Goal: Task Accomplishment & Management: Use online tool/utility

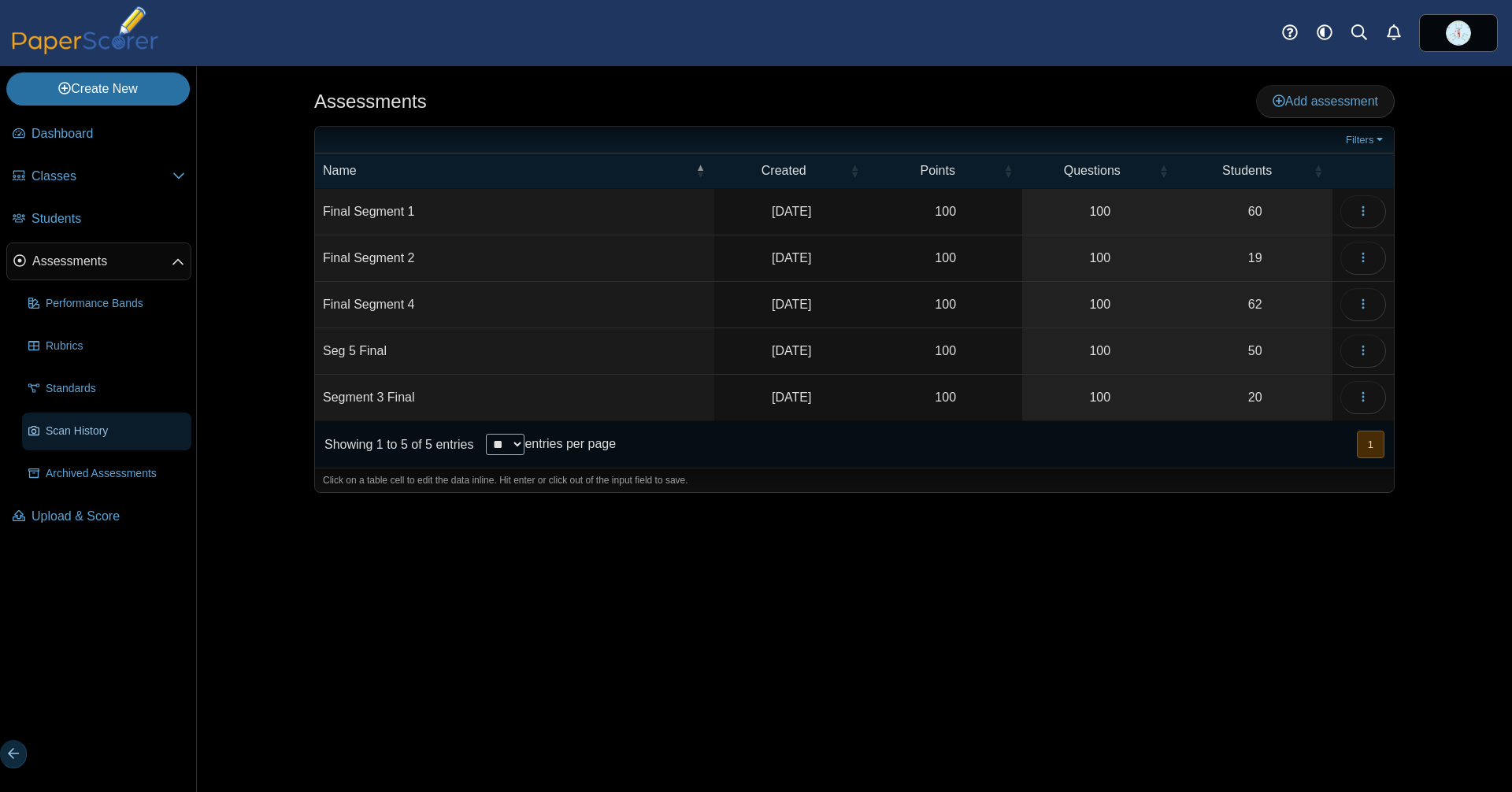
click at [98, 423] on span "Scan History" at bounding box center [115, 431] width 139 height 17
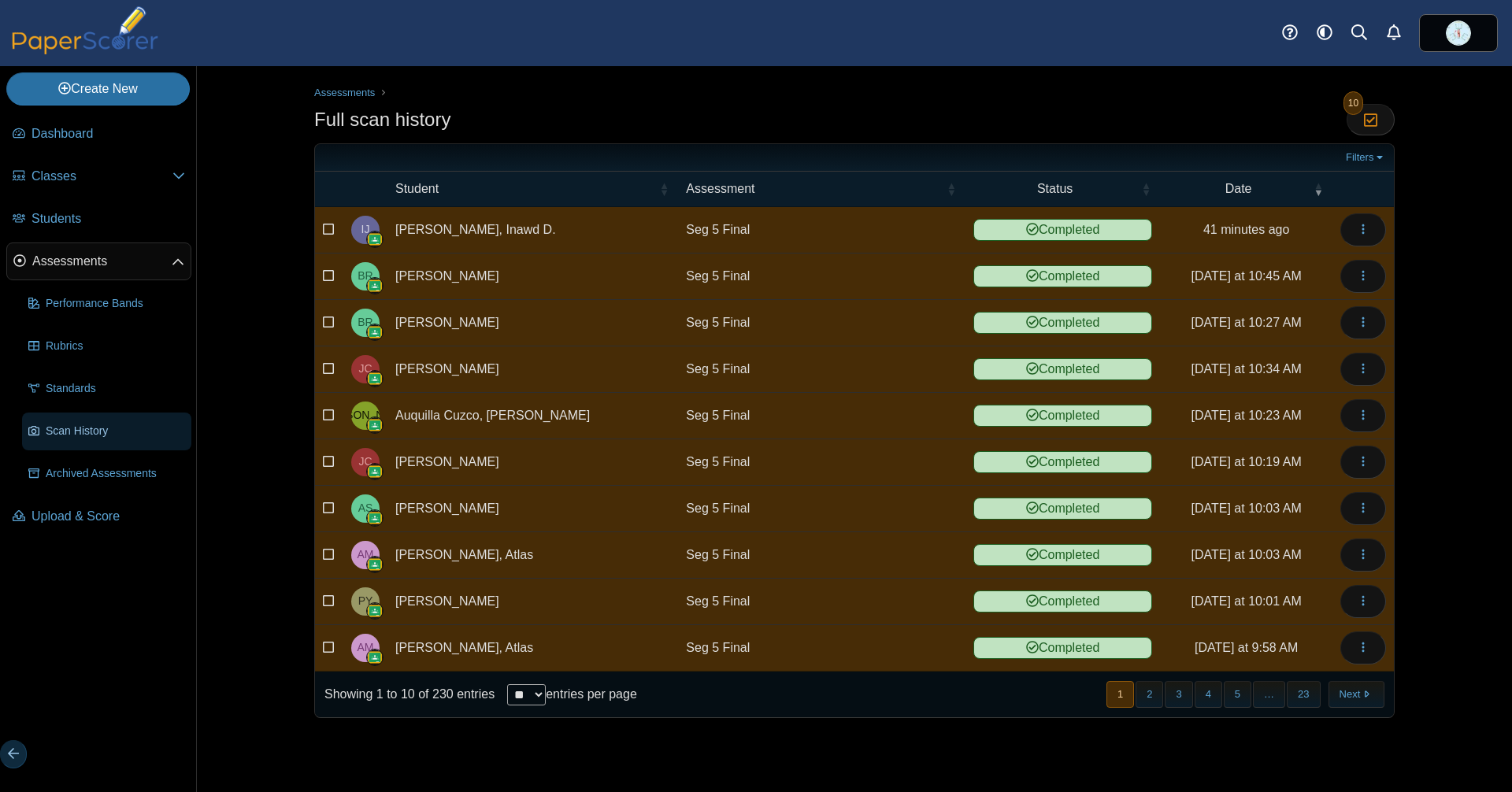
click at [93, 438] on span "Scan History" at bounding box center [115, 431] width 139 height 17
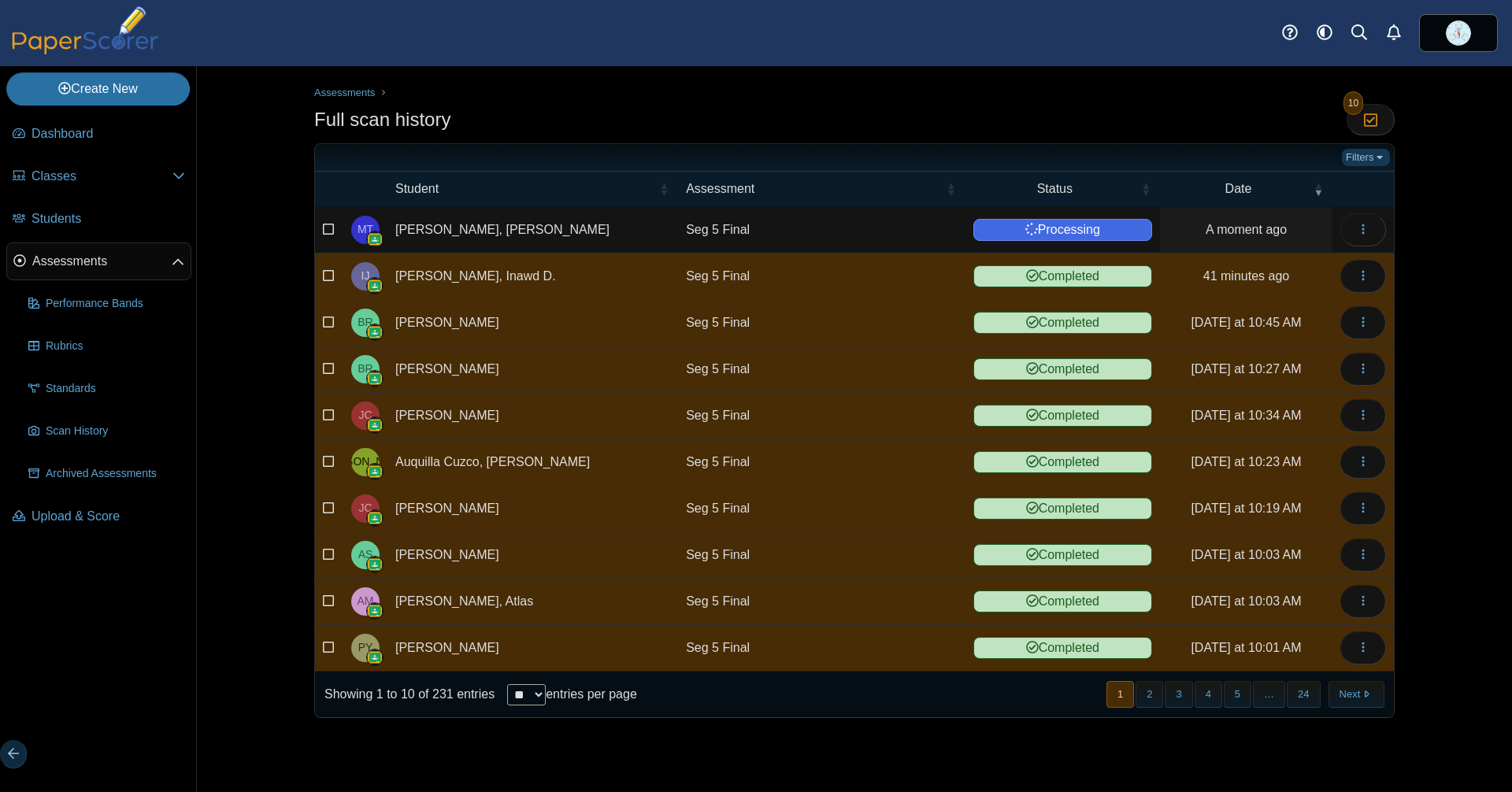
click at [1355, 155] on link "Filters" at bounding box center [1366, 158] width 48 height 18
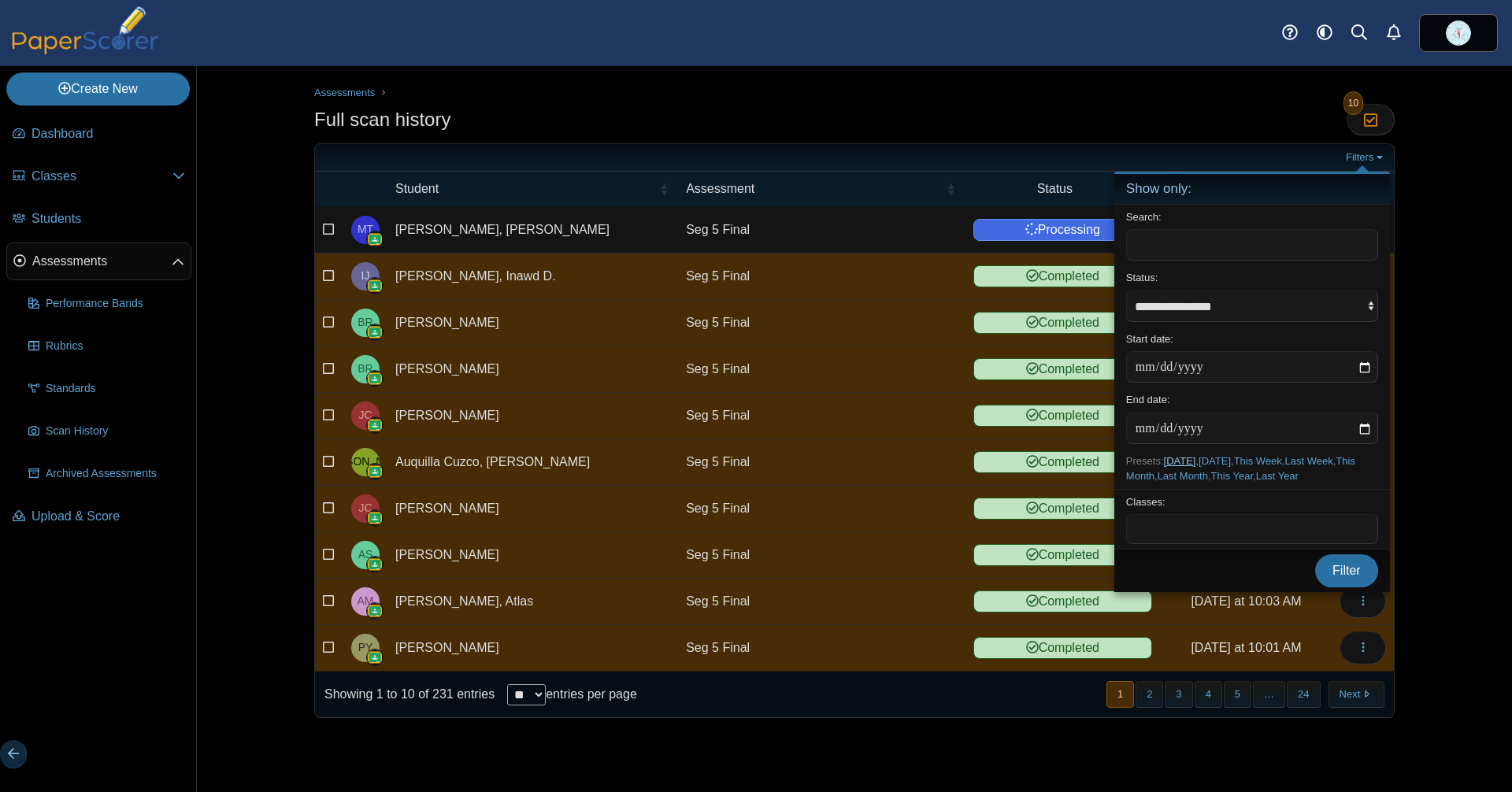
click at [1196, 455] on link "[DATE]" at bounding box center [1180, 460] width 32 height 11
type input "**********"
click at [1332, 577] on span "Filter" at bounding box center [1346, 570] width 28 height 13
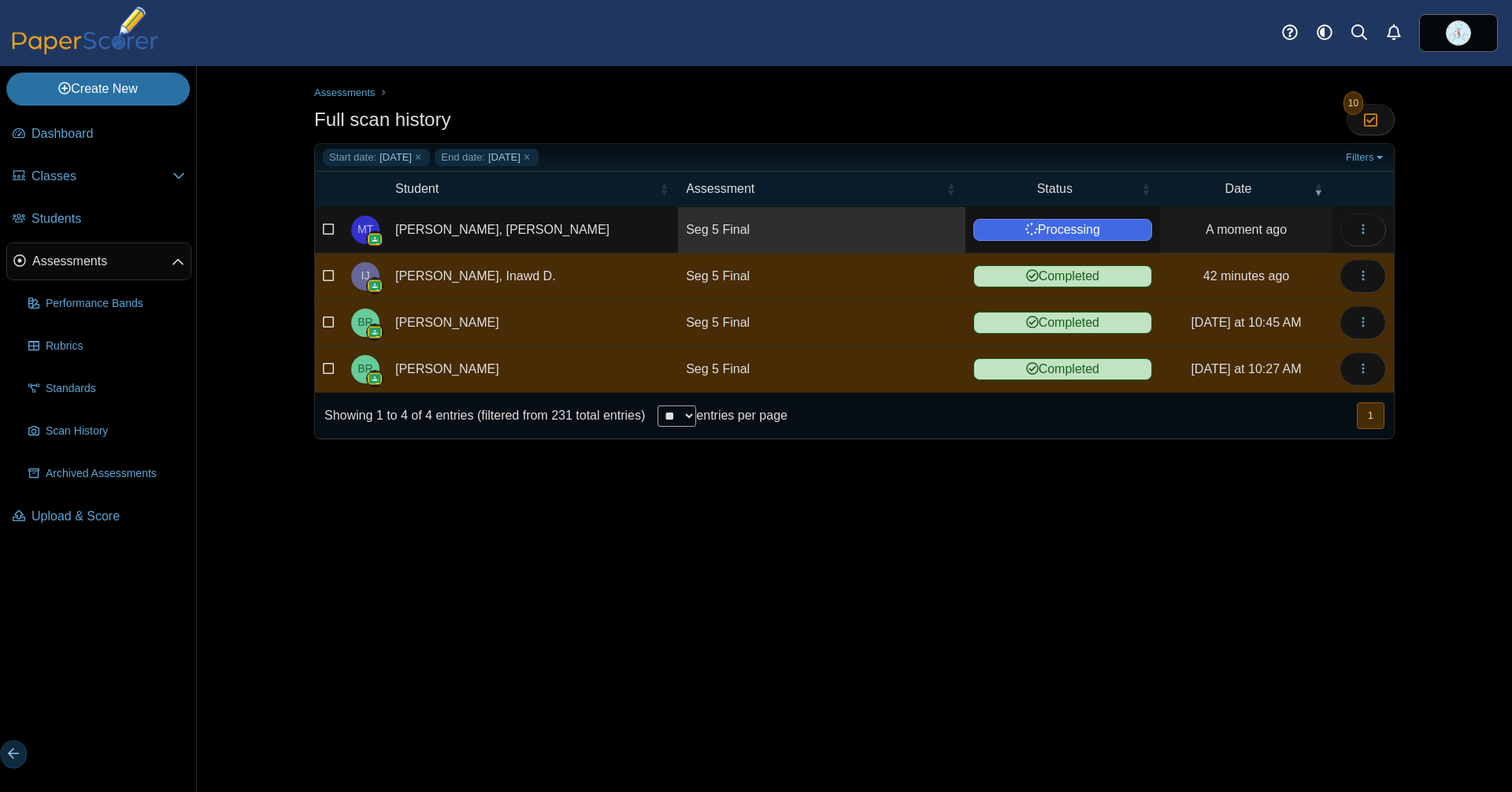
click at [746, 239] on link "Seg 5 Final" at bounding box center [821, 230] width 287 height 46
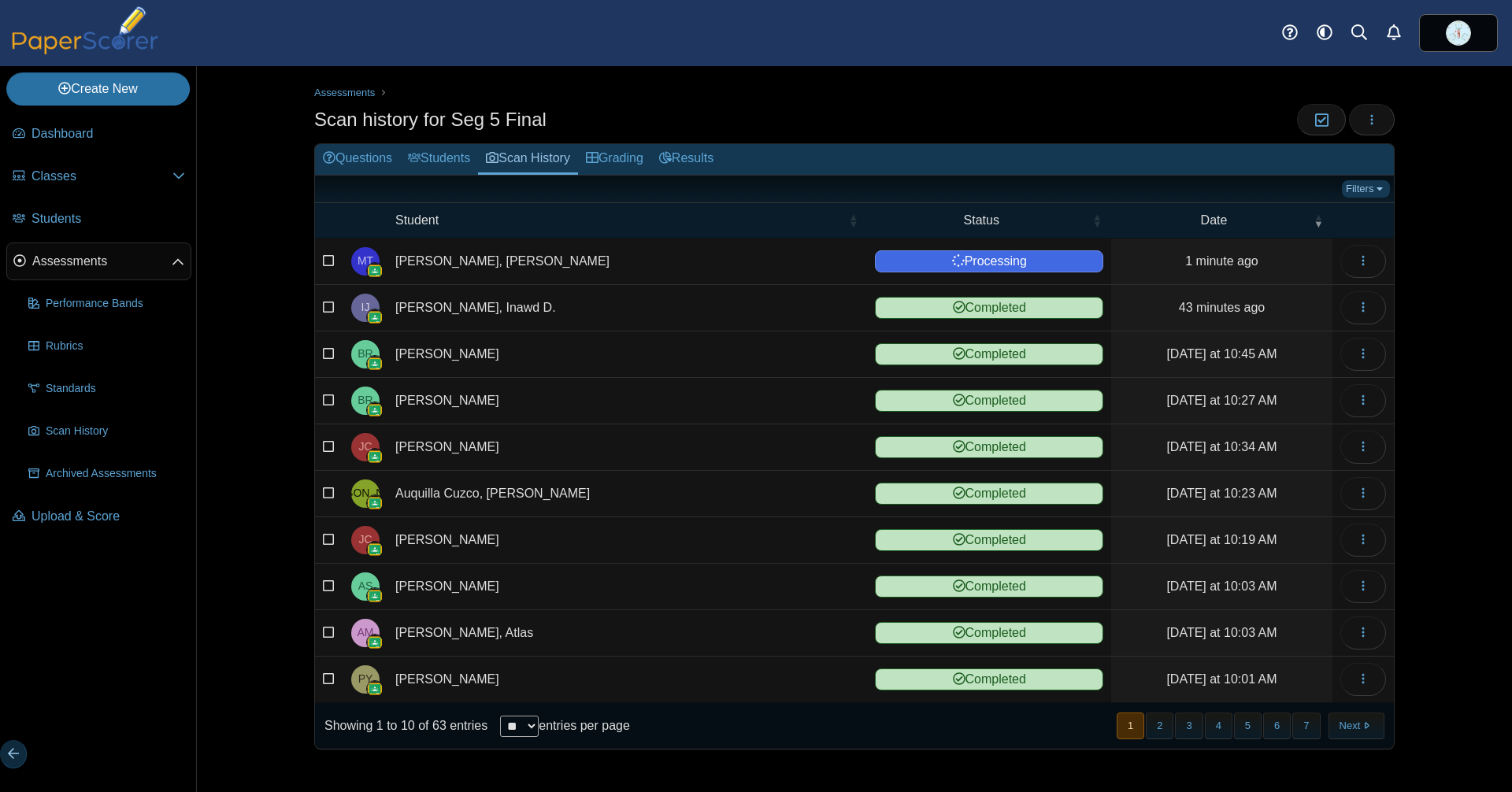
click at [1342, 184] on link "Filters" at bounding box center [1366, 189] width 48 height 18
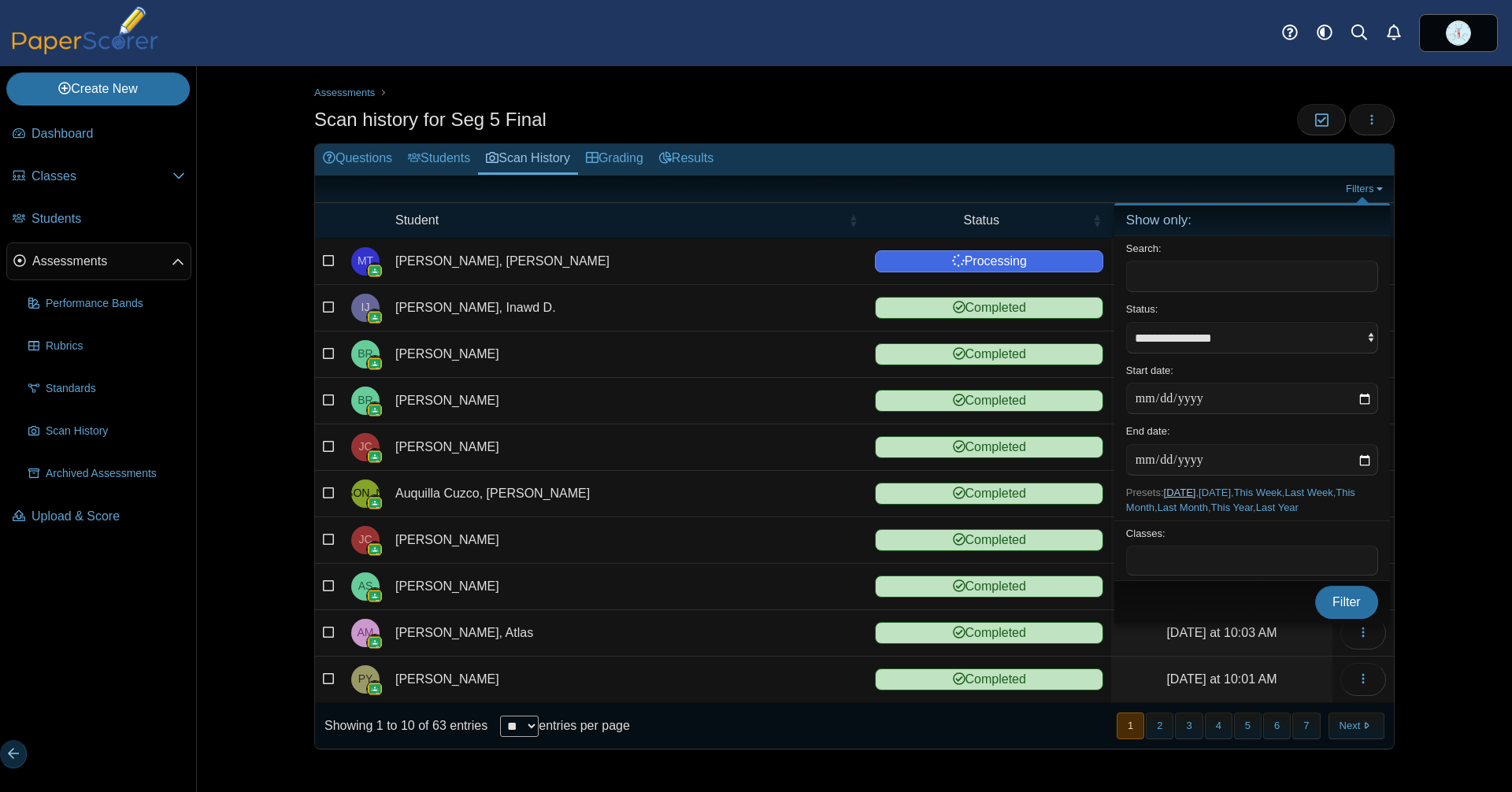
click at [1181, 487] on link "[DATE]" at bounding box center [1180, 492] width 32 height 11
type input "**********"
click at [652, 159] on link "Grading" at bounding box center [615, 159] width 74 height 31
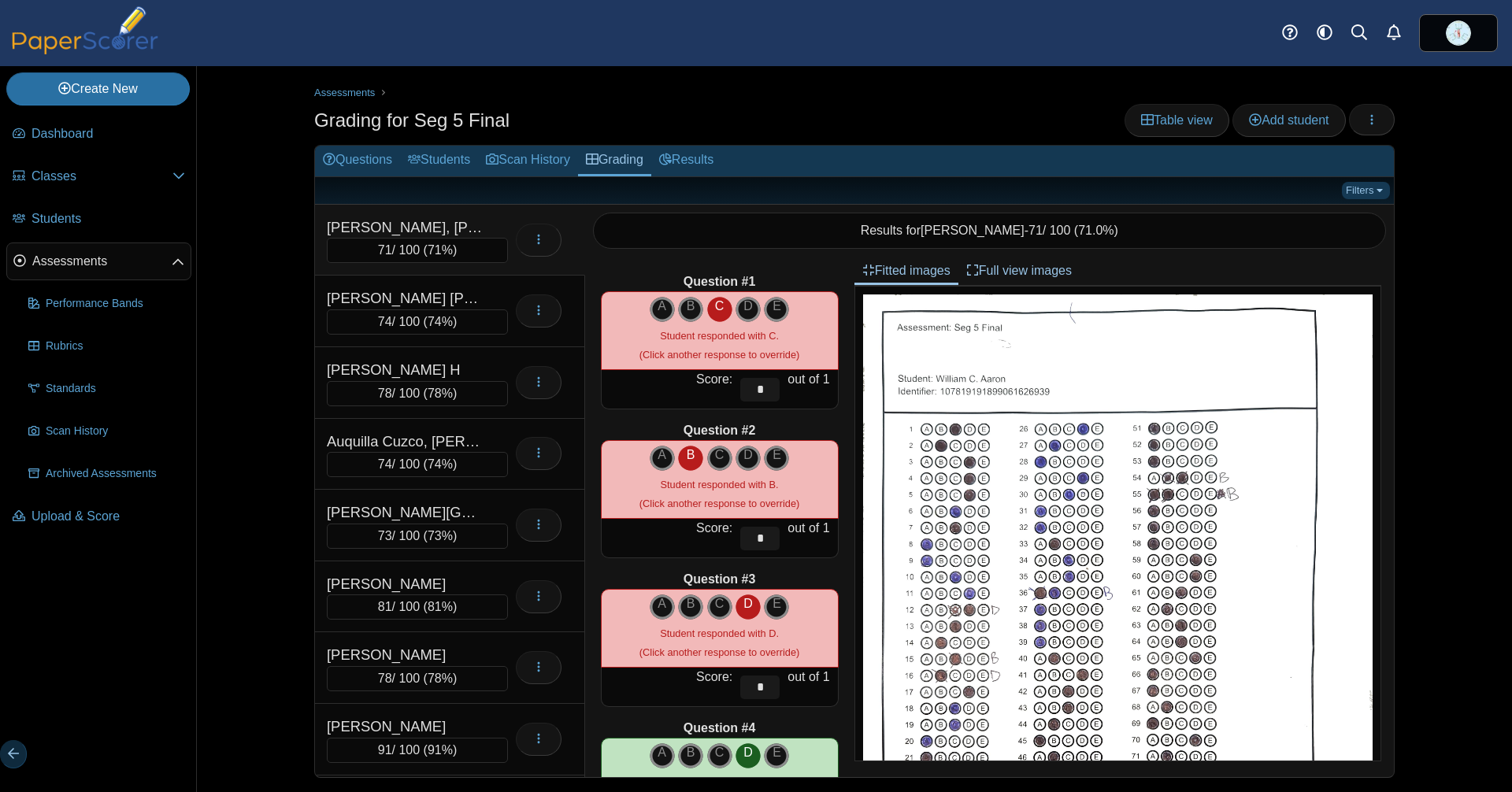
click at [1346, 189] on link "Filters" at bounding box center [1366, 190] width 48 height 18
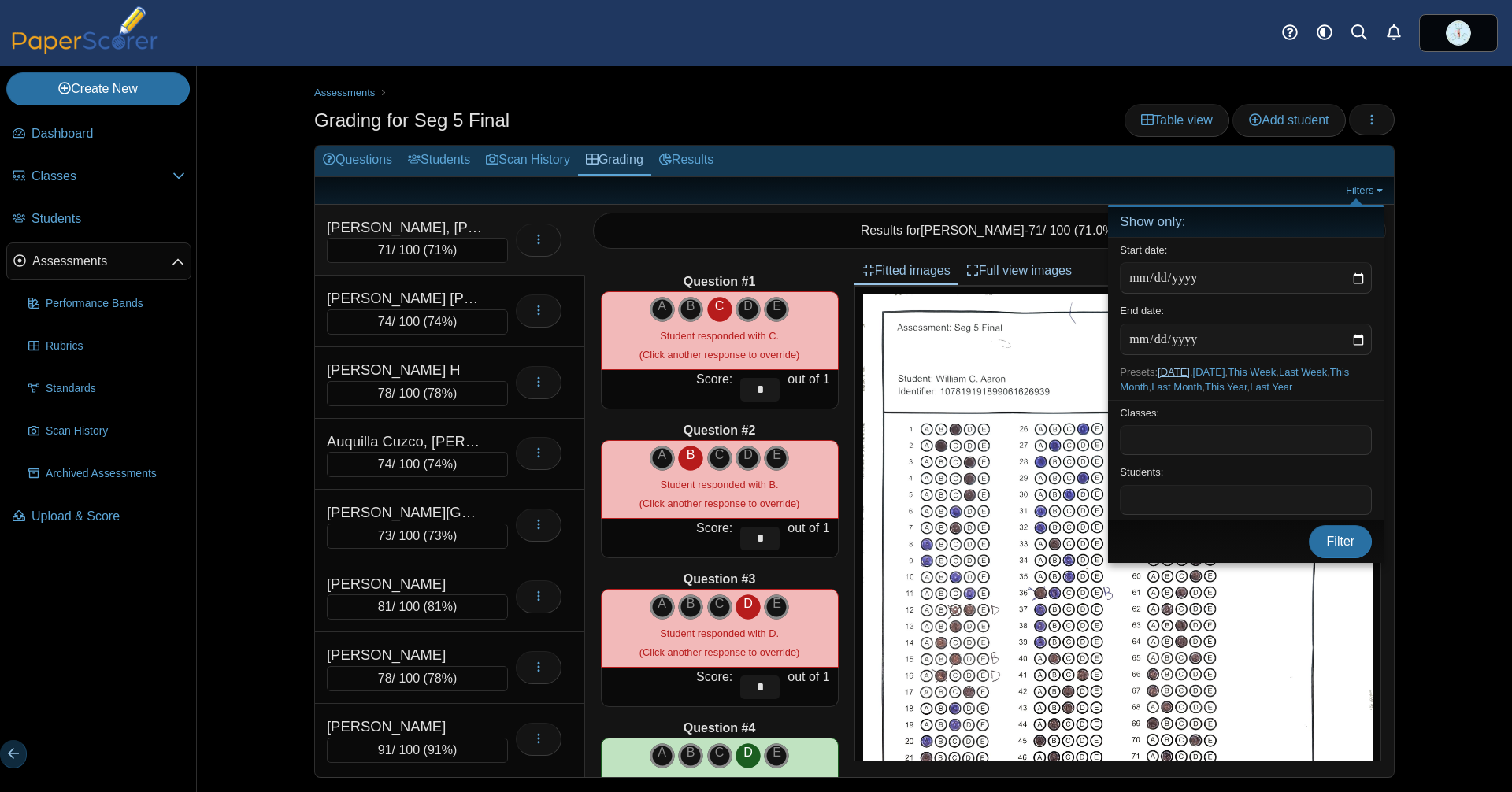
click at [1190, 372] on link "[DATE]" at bounding box center [1173, 372] width 32 height 11
type input "**********"
click at [1333, 548] on span "Filter" at bounding box center [1341, 541] width 28 height 13
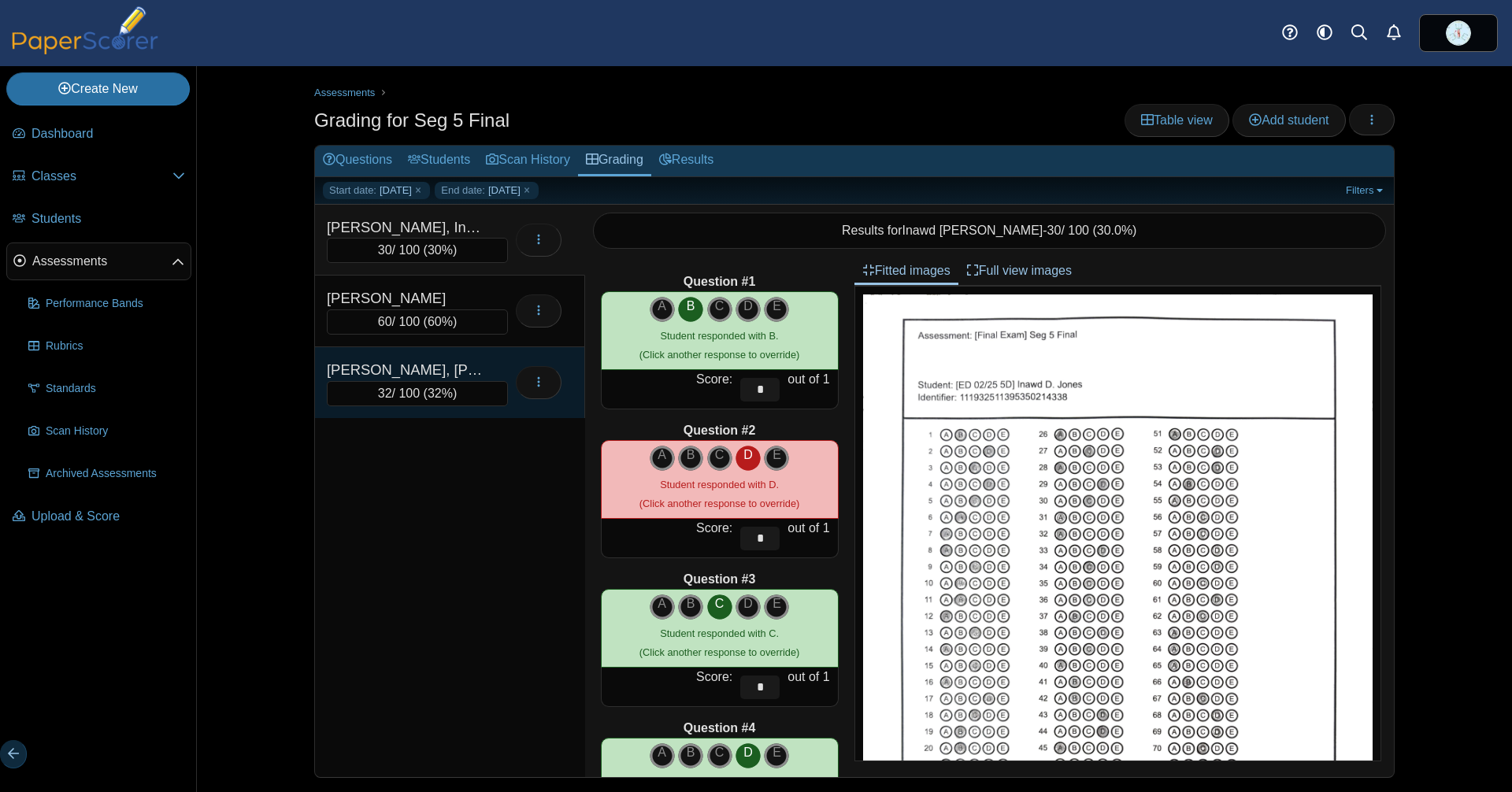
click at [396, 382] on div "32 / 100 ( 32% )" at bounding box center [417, 394] width 182 height 25
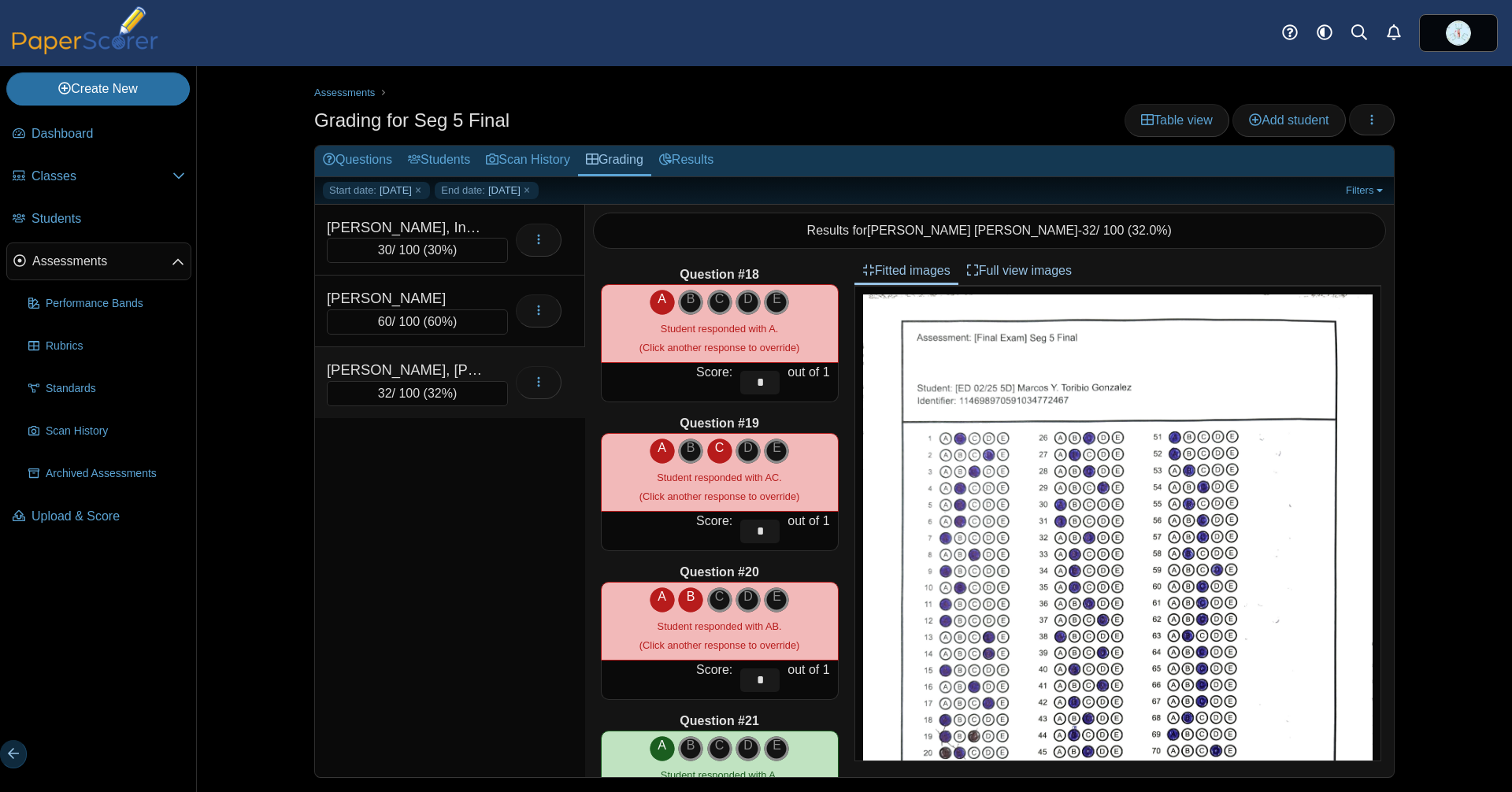
scroll to position [2538, 0]
click at [650, 444] on icon "A" at bounding box center [662, 447] width 25 height 19
type input "*"
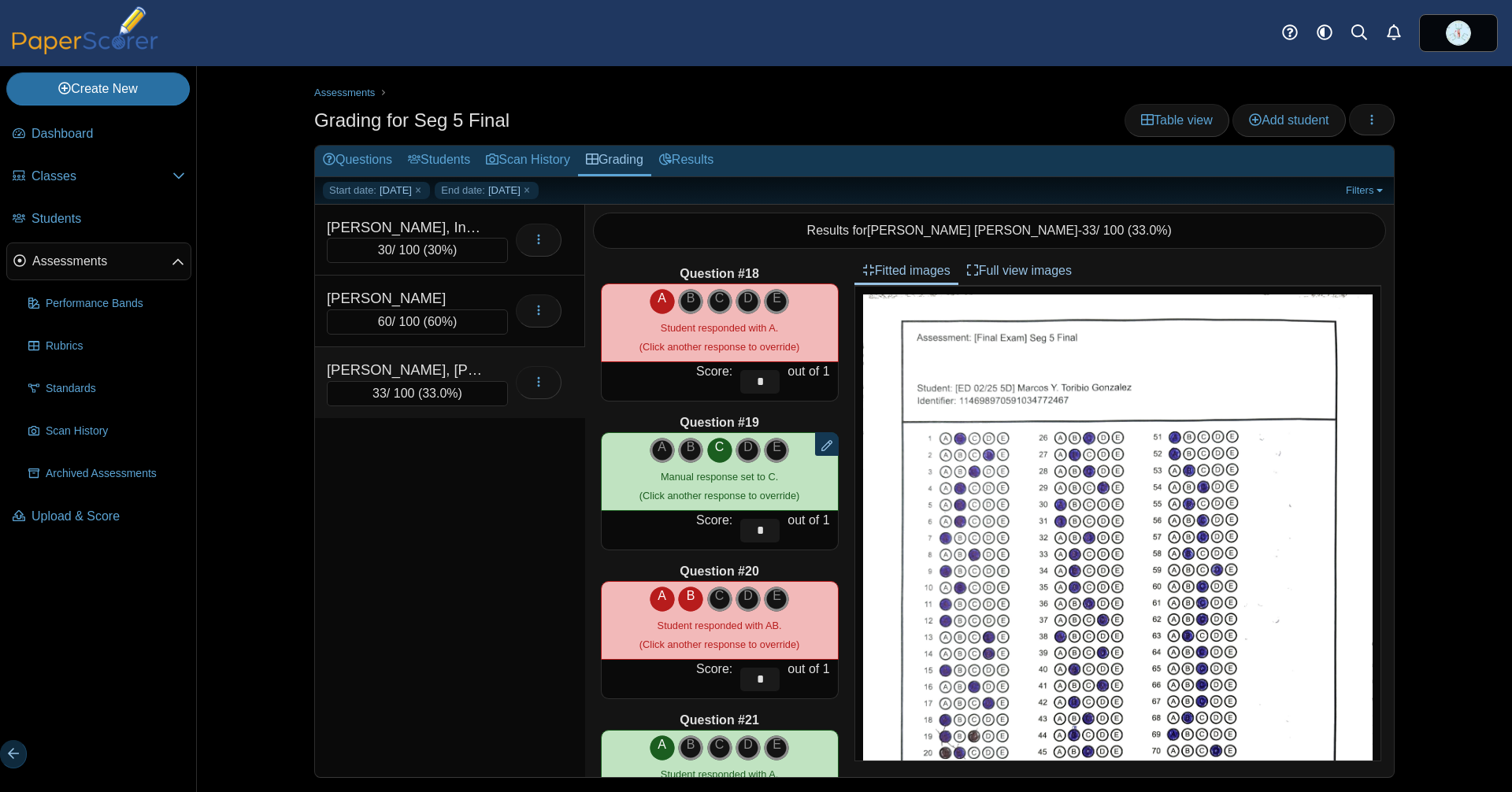
click at [678, 601] on icon "B" at bounding box center [690, 596] width 25 height 19
type input "*"
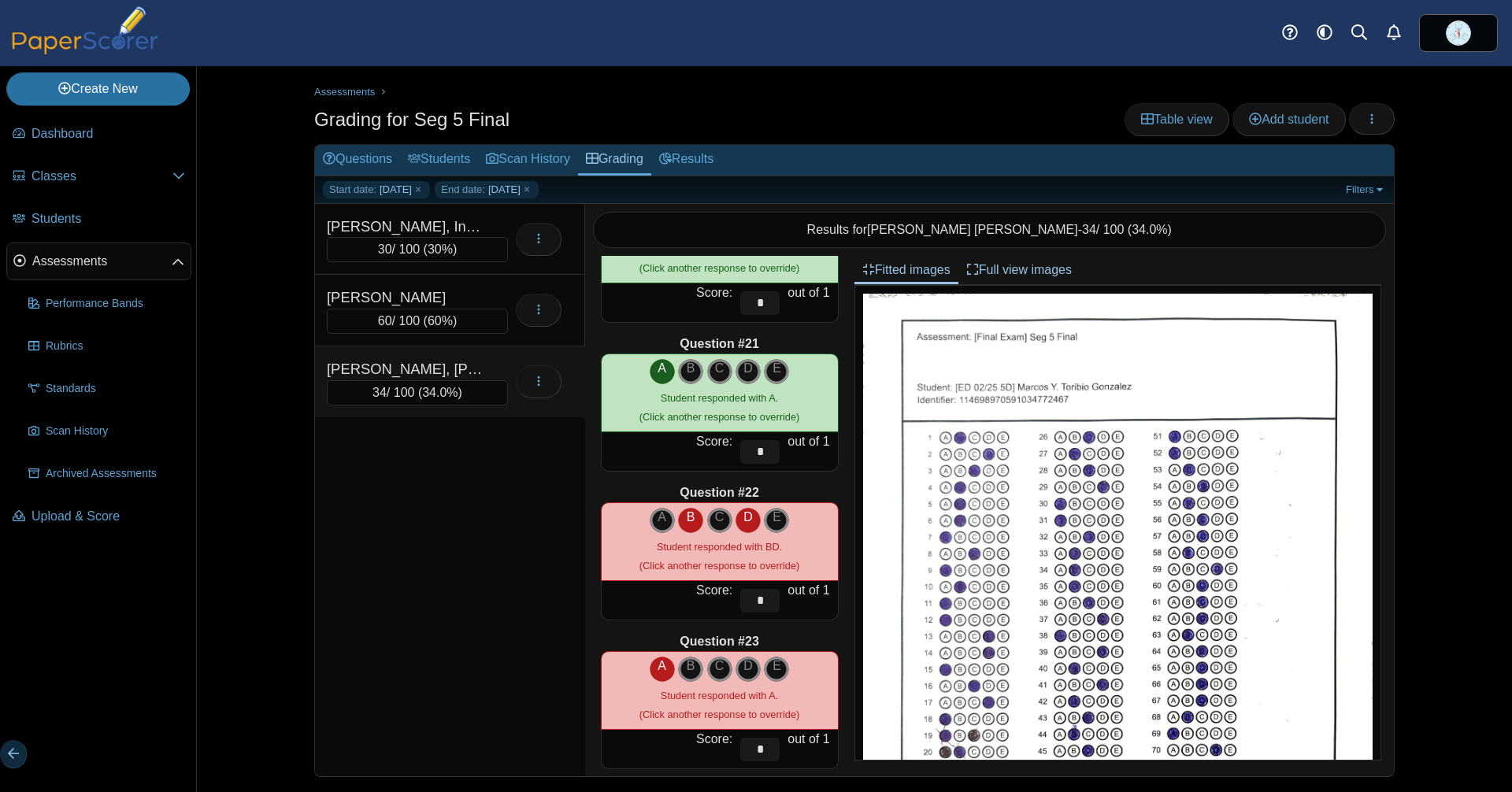
scroll to position [2917, 0]
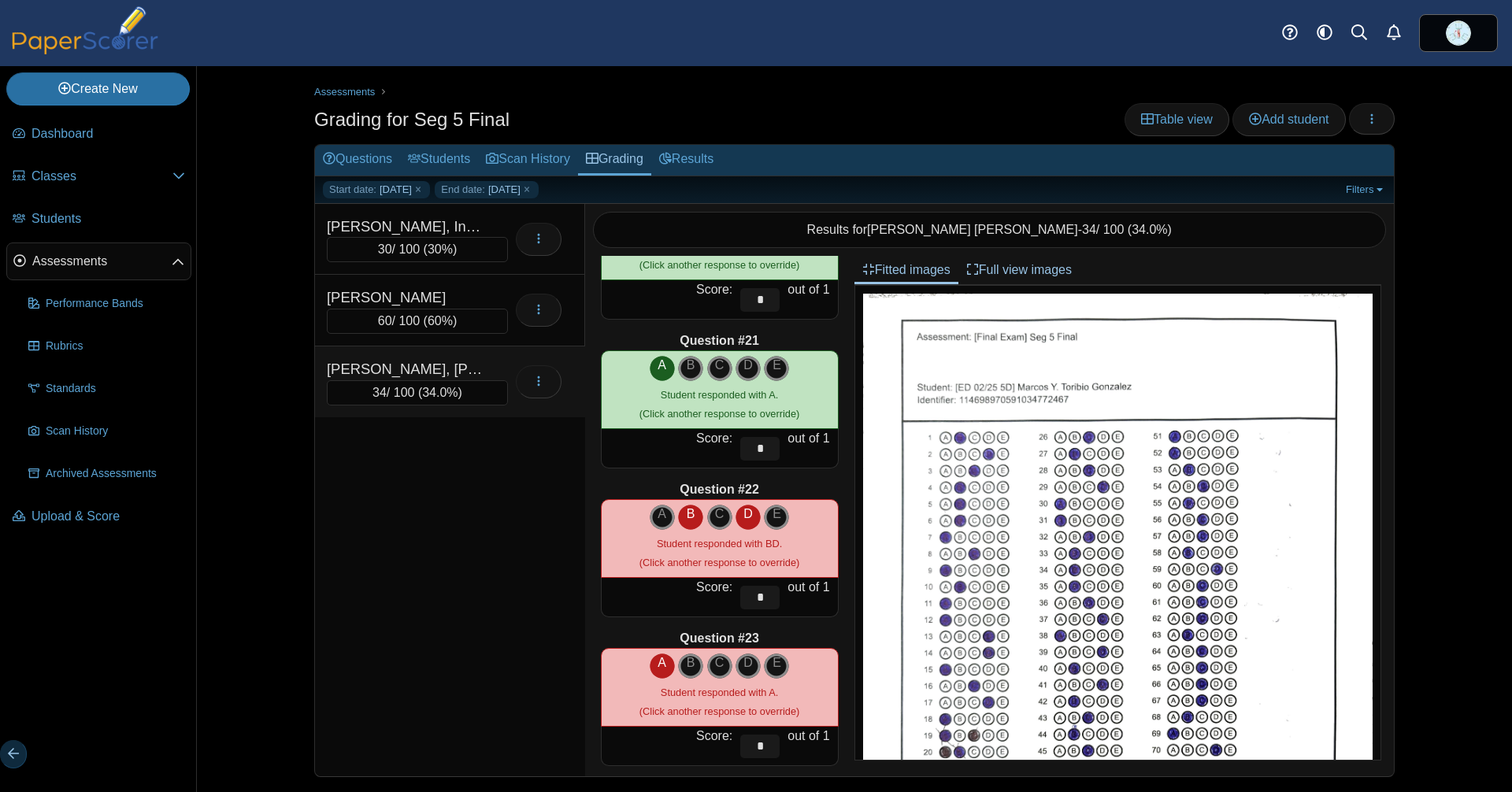
click at [745, 515] on icon "D" at bounding box center [748, 515] width 25 height 19
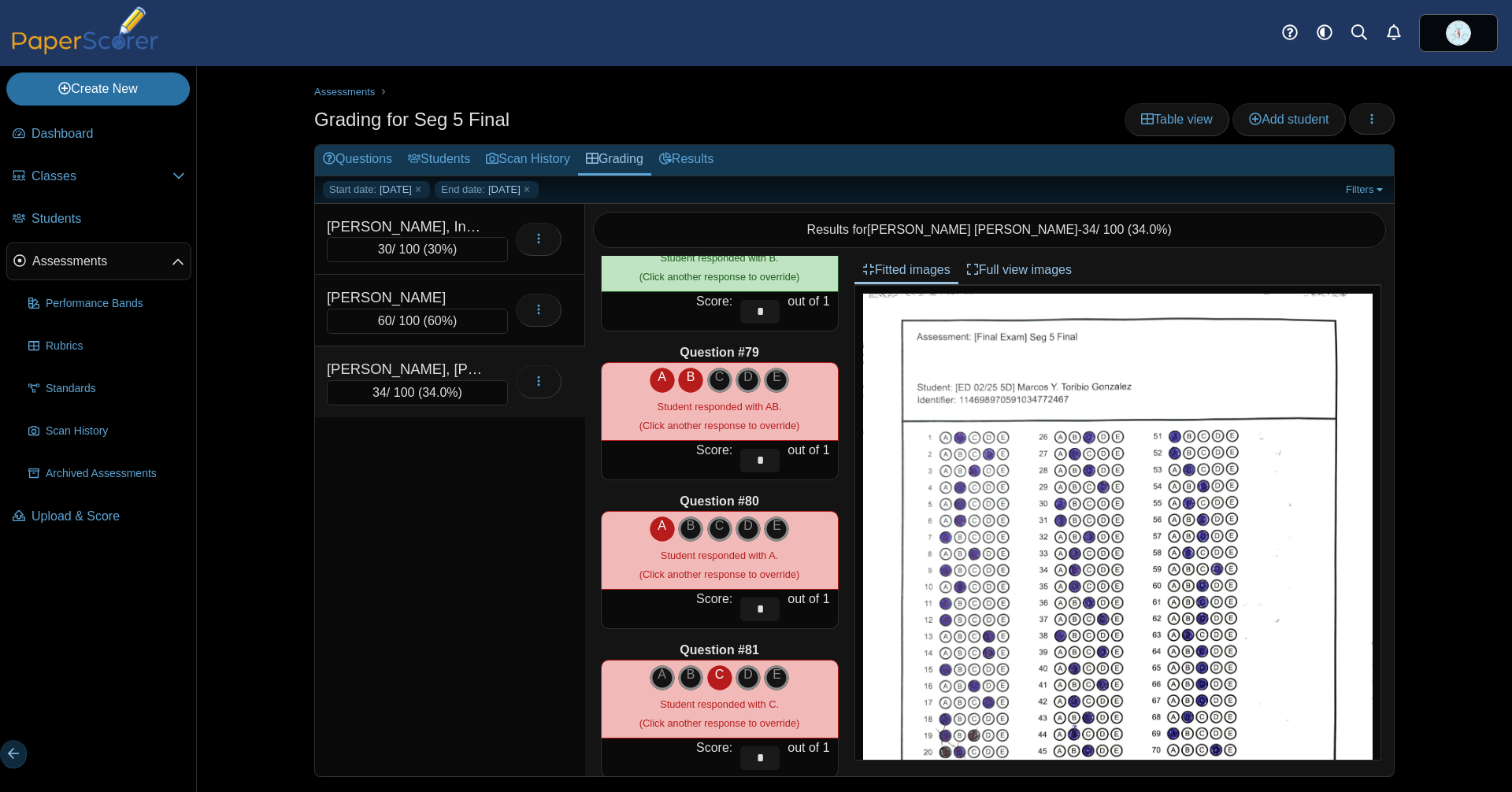
scroll to position [11539, 0]
click at [680, 381] on icon "B" at bounding box center [690, 376] width 25 height 19
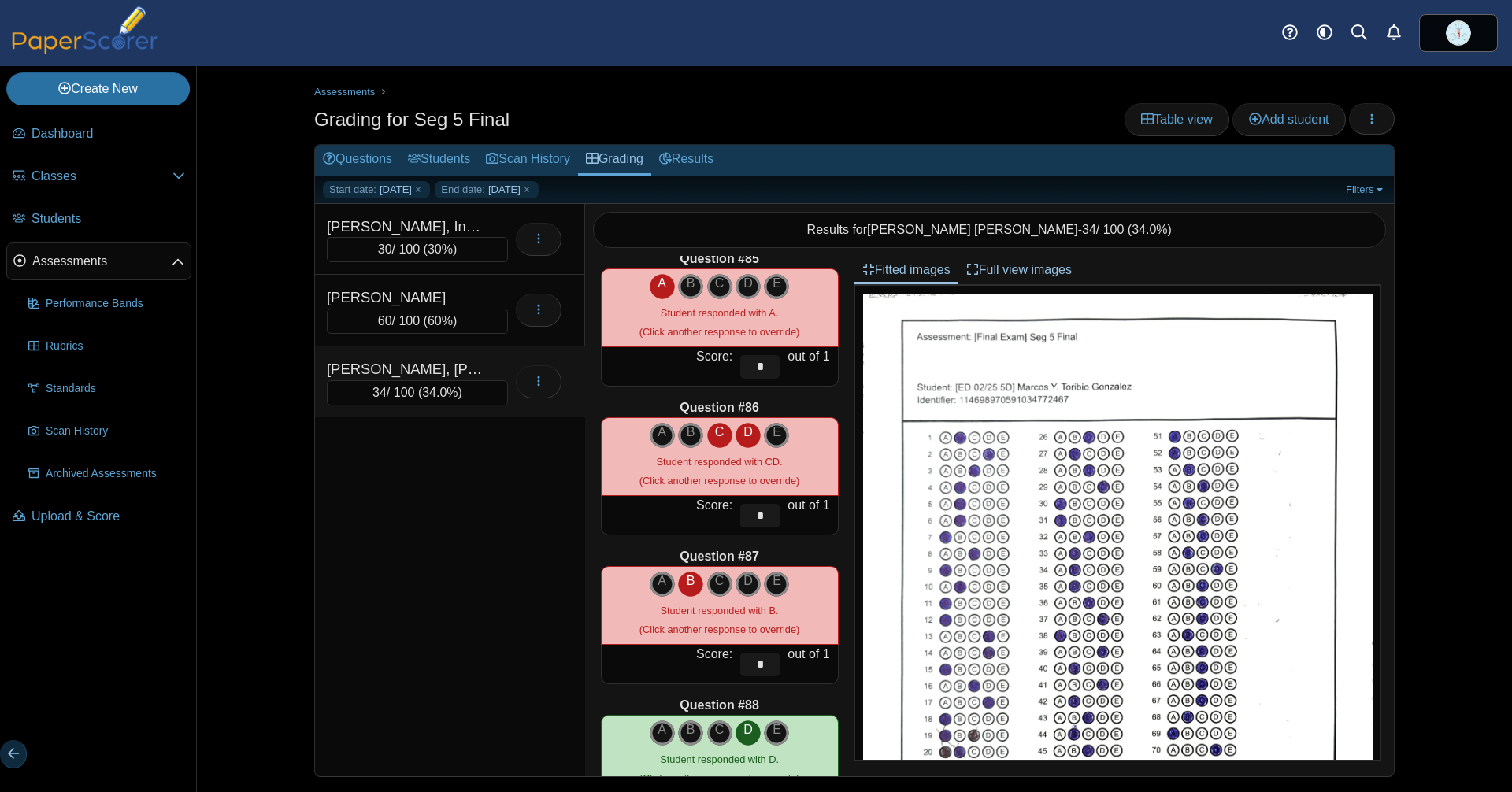
scroll to position [12526, 0]
click at [736, 432] on icon "D" at bounding box center [748, 432] width 25 height 19
type input "*"
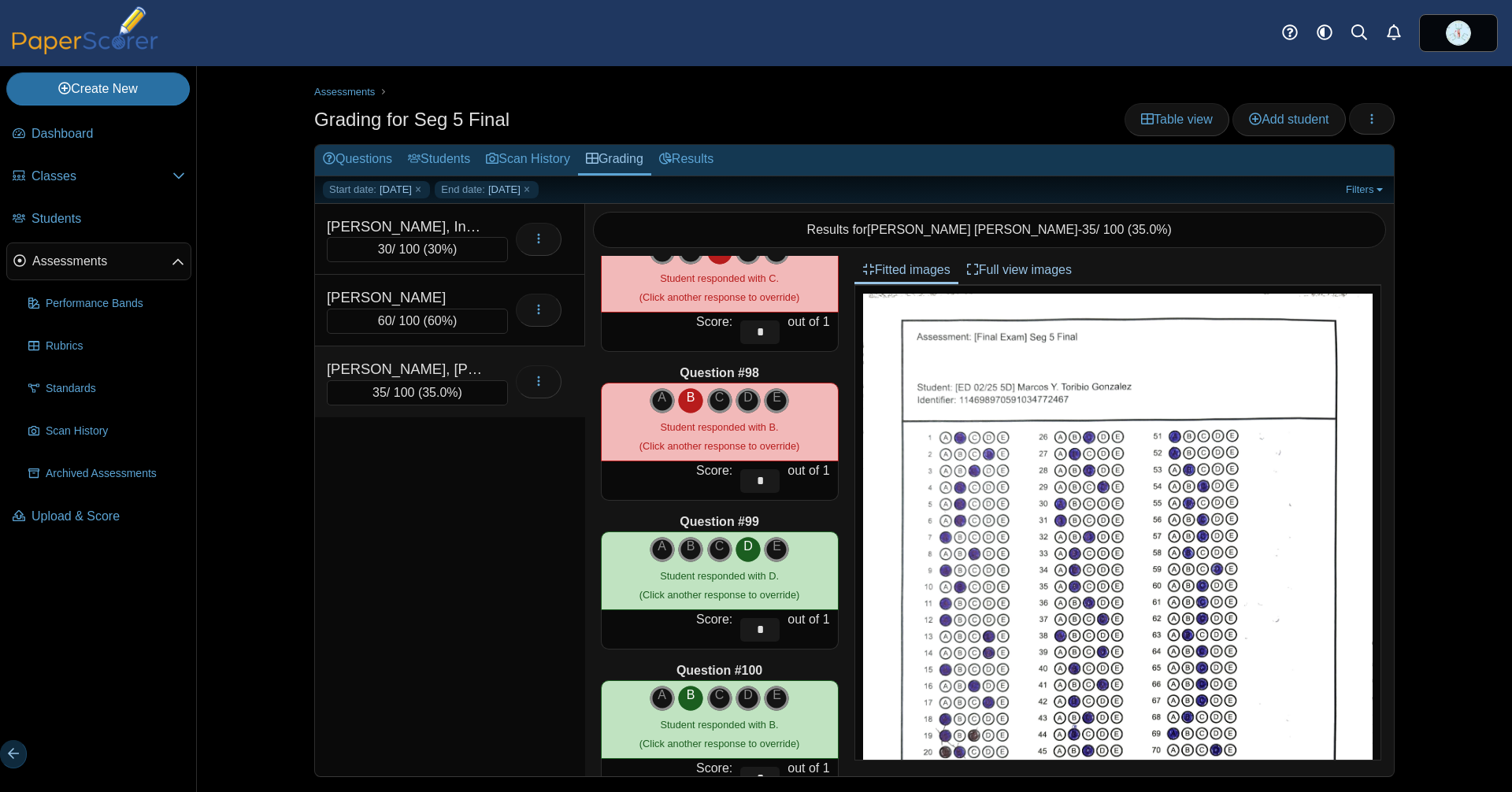
scroll to position [14395, 0]
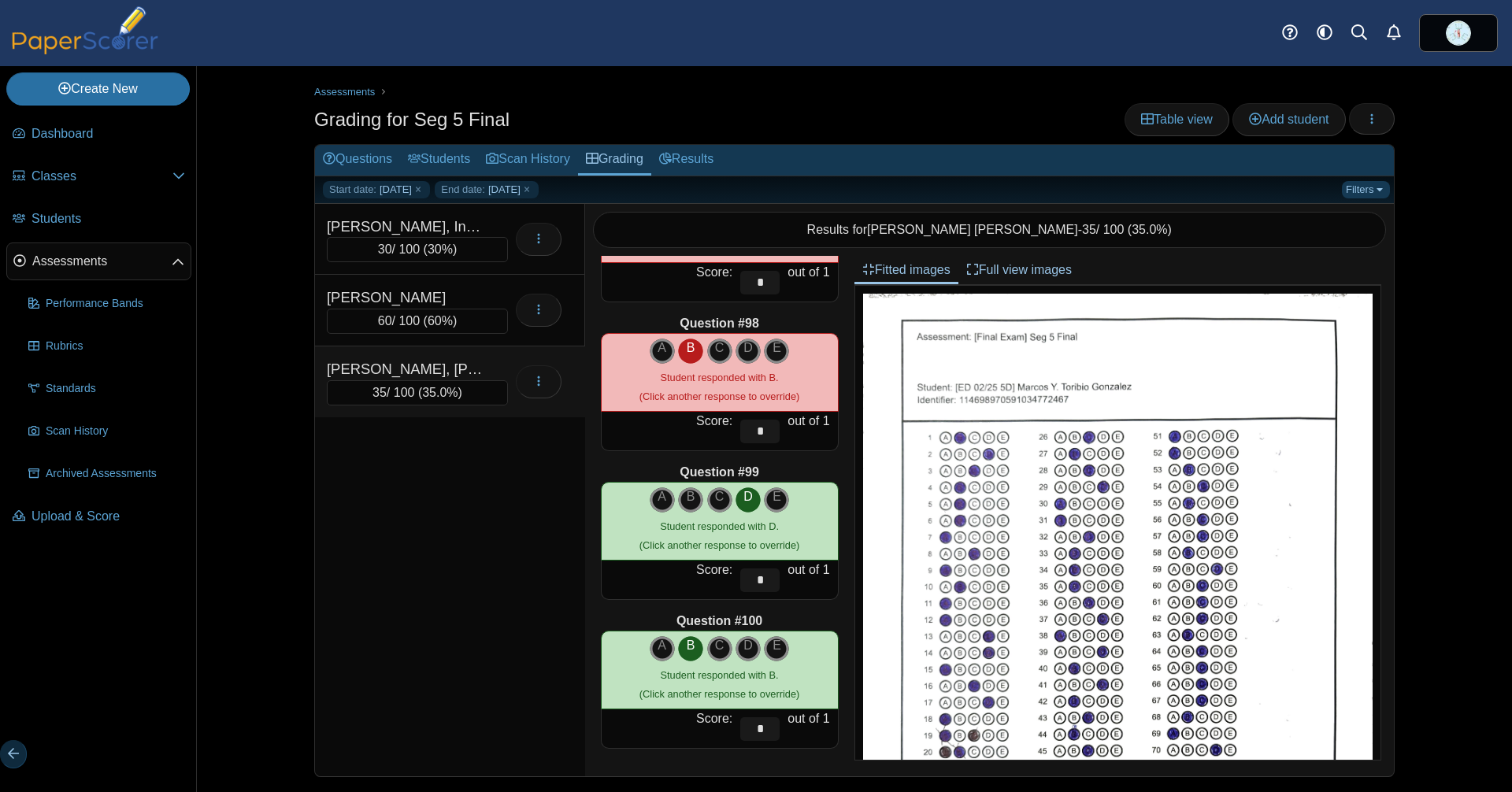
click at [1349, 189] on link "Filters" at bounding box center [1366, 190] width 48 height 18
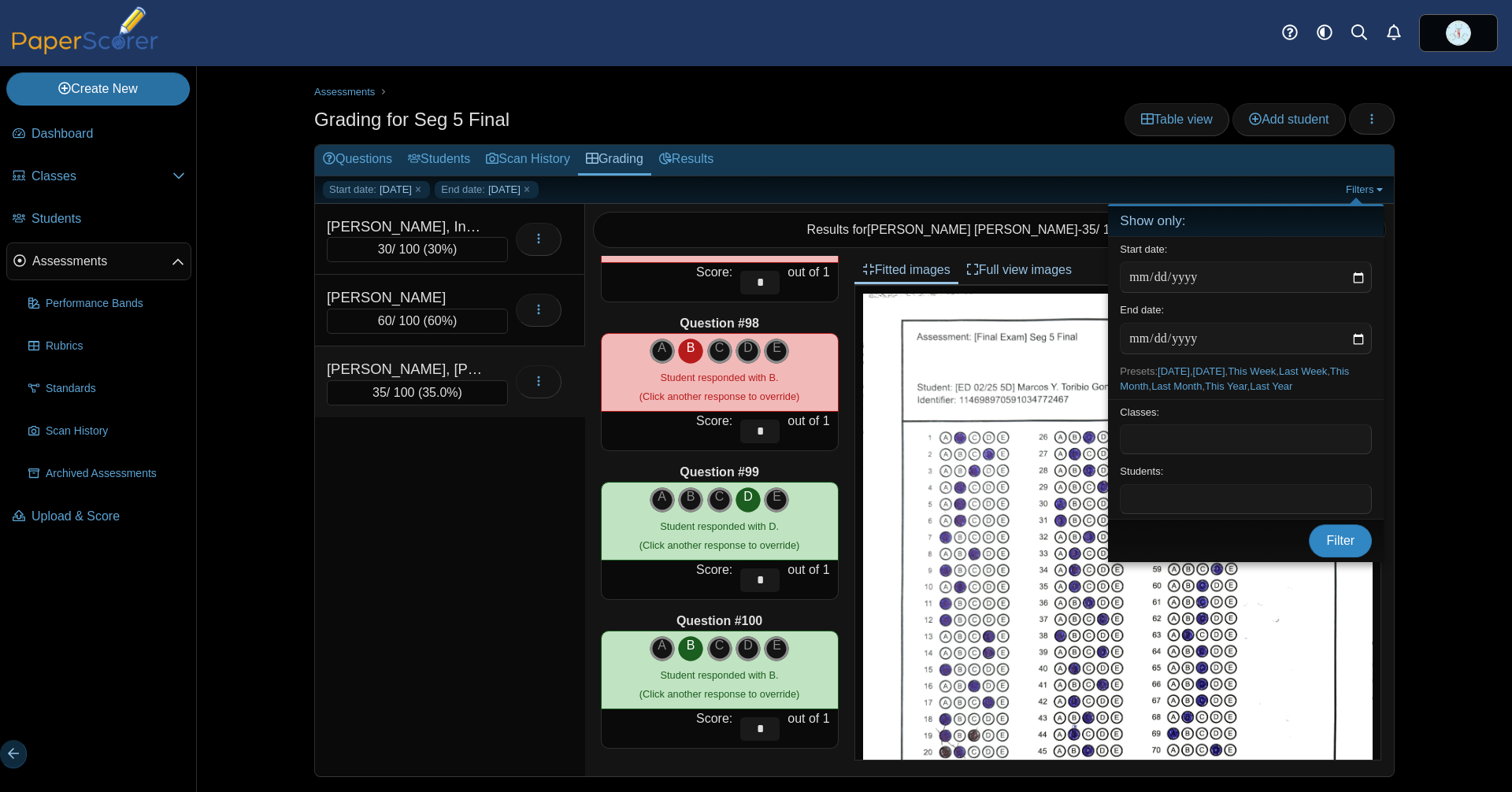
click at [1342, 547] on span "Filter" at bounding box center [1341, 540] width 28 height 13
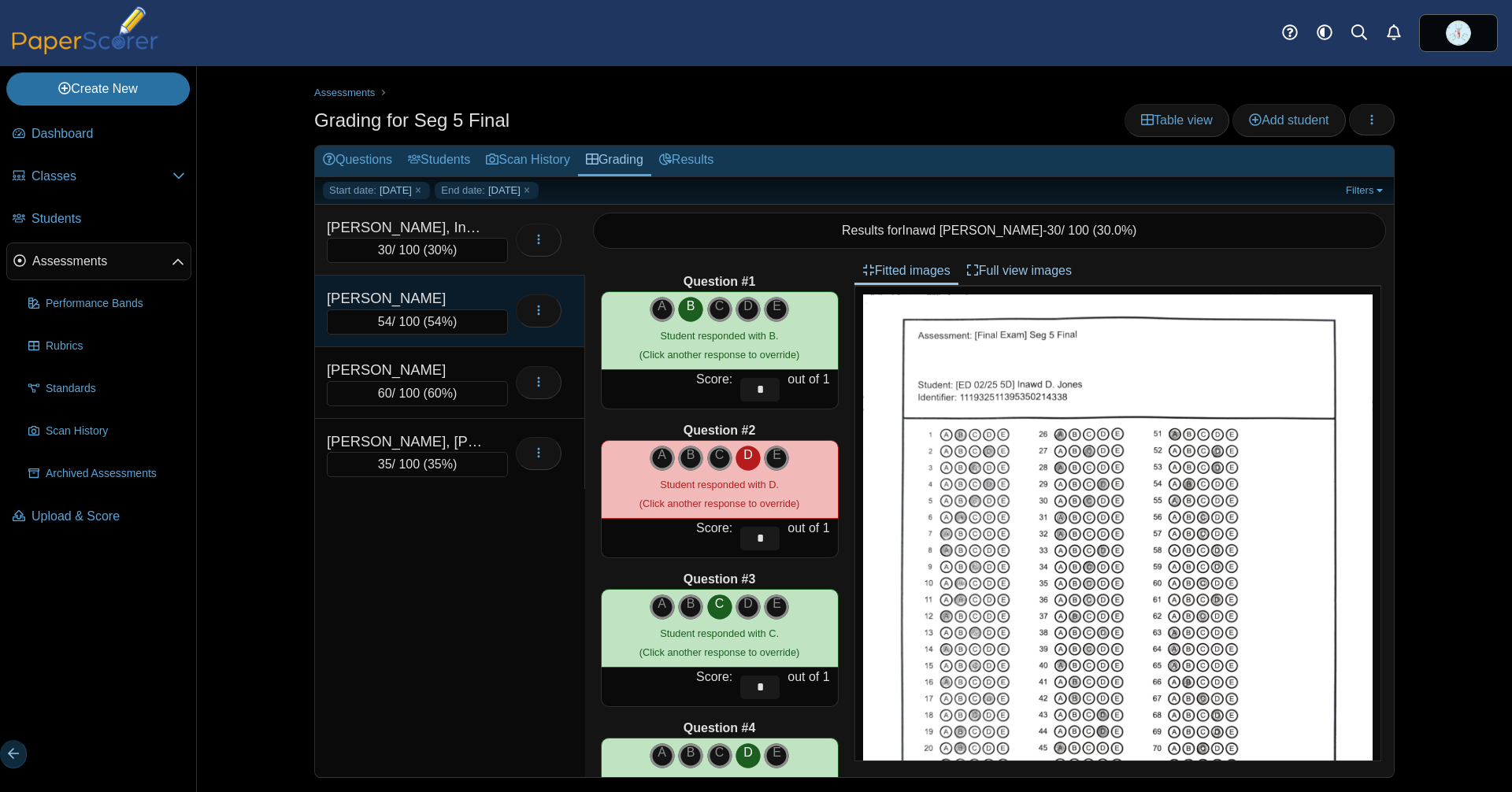
click at [420, 312] on div "54 / 100 ( 54% )" at bounding box center [417, 322] width 182 height 25
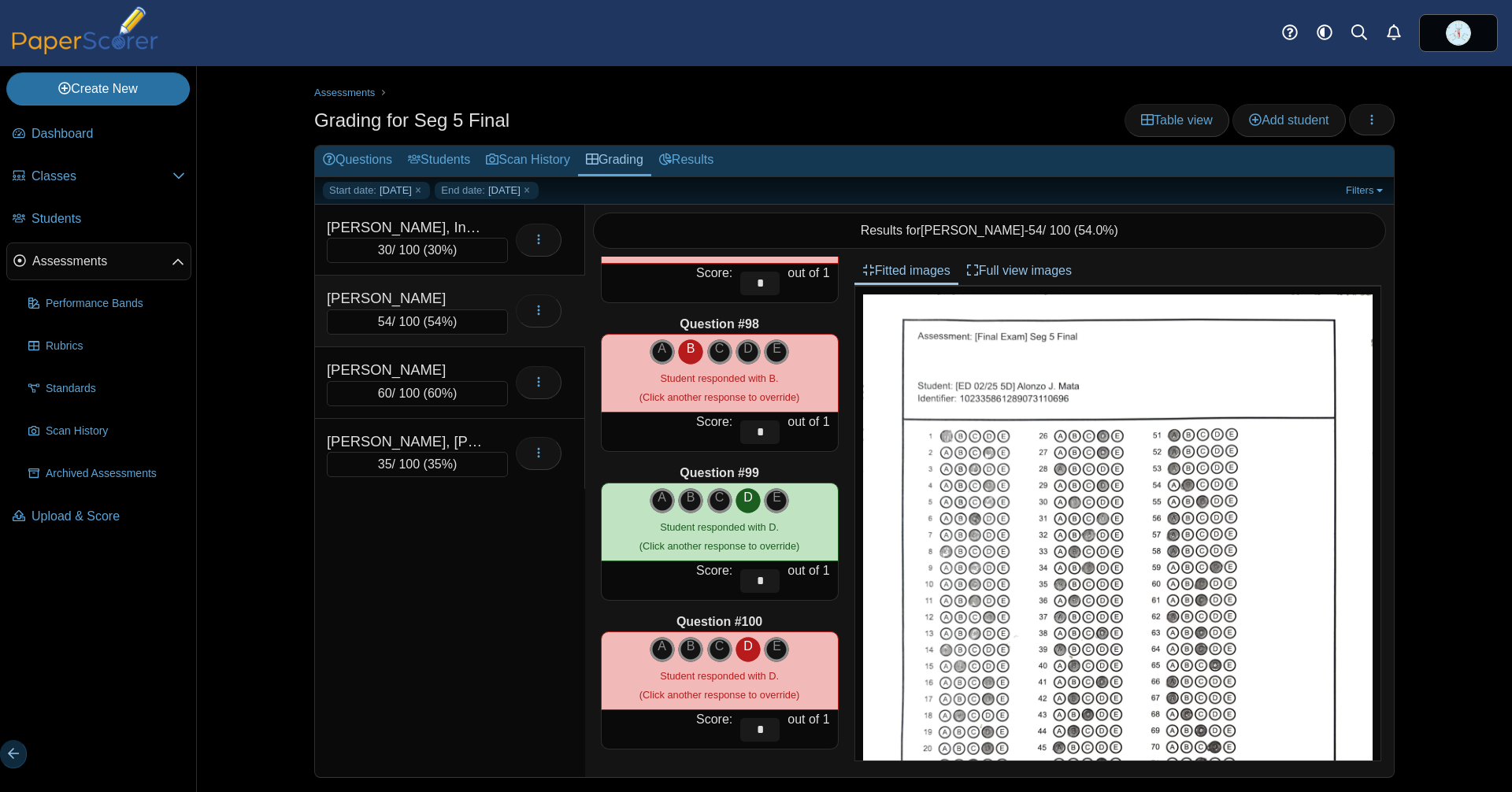
scroll to position [1, 0]
click at [1340, 178] on div "Start date: 2025-08-13 End date: 2025-08-13 Filters Show only: Loading…" at bounding box center [854, 189] width 1079 height 27
click at [1345, 186] on link "Filters" at bounding box center [1366, 190] width 48 height 18
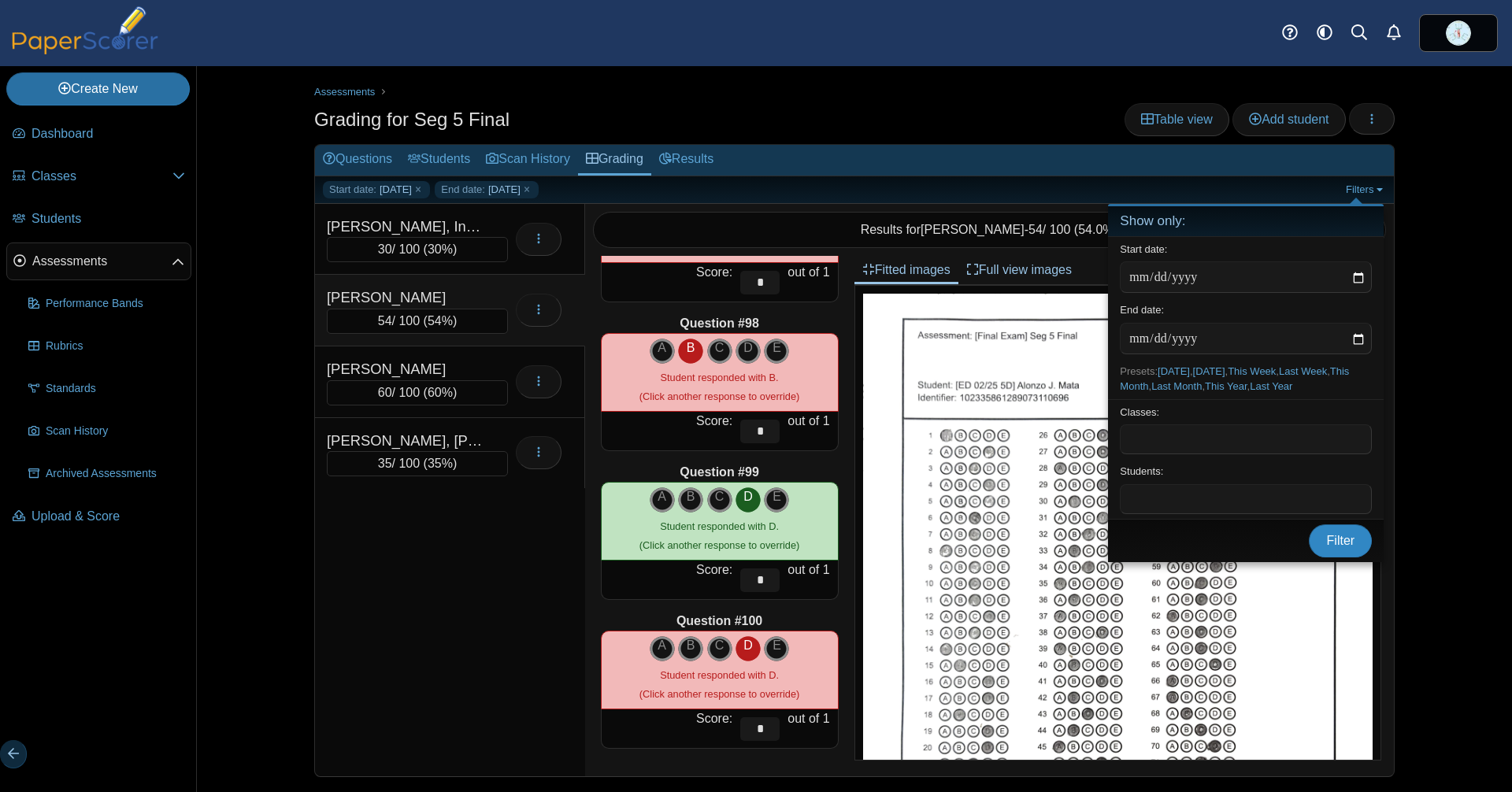
click at [1337, 547] on span "Filter" at bounding box center [1341, 540] width 28 height 13
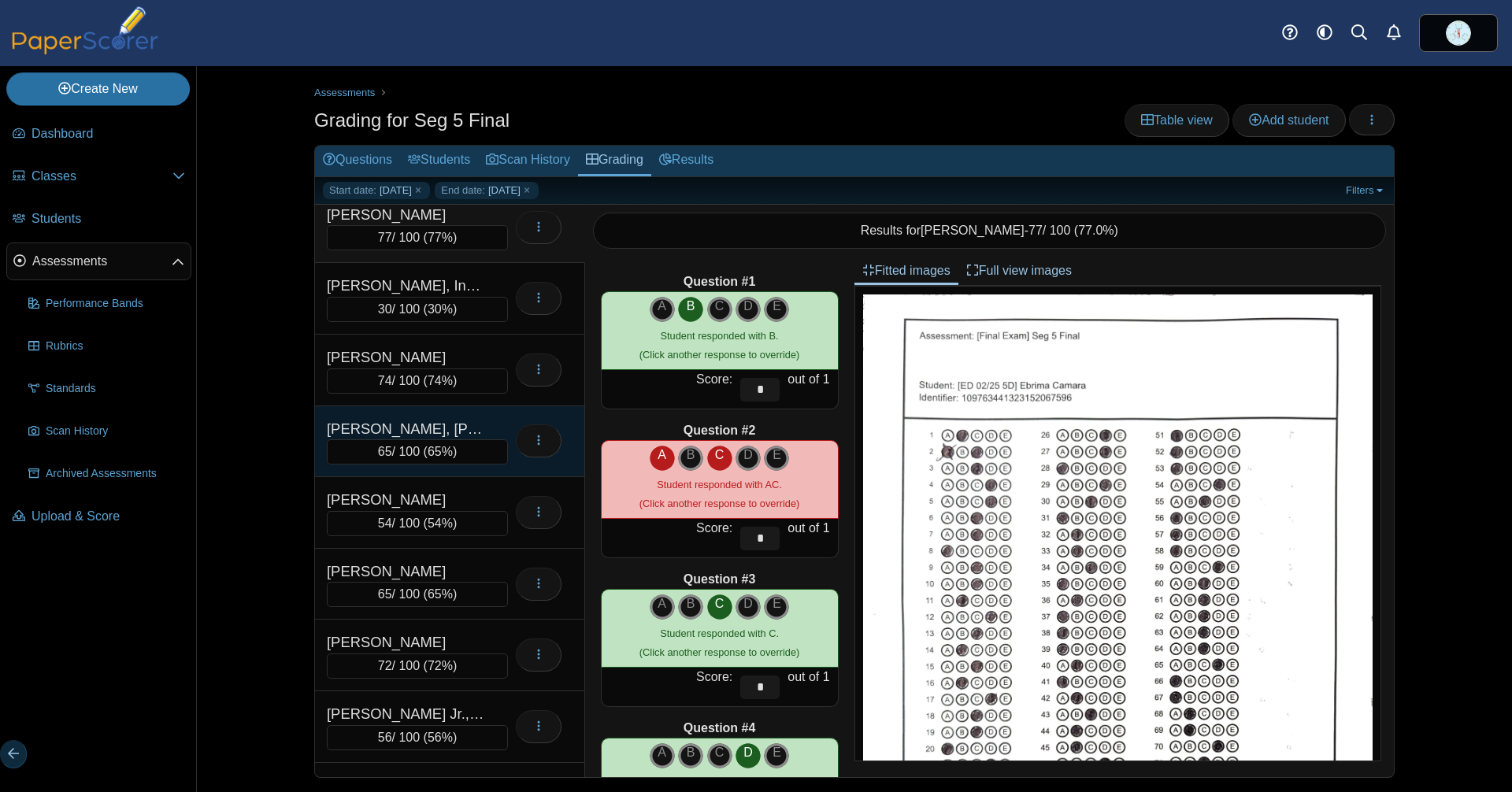
scroll to position [13, 0]
click at [405, 438] on div "[PERSON_NAME], [PERSON_NAME]" at bounding box center [406, 428] width 158 height 22
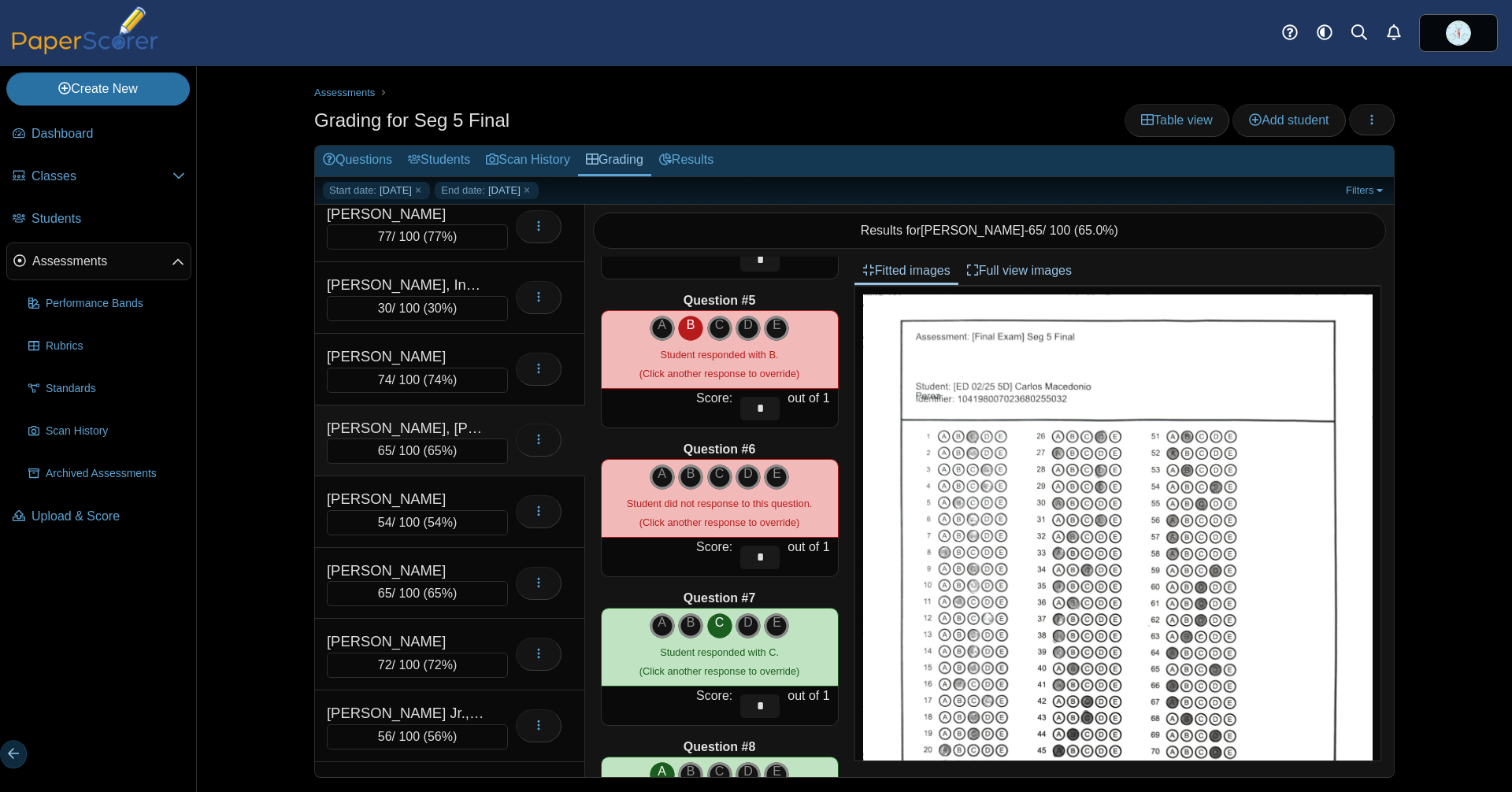
scroll to position [577, 0]
click at [707, 466] on icon "C" at bounding box center [719, 474] width 25 height 19
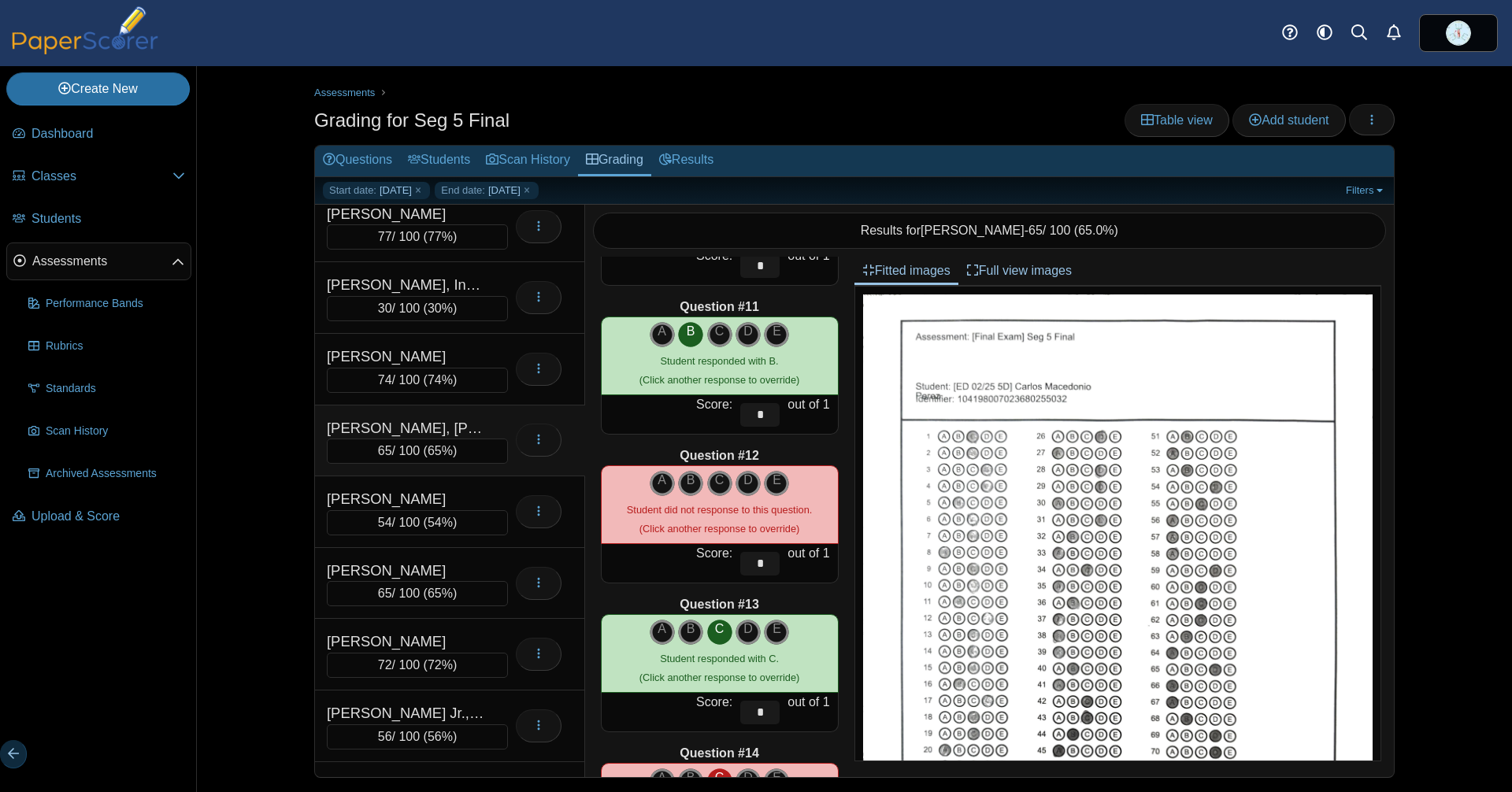
scroll to position [1464, 0]
click at [736, 474] on icon "D" at bounding box center [748, 480] width 25 height 19
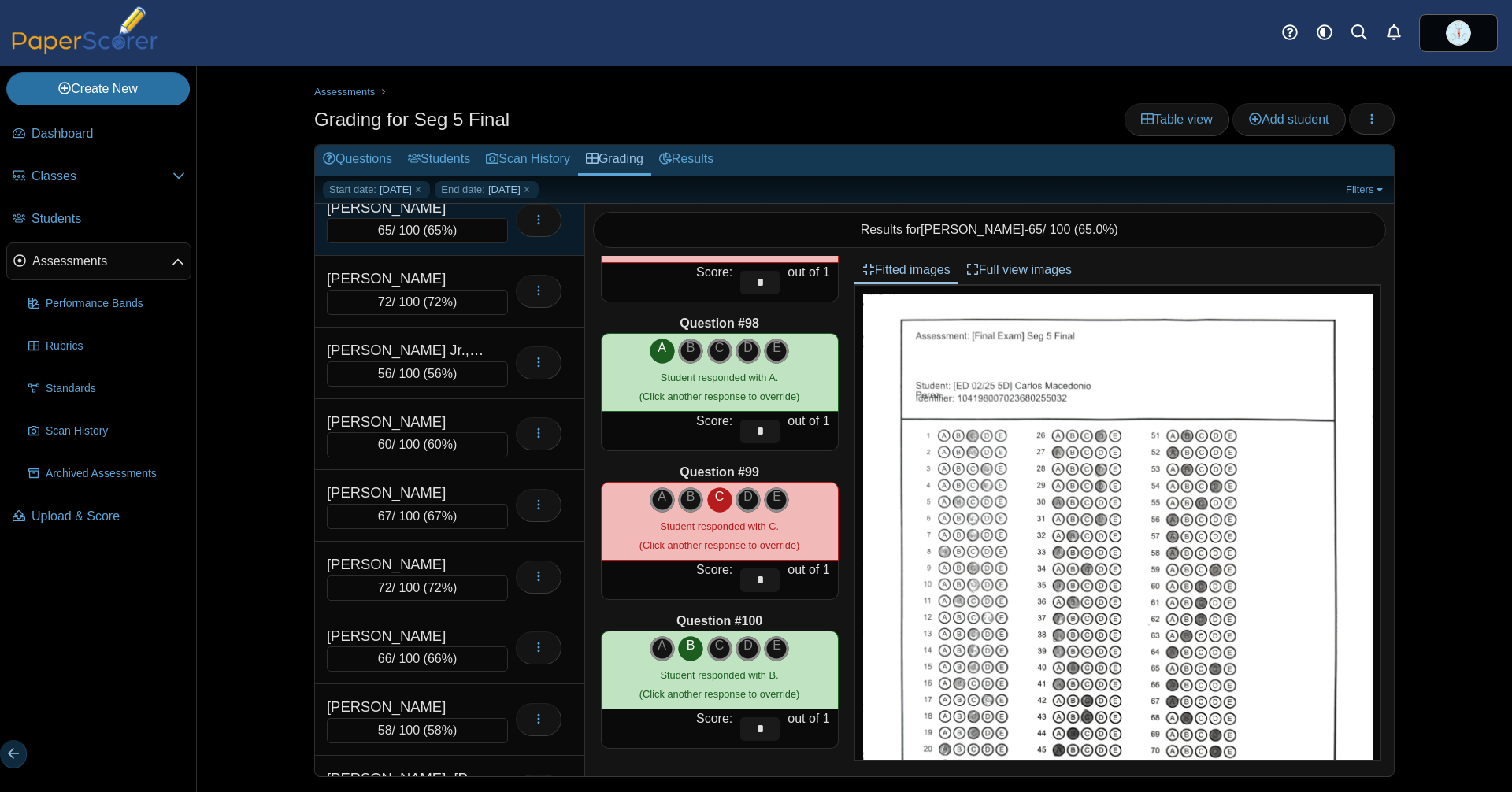
scroll to position [425, 0]
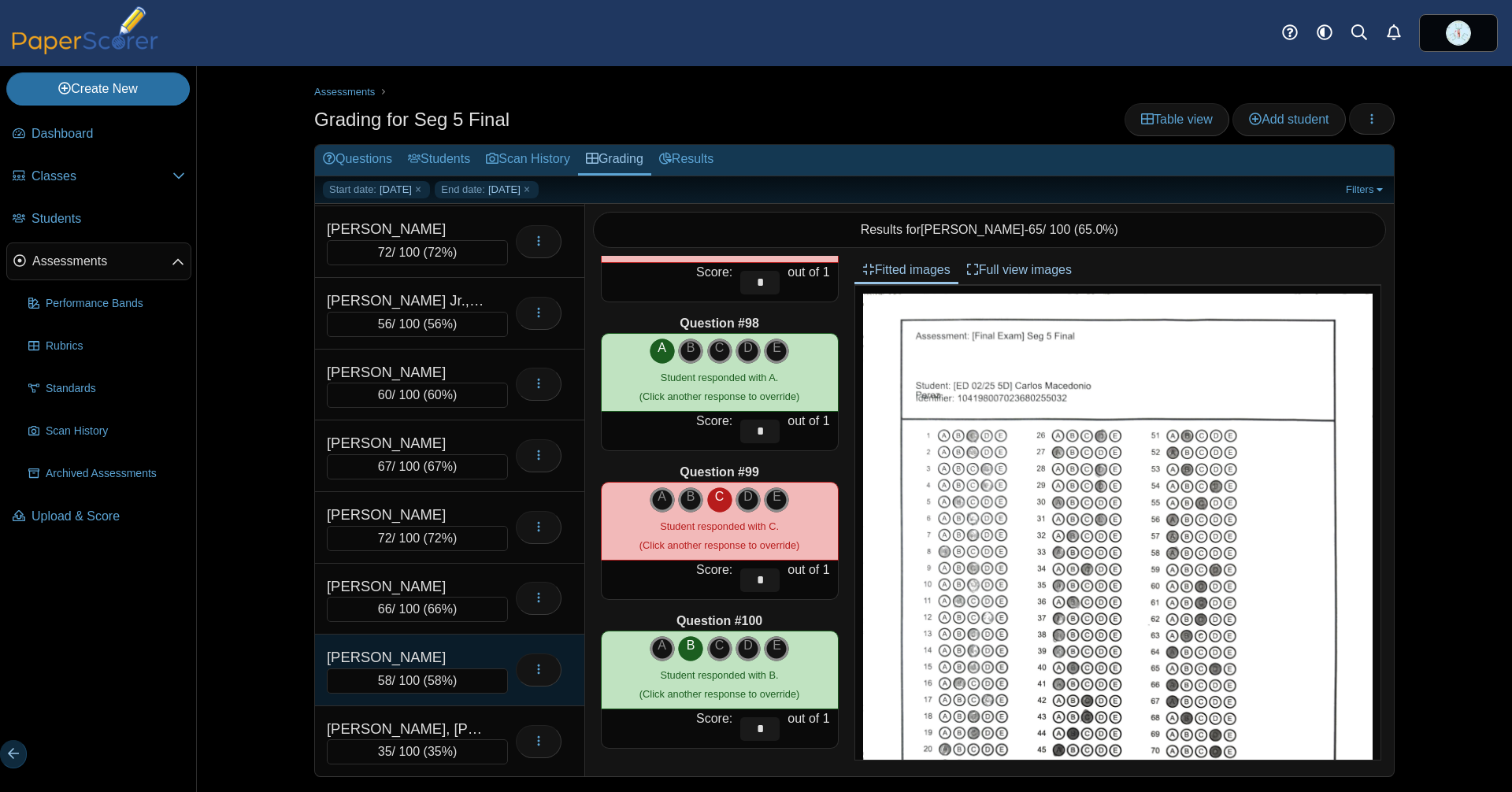
click at [428, 654] on div "[PERSON_NAME]" at bounding box center [406, 657] width 158 height 22
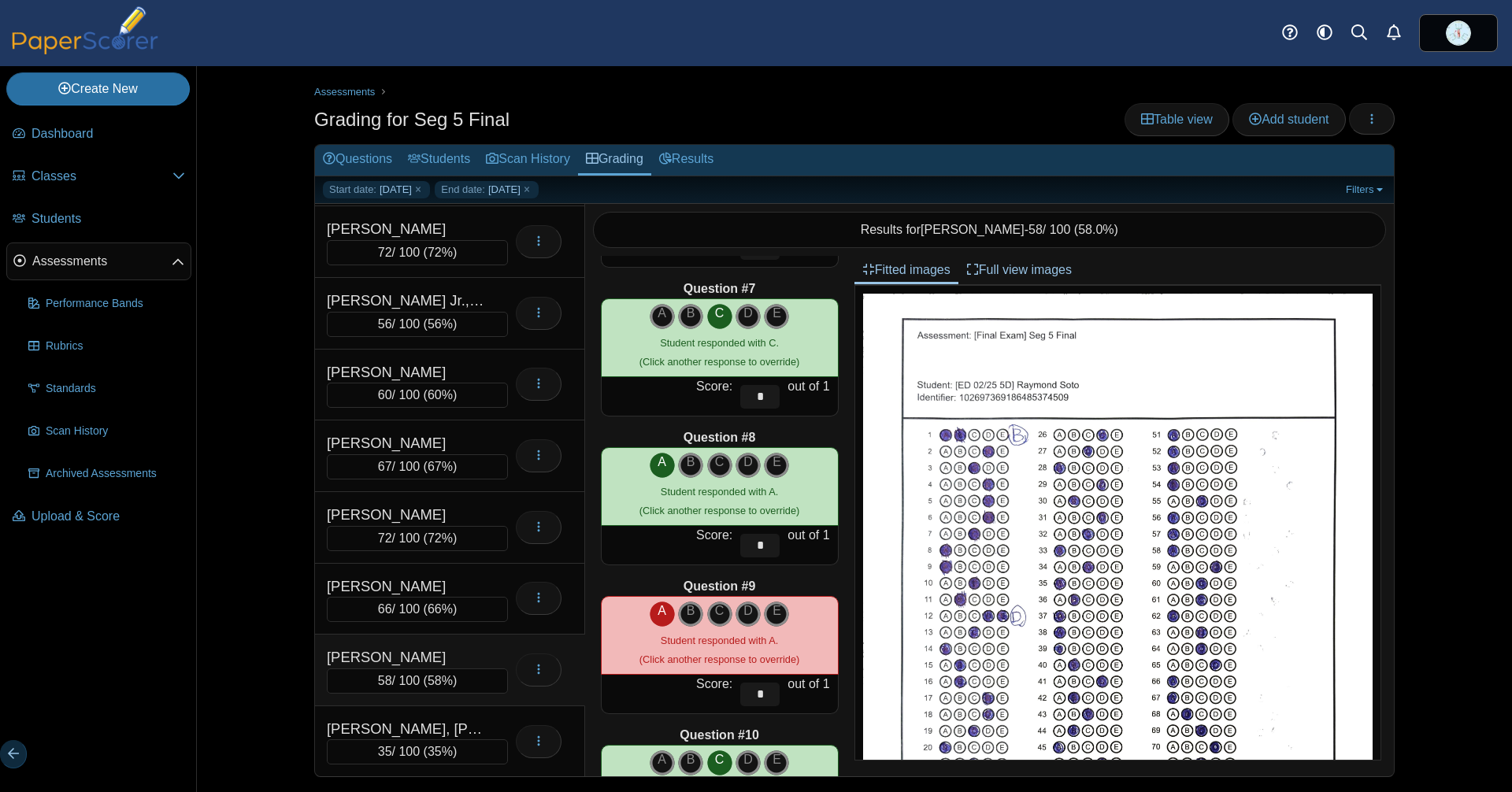
scroll to position [0, 0]
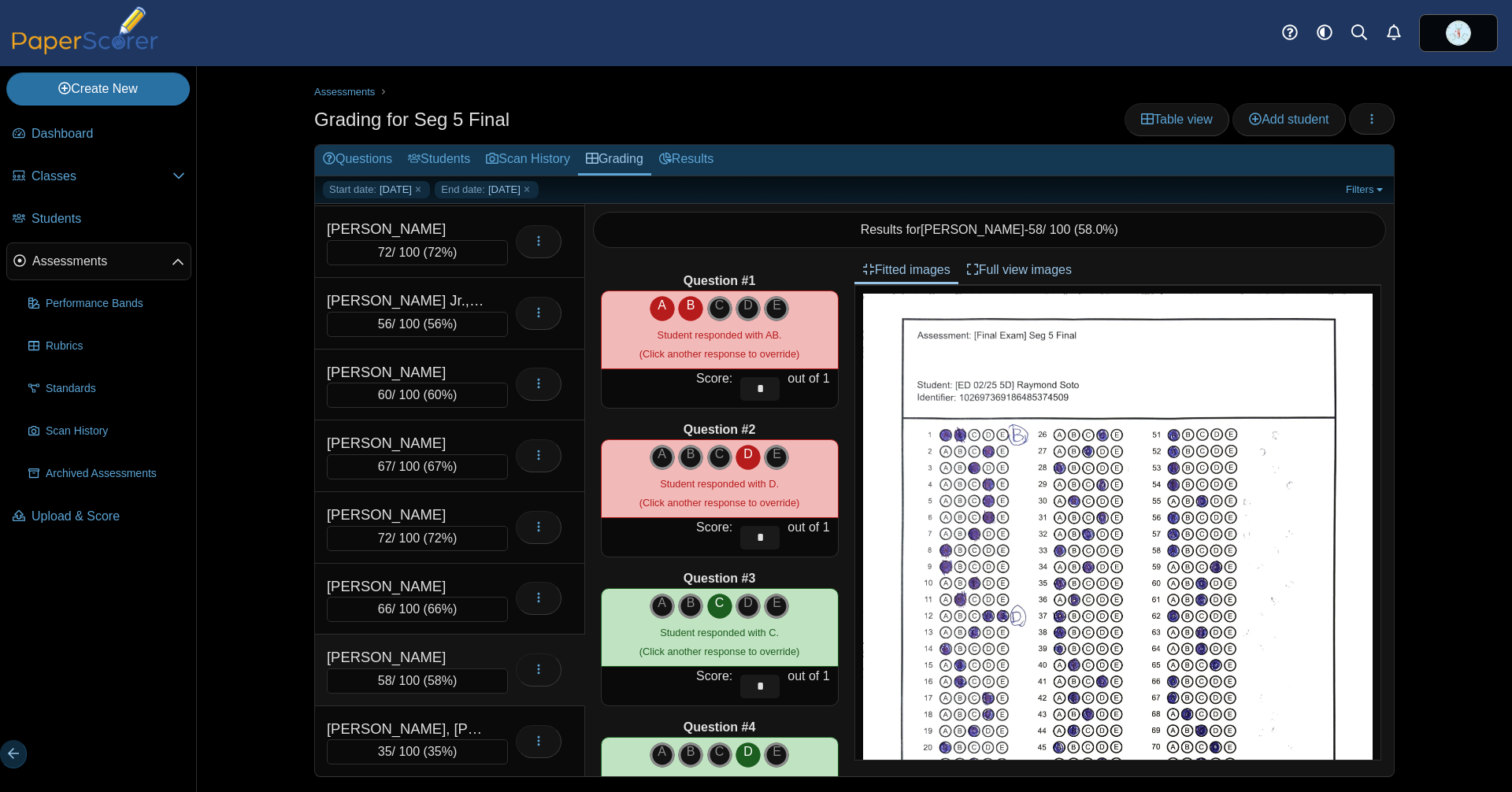
click at [650, 310] on icon "A" at bounding box center [662, 306] width 25 height 19
type input "*"
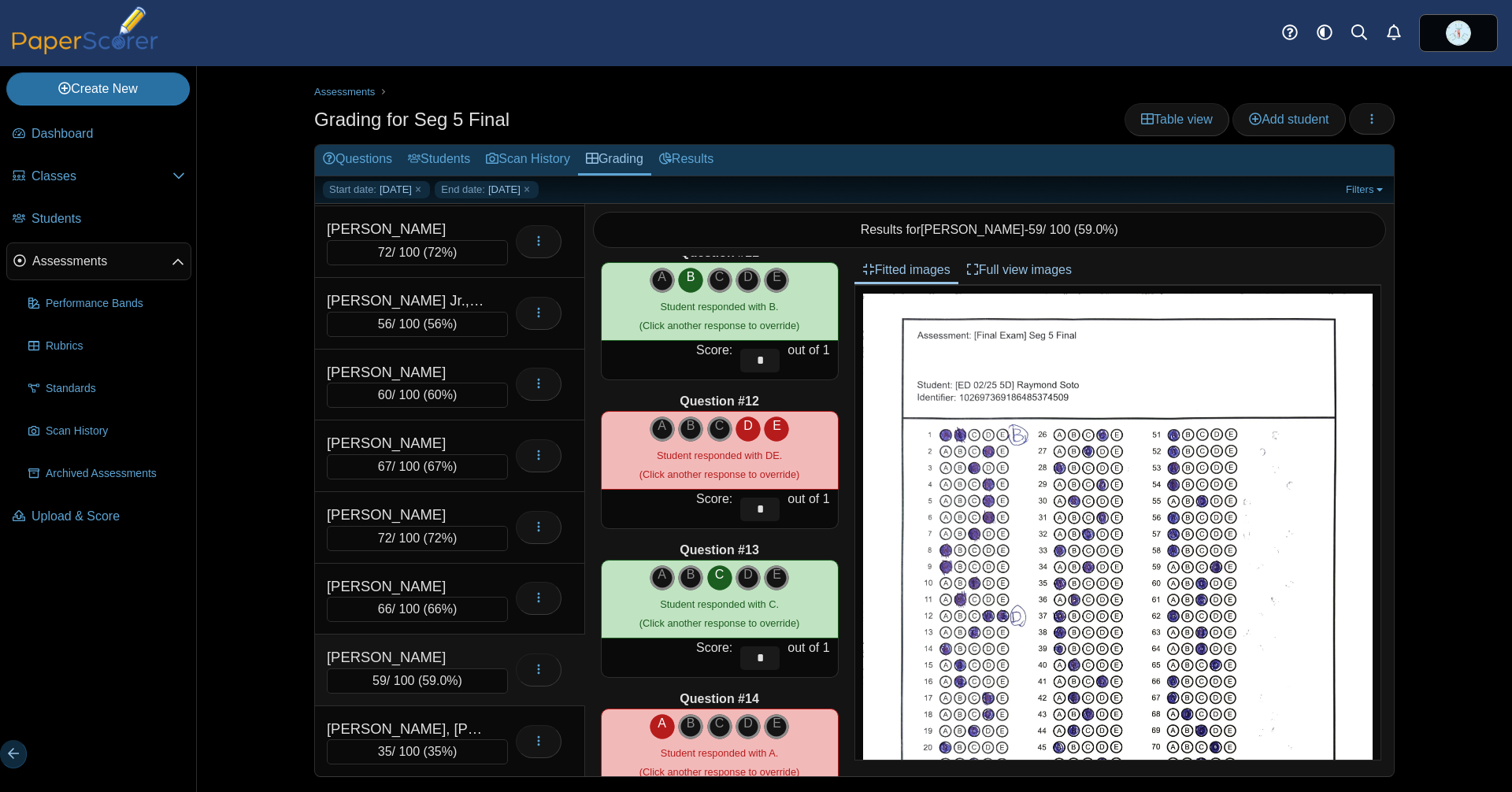
scroll to position [1517, 0]
click at [770, 425] on icon "E" at bounding box center [776, 425] width 25 height 19
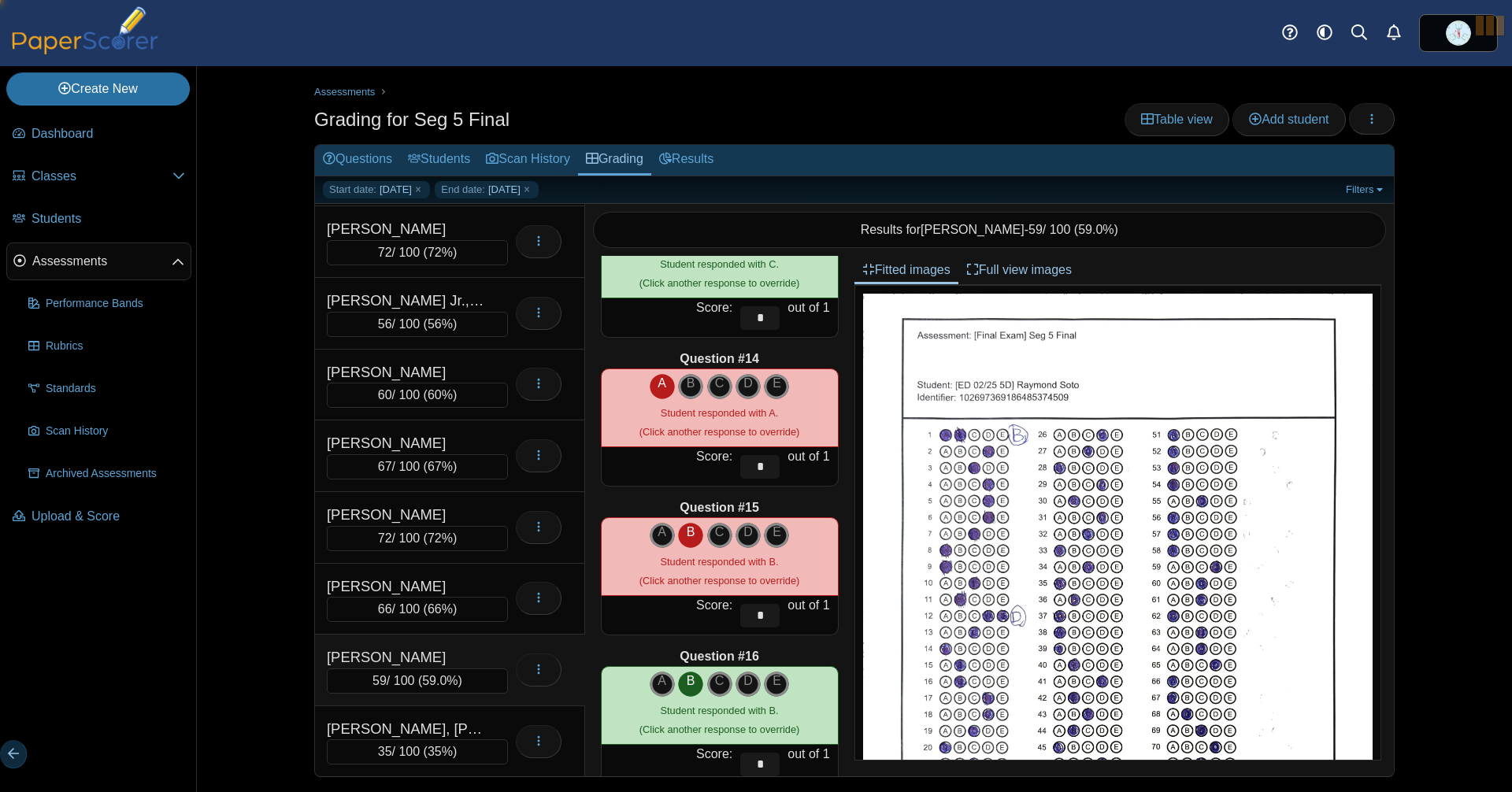
scroll to position [1858, 0]
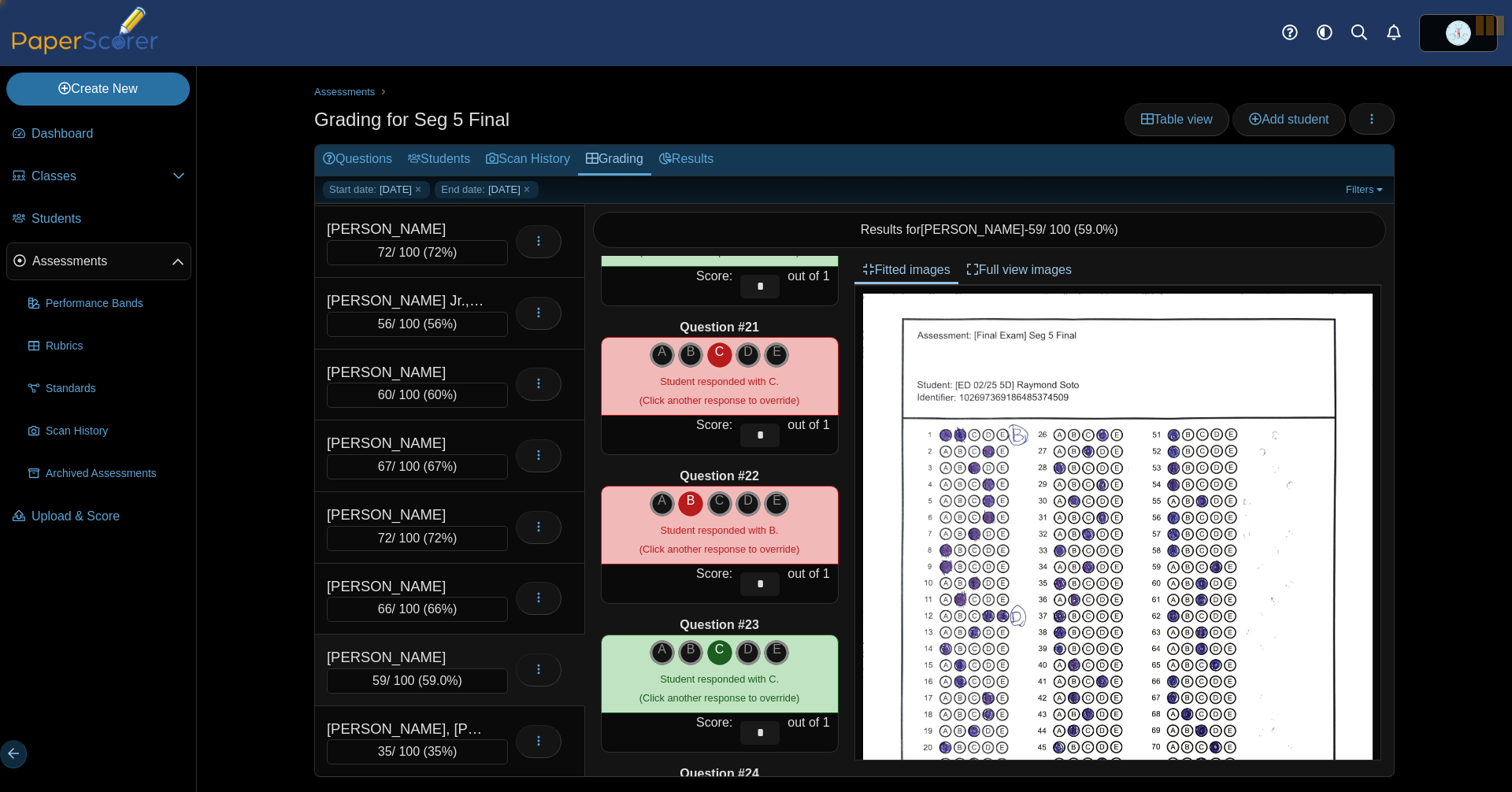
type input "*"
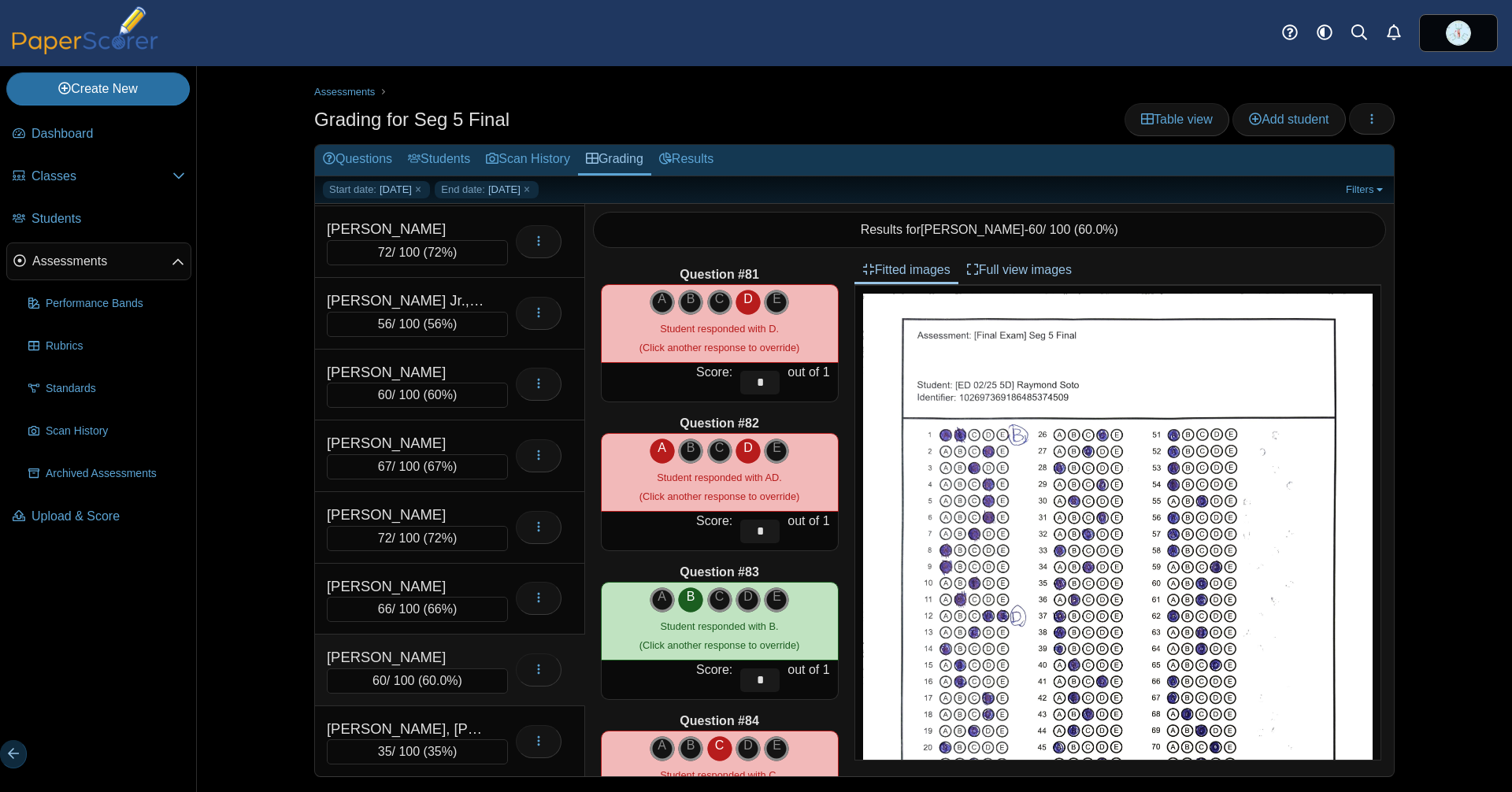
scroll to position [11914, 0]
click at [738, 446] on icon "D" at bounding box center [748, 447] width 25 height 19
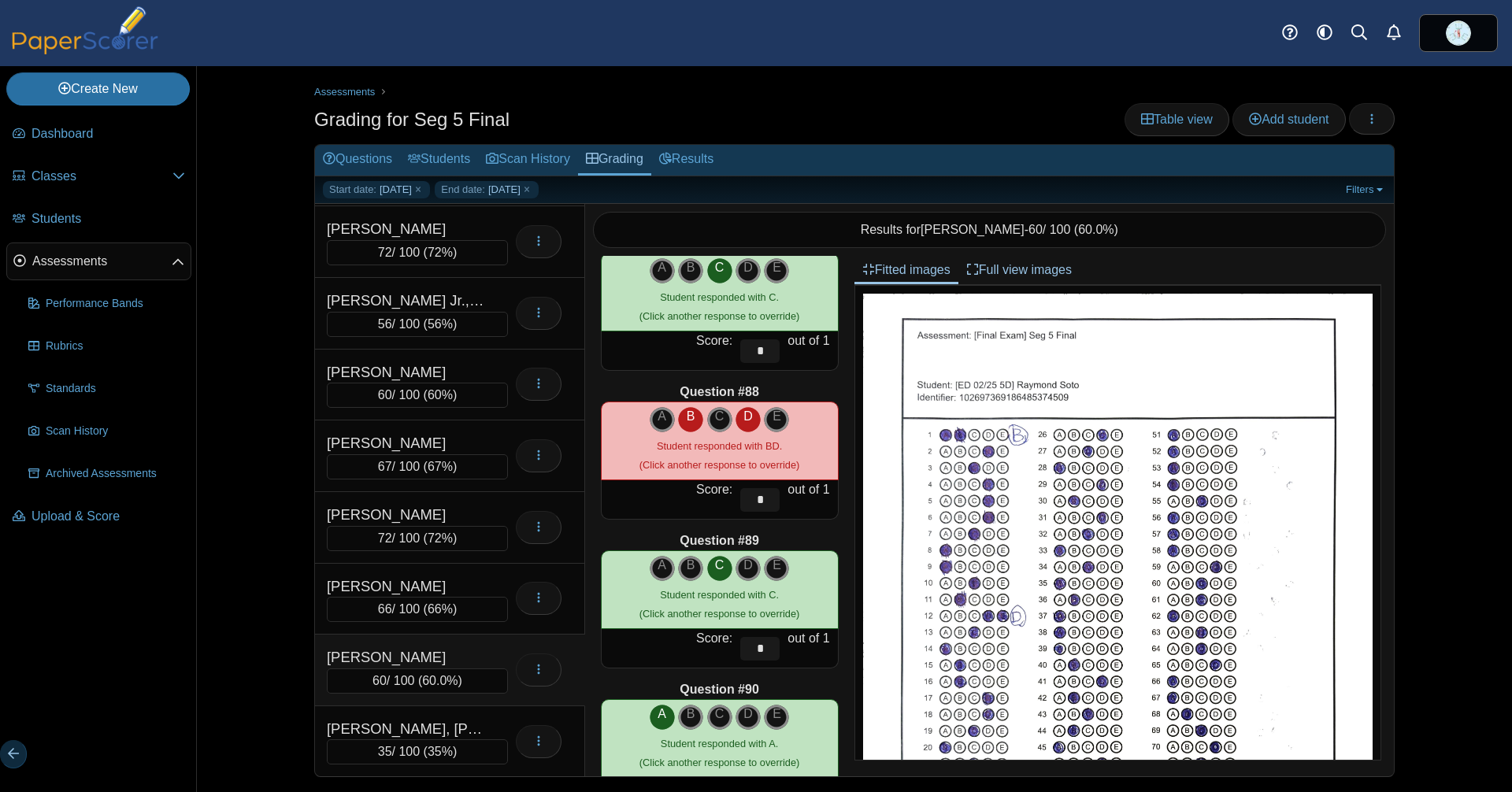
scroll to position [12839, 0]
click at [679, 420] on icon "B" at bounding box center [690, 416] width 25 height 19
type input "*"
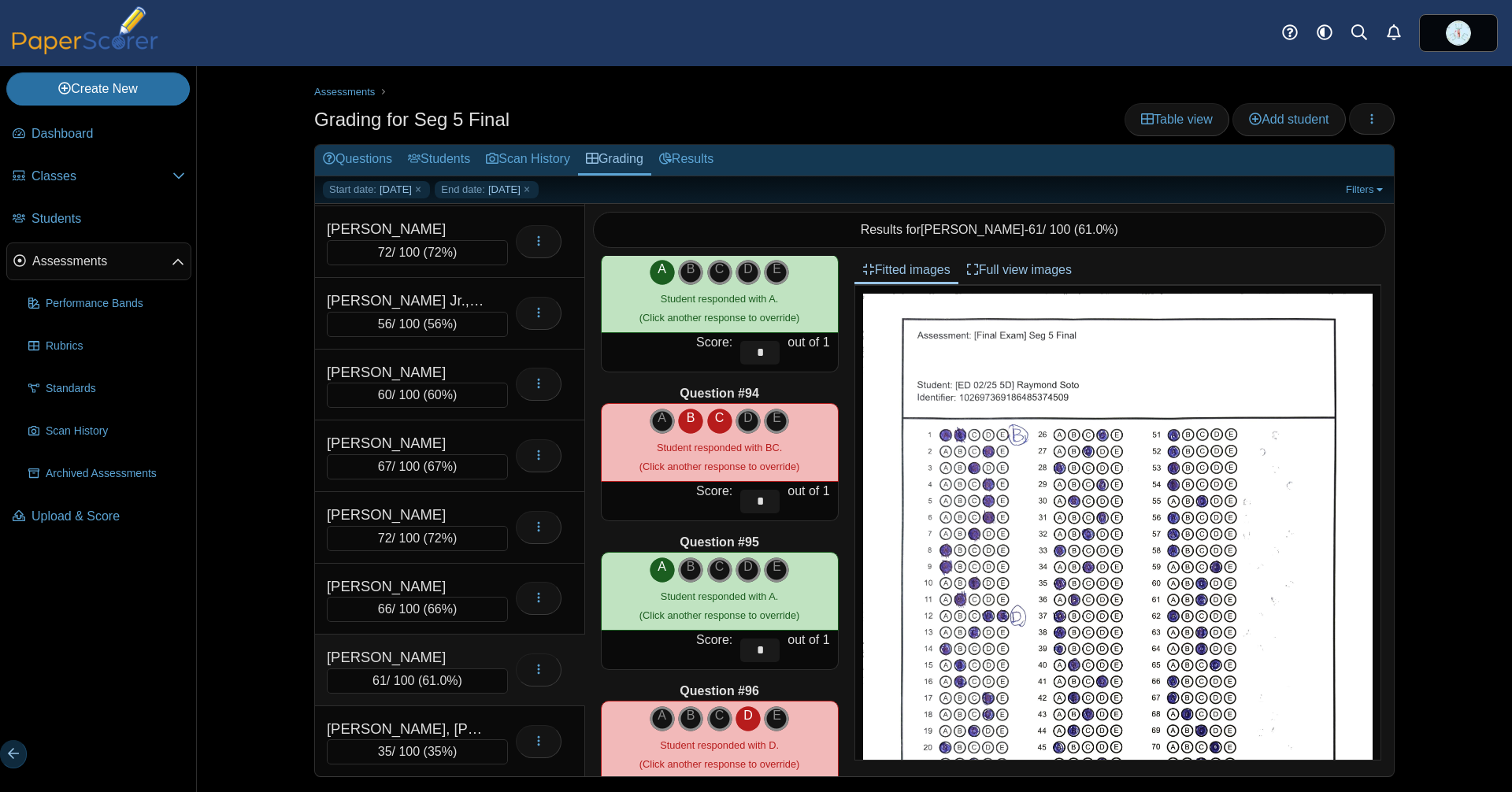
scroll to position [13731, 0]
click at [707, 417] on icon "C" at bounding box center [719, 417] width 25 height 19
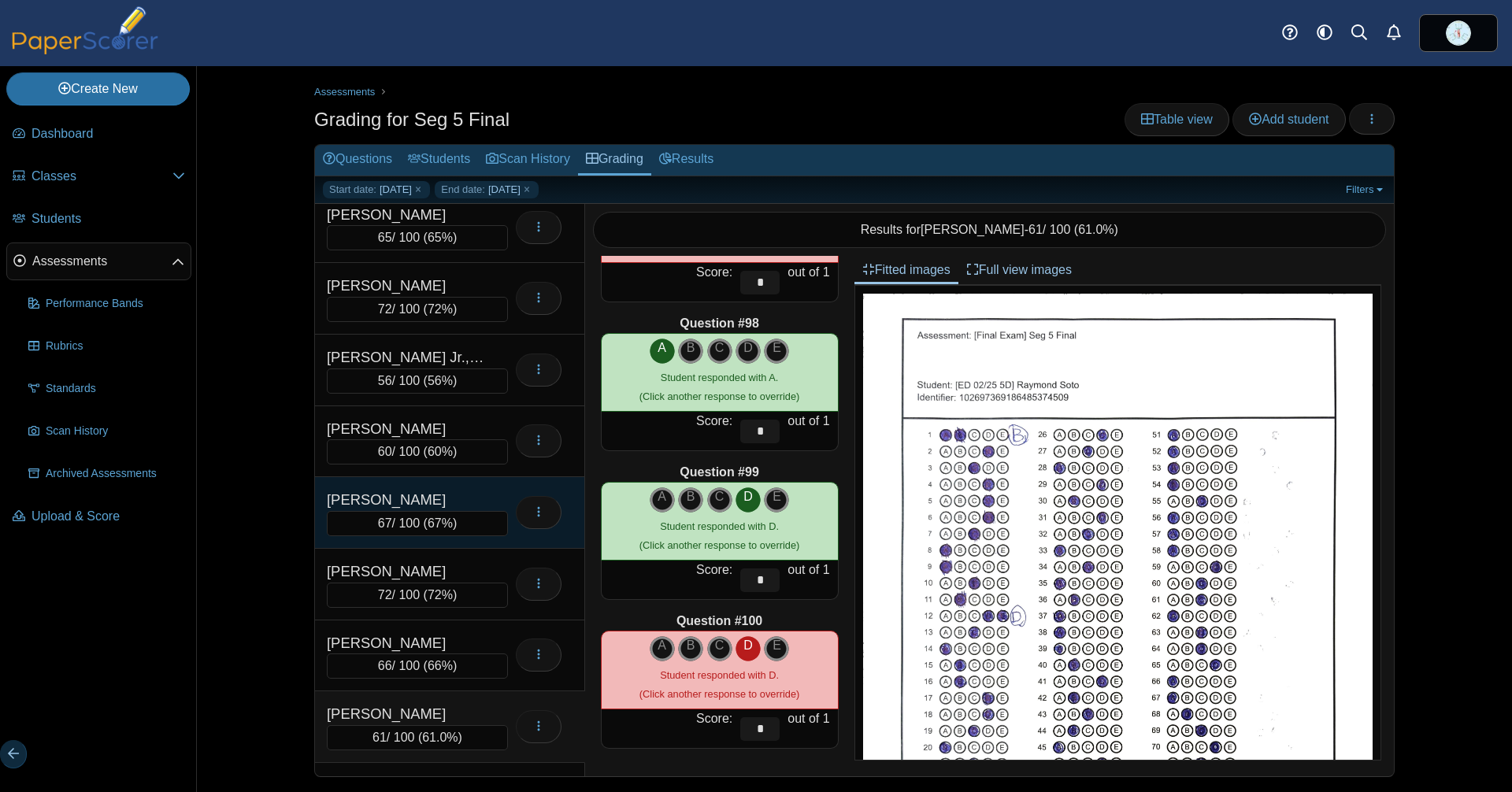
scroll to position [368, 0]
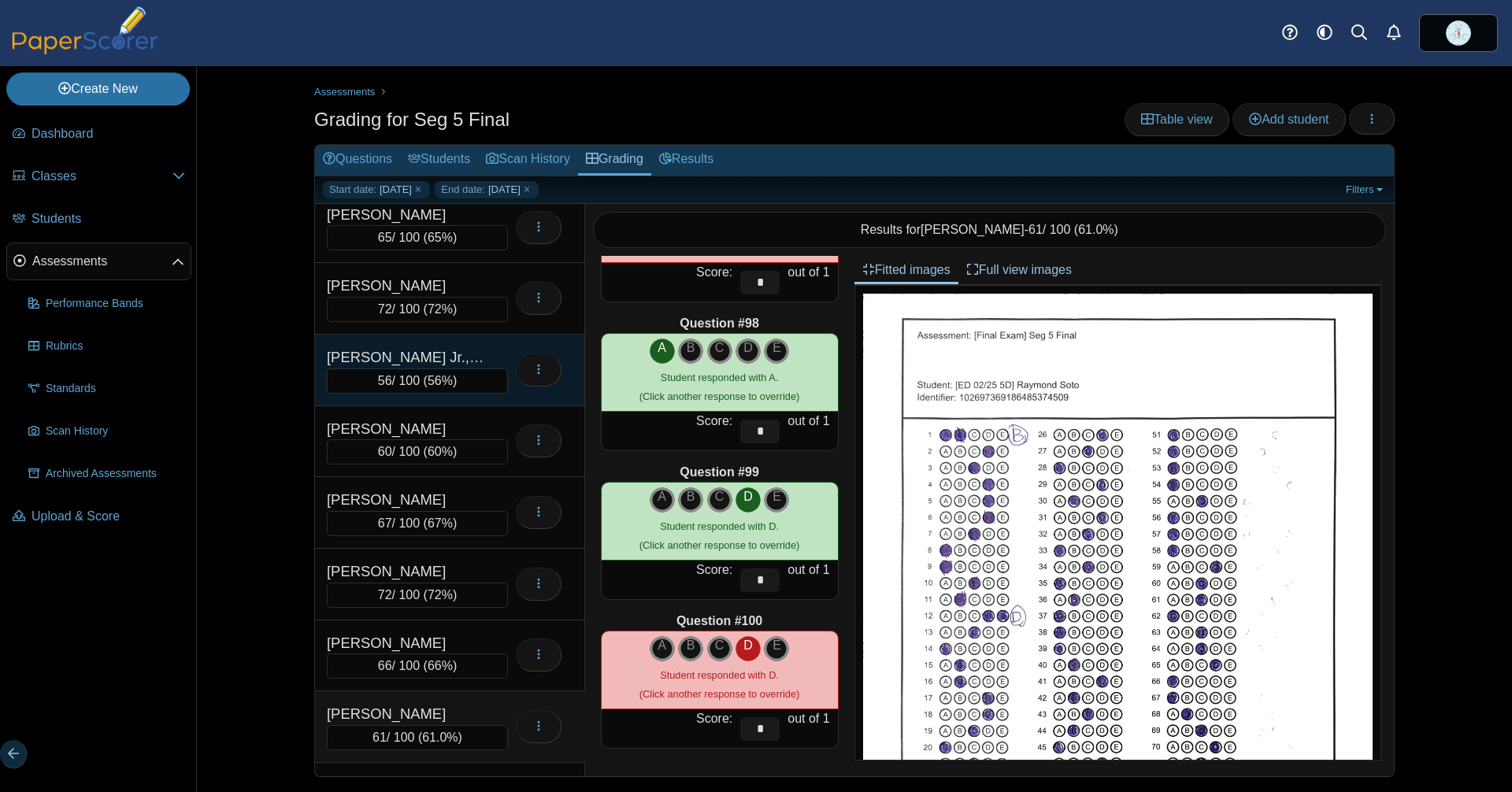
click at [427, 366] on div "[PERSON_NAME] Jr., [PERSON_NAME]" at bounding box center [406, 357] width 158 height 22
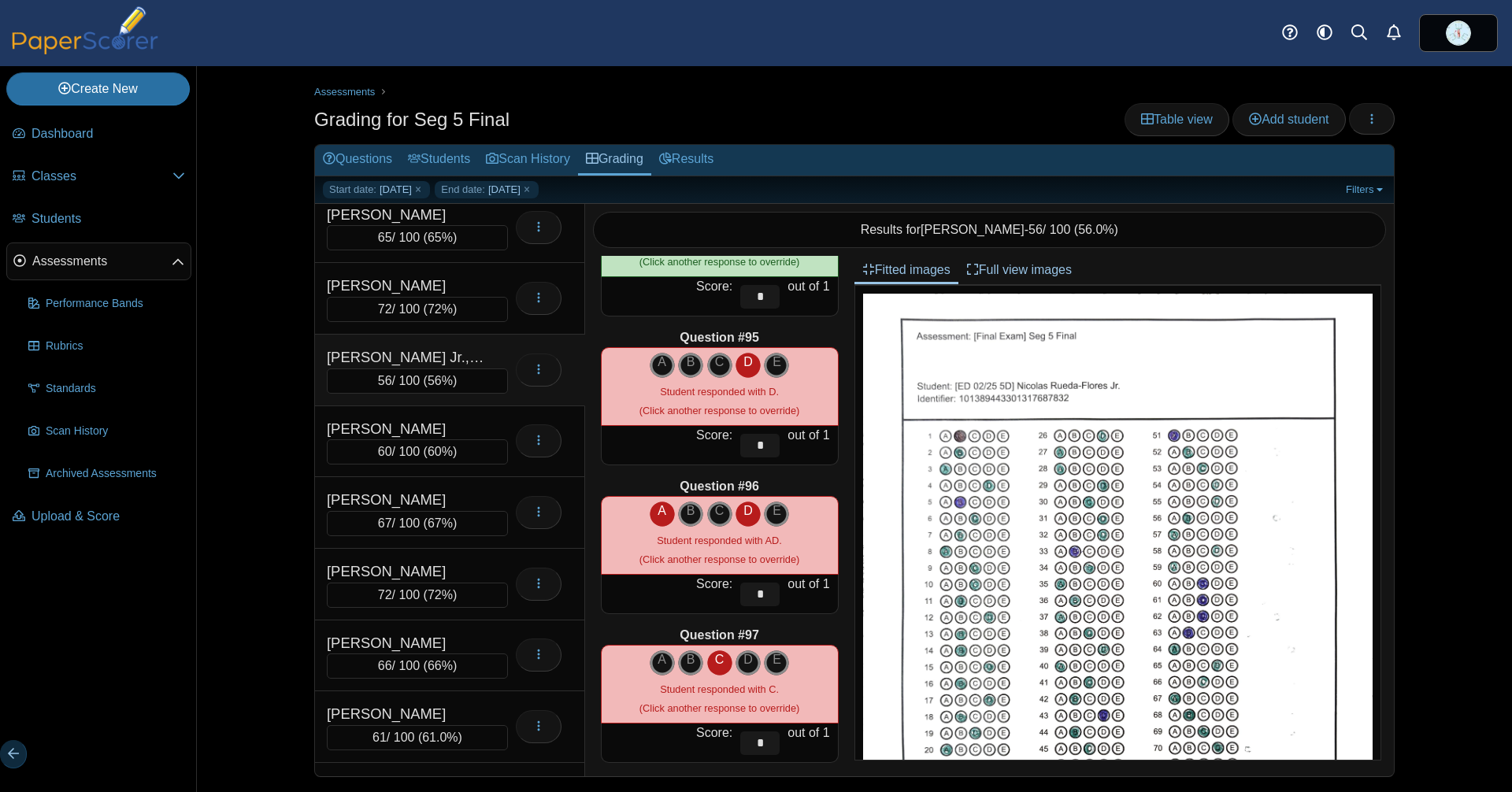
scroll to position [13936, 0]
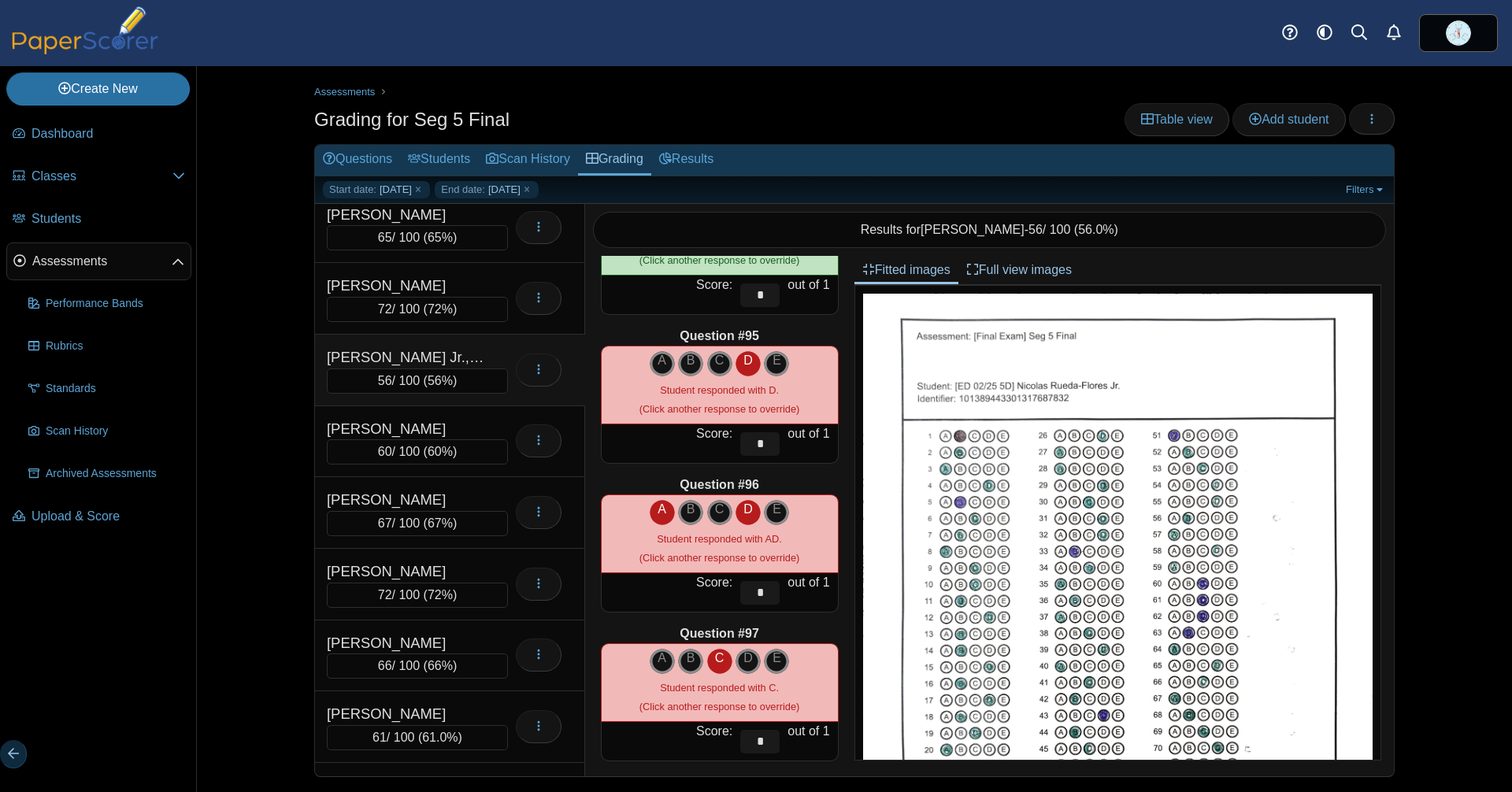
click at [737, 513] on icon "D" at bounding box center [748, 510] width 25 height 19
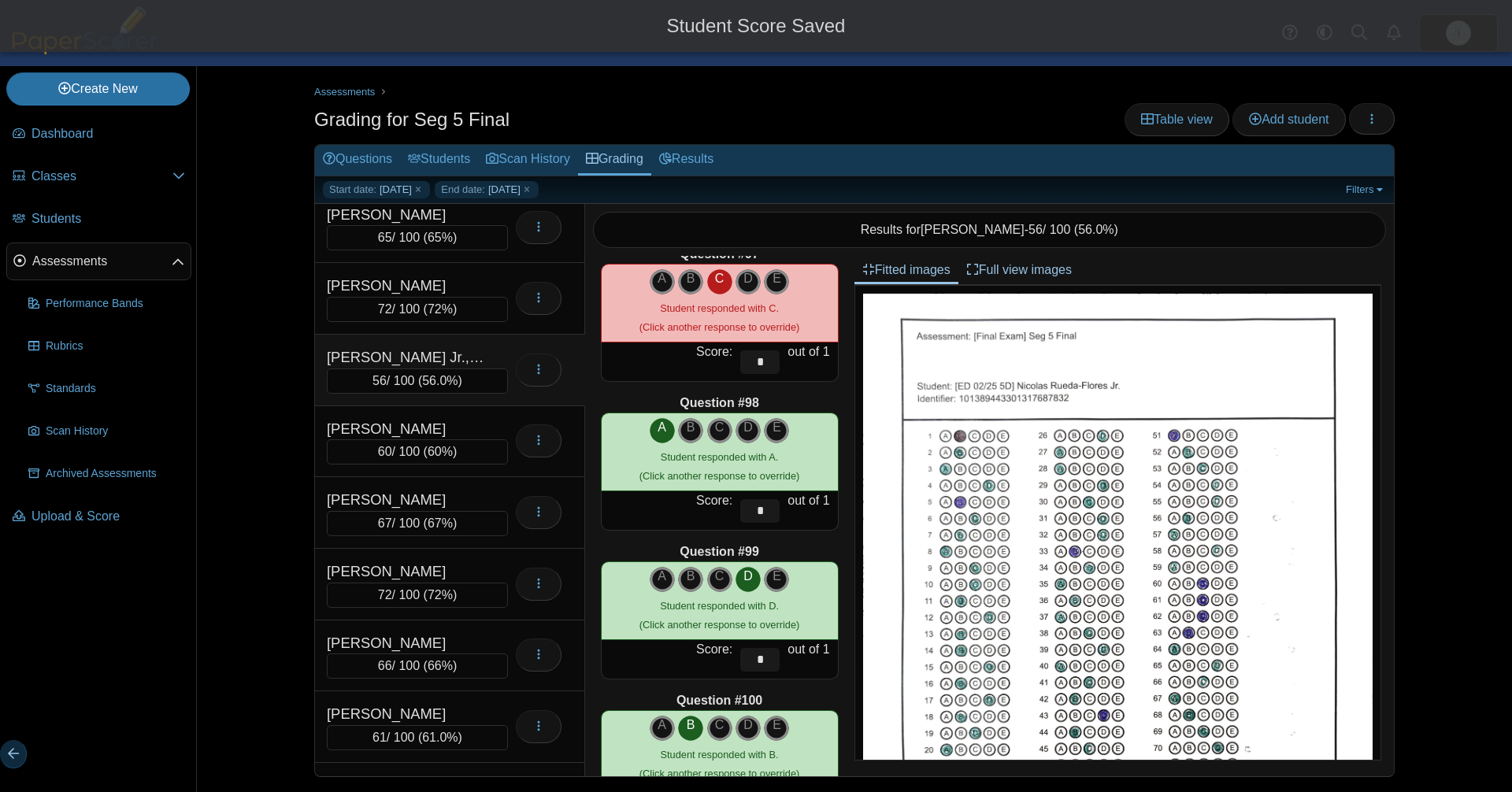
scroll to position [14395, 0]
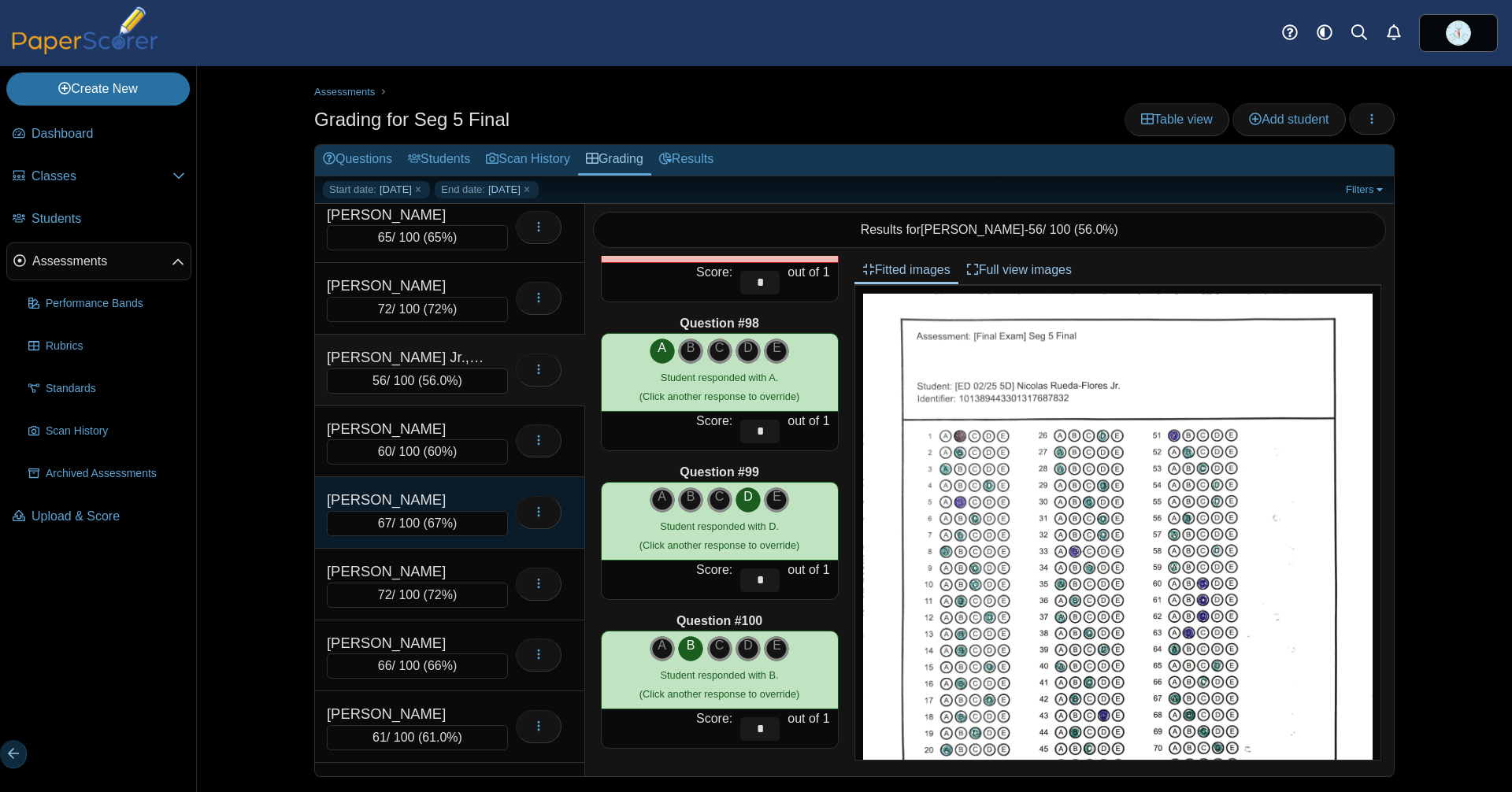
click at [398, 509] on div "[PERSON_NAME]" at bounding box center [406, 500] width 158 height 22
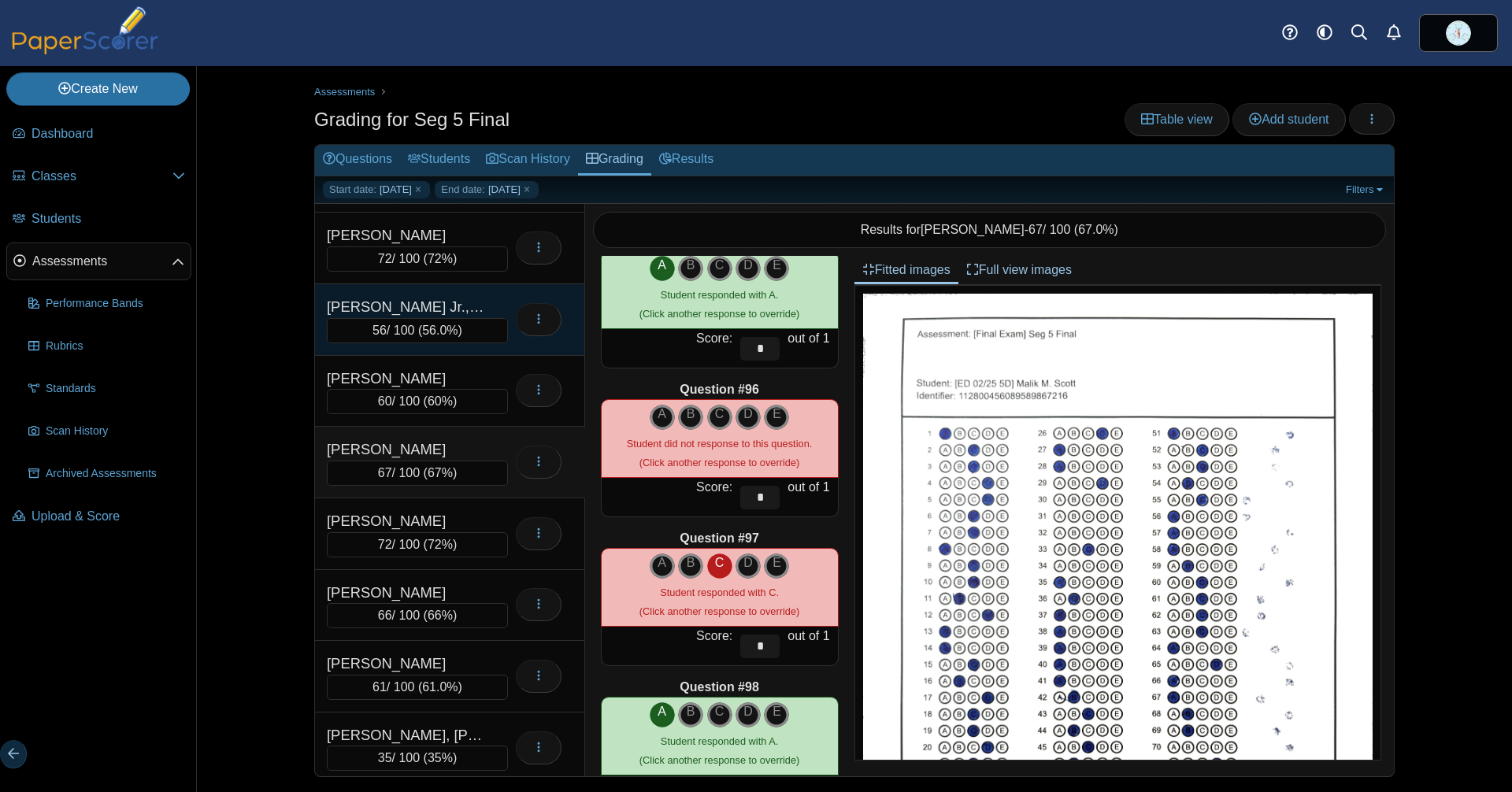
scroll to position [425, 0]
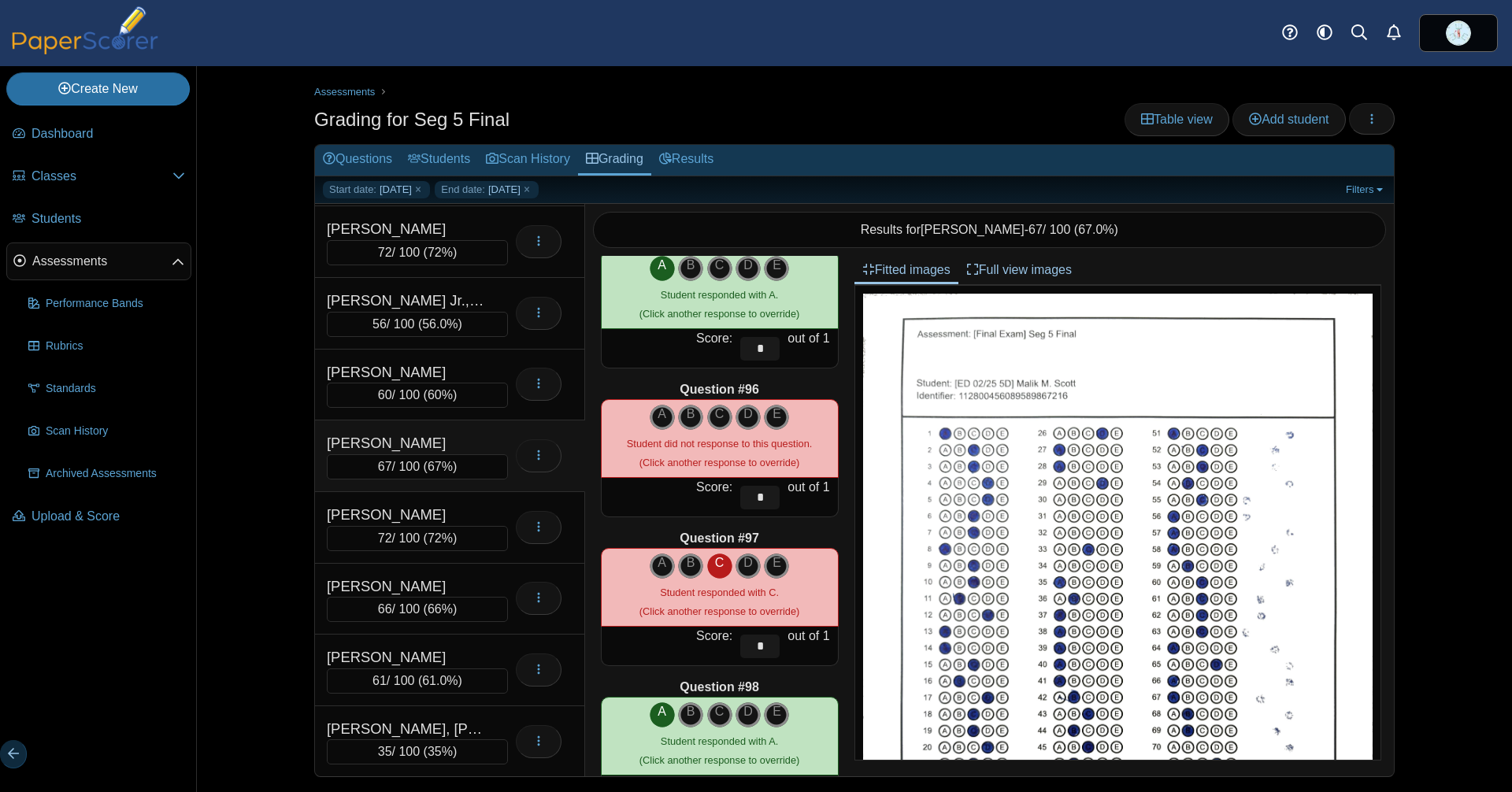
click at [431, 436] on div "[PERSON_NAME]" at bounding box center [406, 443] width 158 height 22
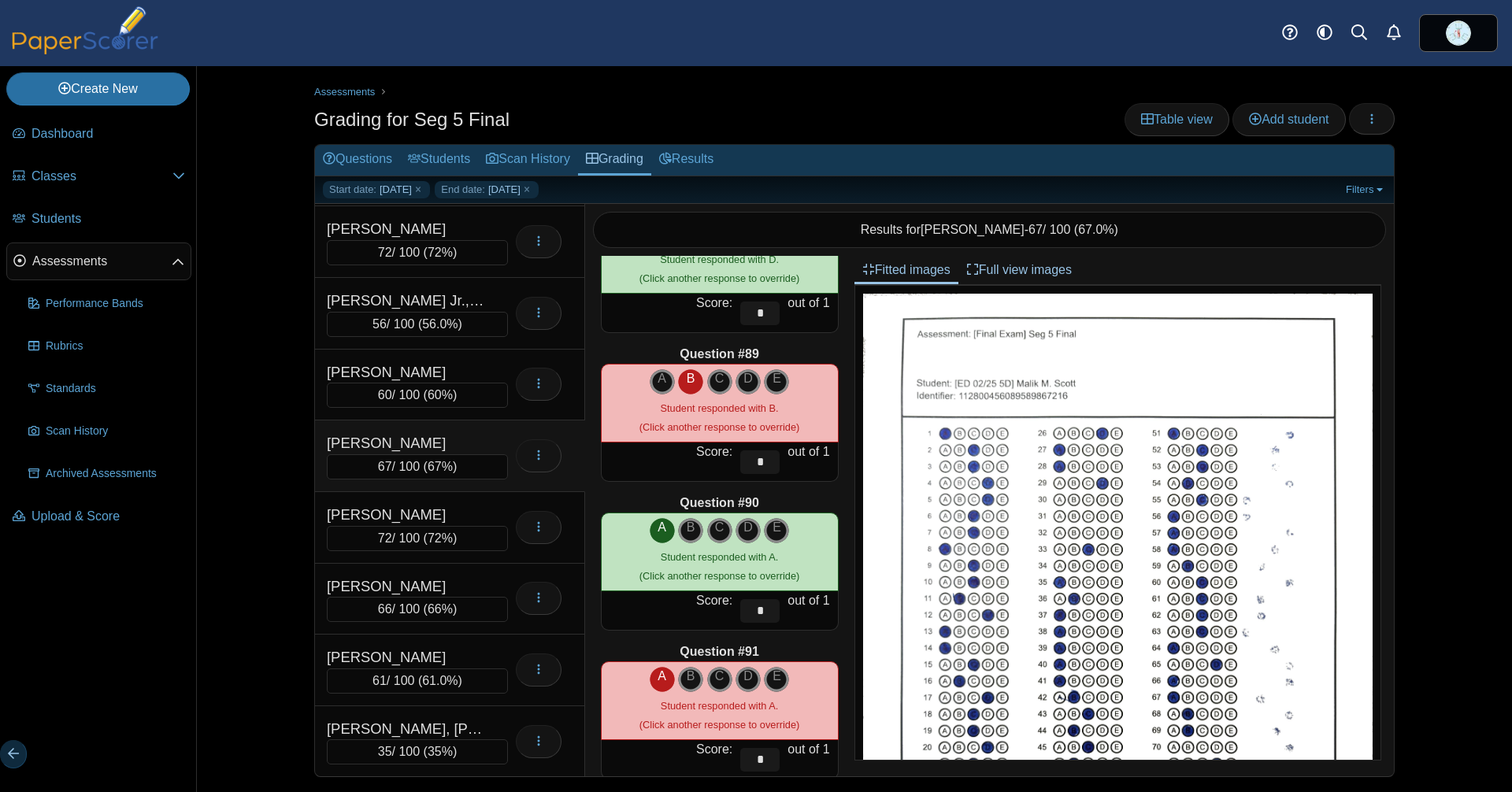
scroll to position [14395, 0]
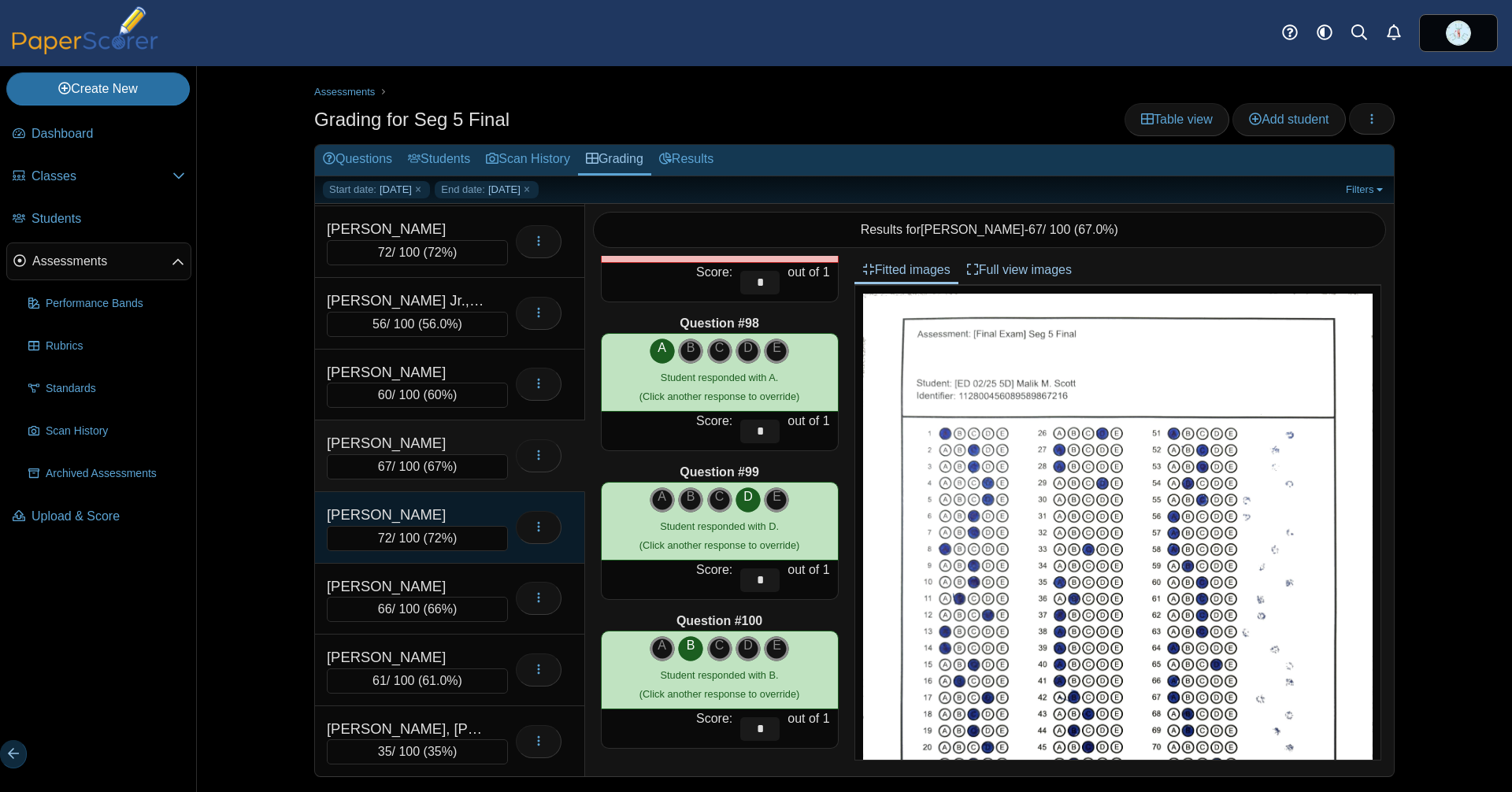
click at [434, 510] on div "[PERSON_NAME]" at bounding box center [406, 515] width 158 height 22
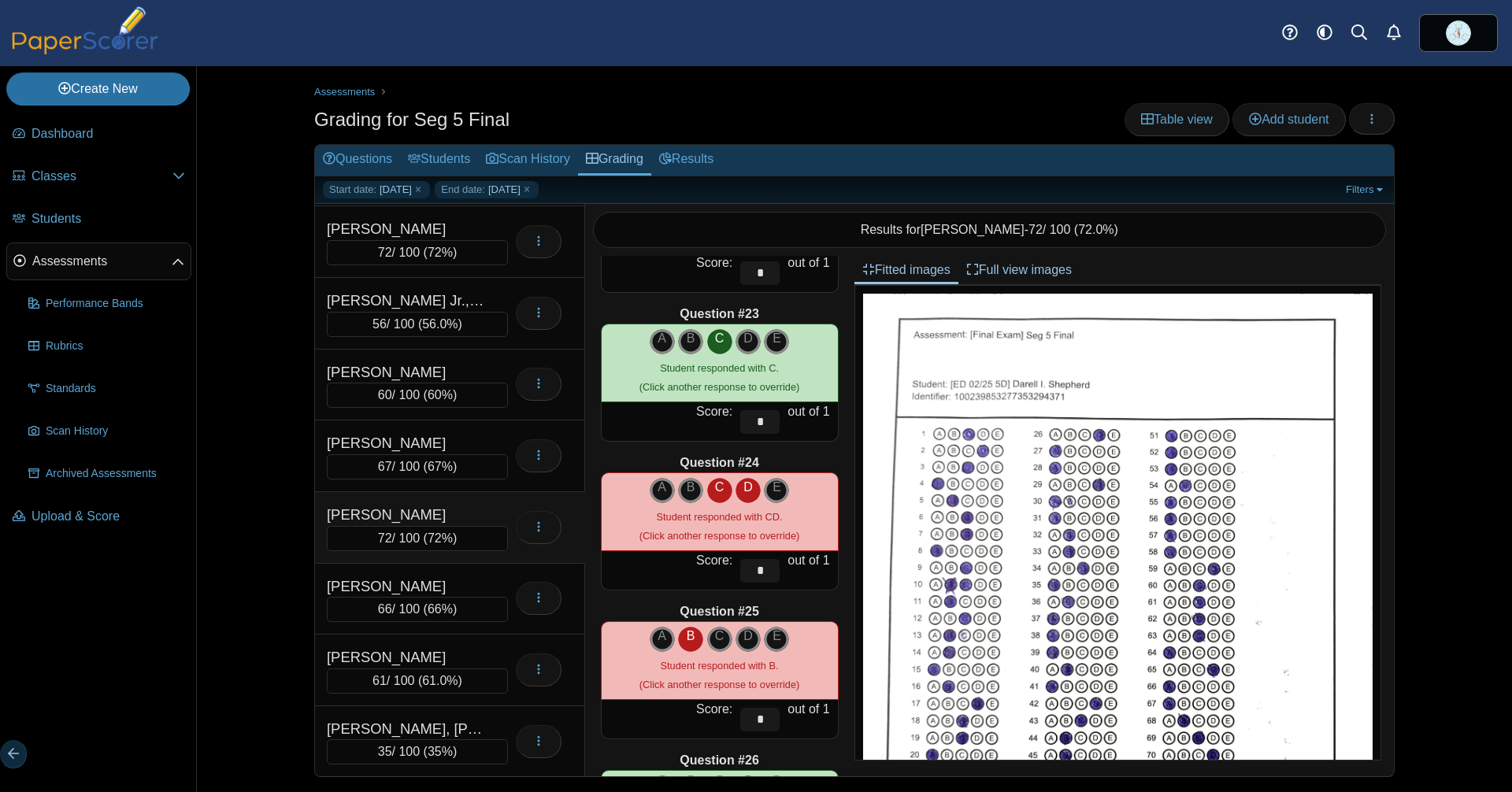
scroll to position [3243, 0]
click at [745, 486] on icon "D" at bounding box center [748, 487] width 25 height 19
type input "*"
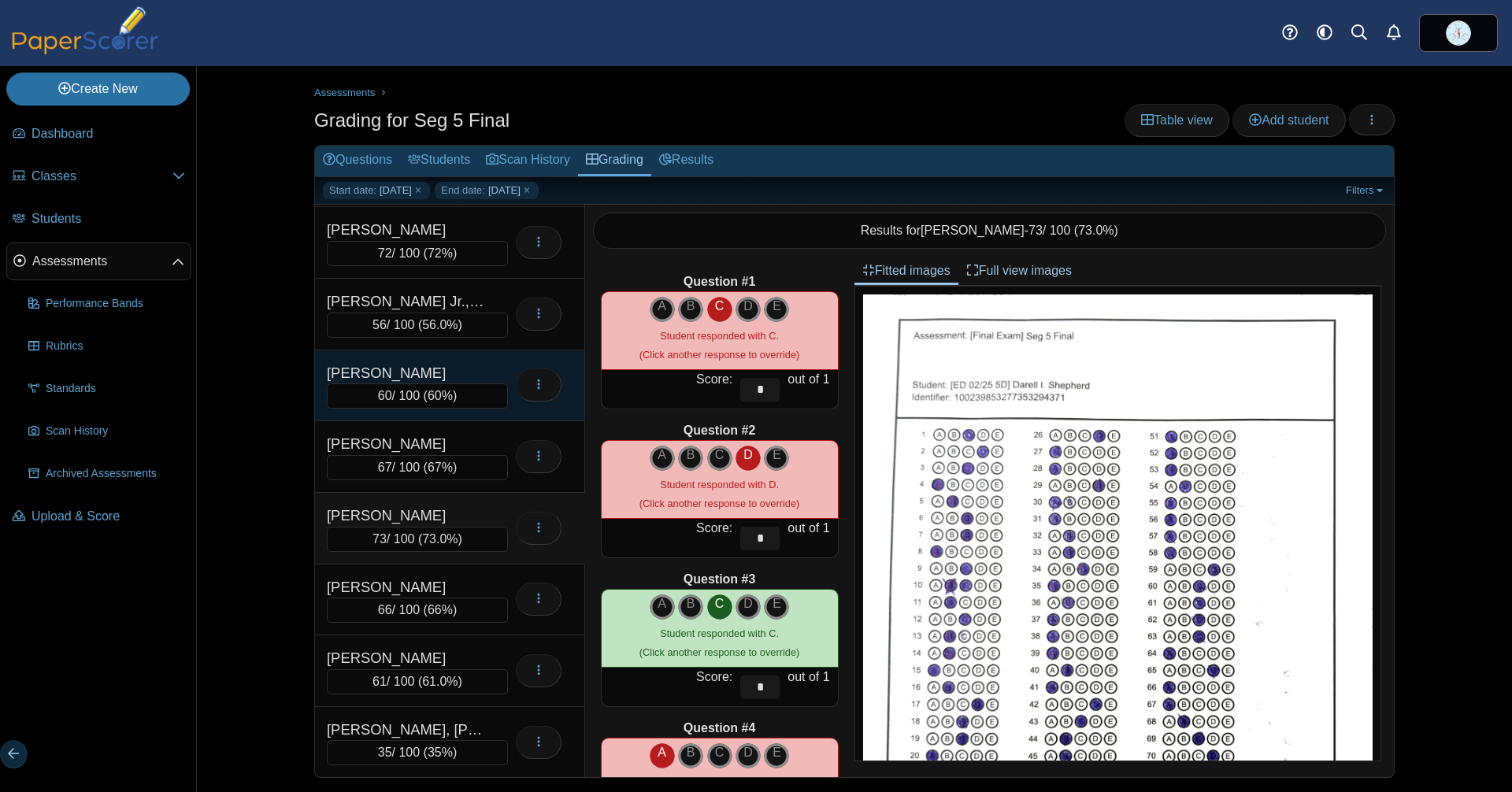
scroll to position [1, 0]
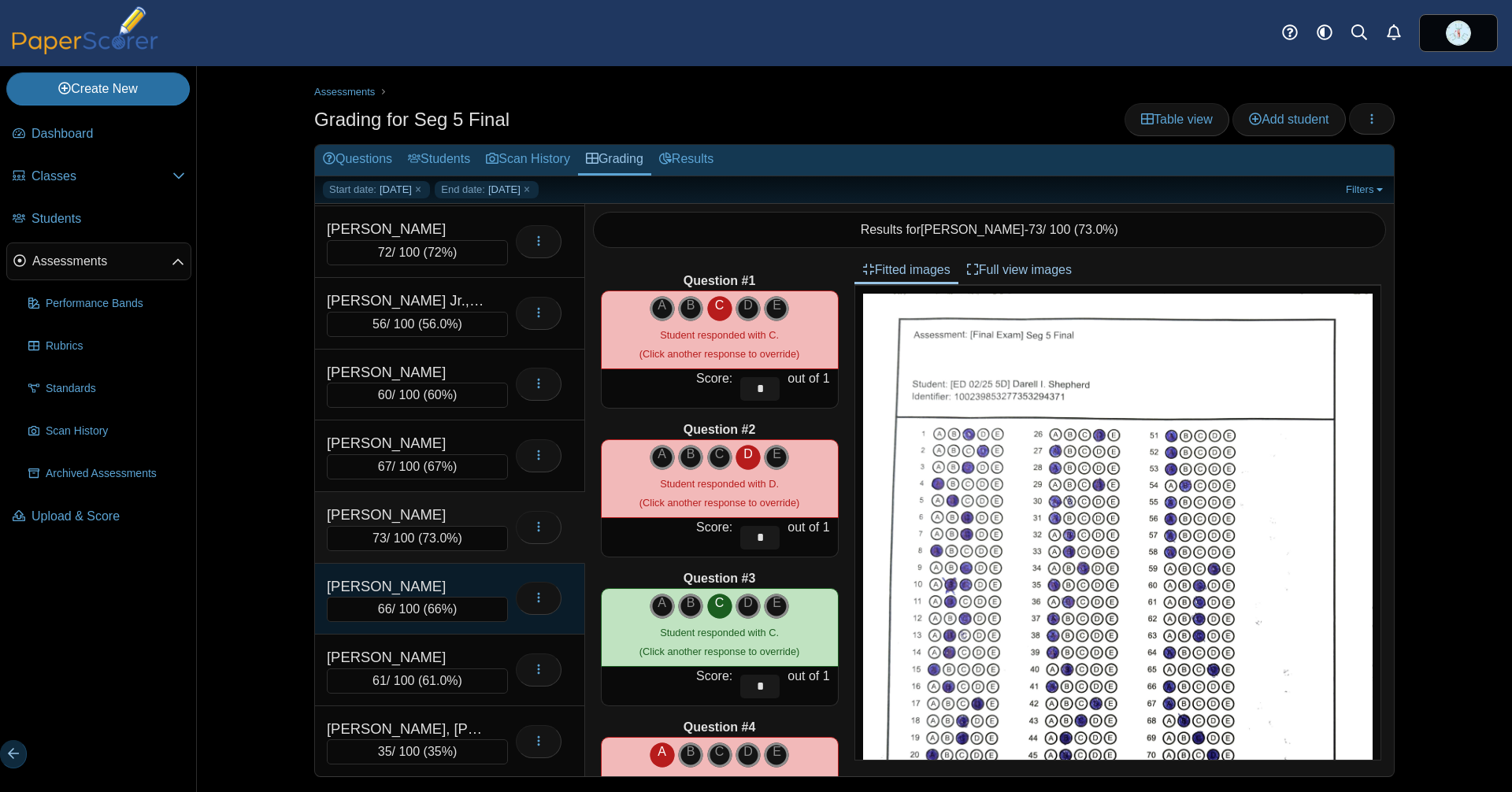
click at [414, 597] on div "66 / 100 ( 66% )" at bounding box center [417, 610] width 182 height 25
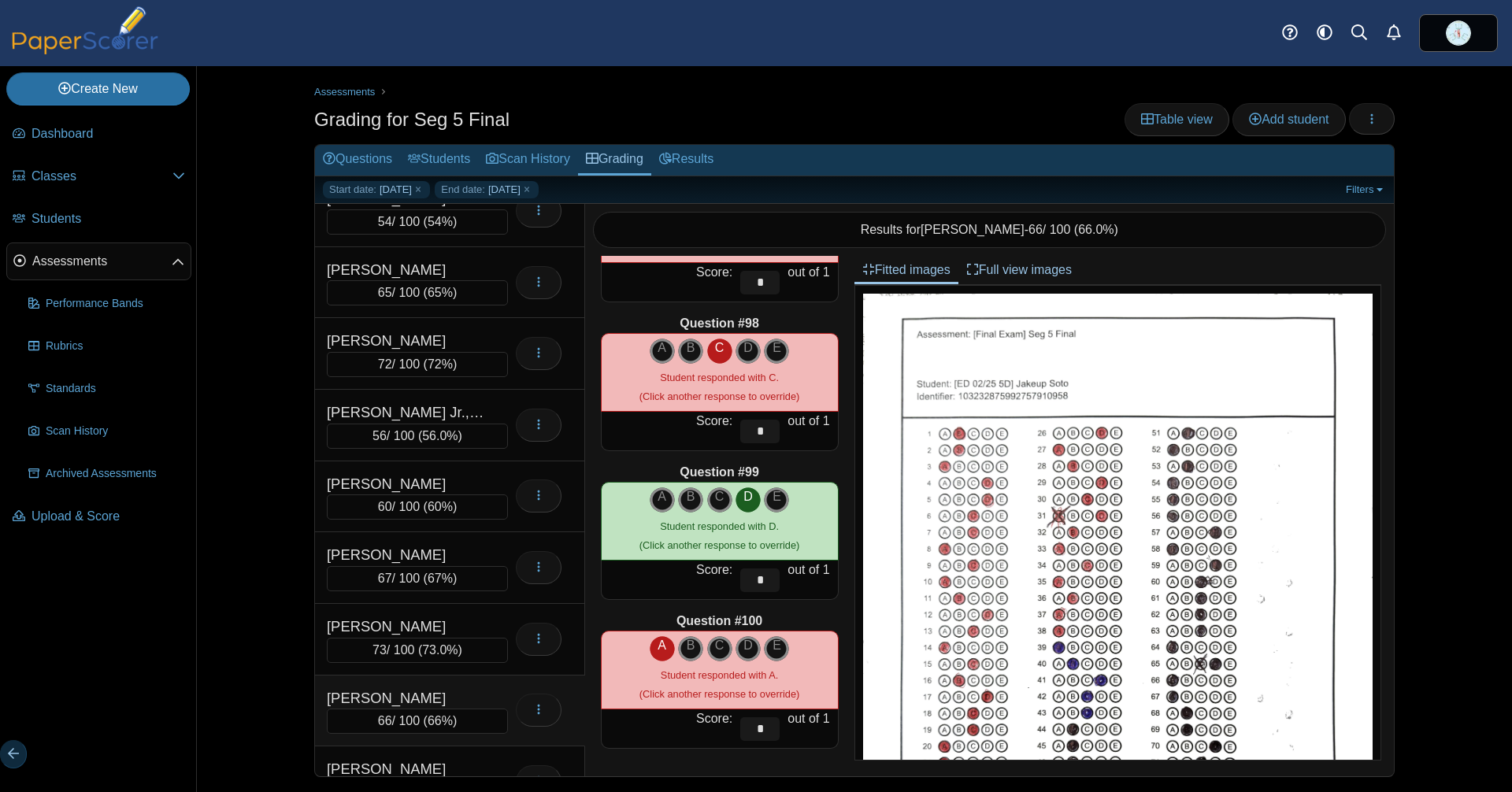
scroll to position [312, 0]
click at [428, 287] on span "65%" at bounding box center [440, 293] width 25 height 13
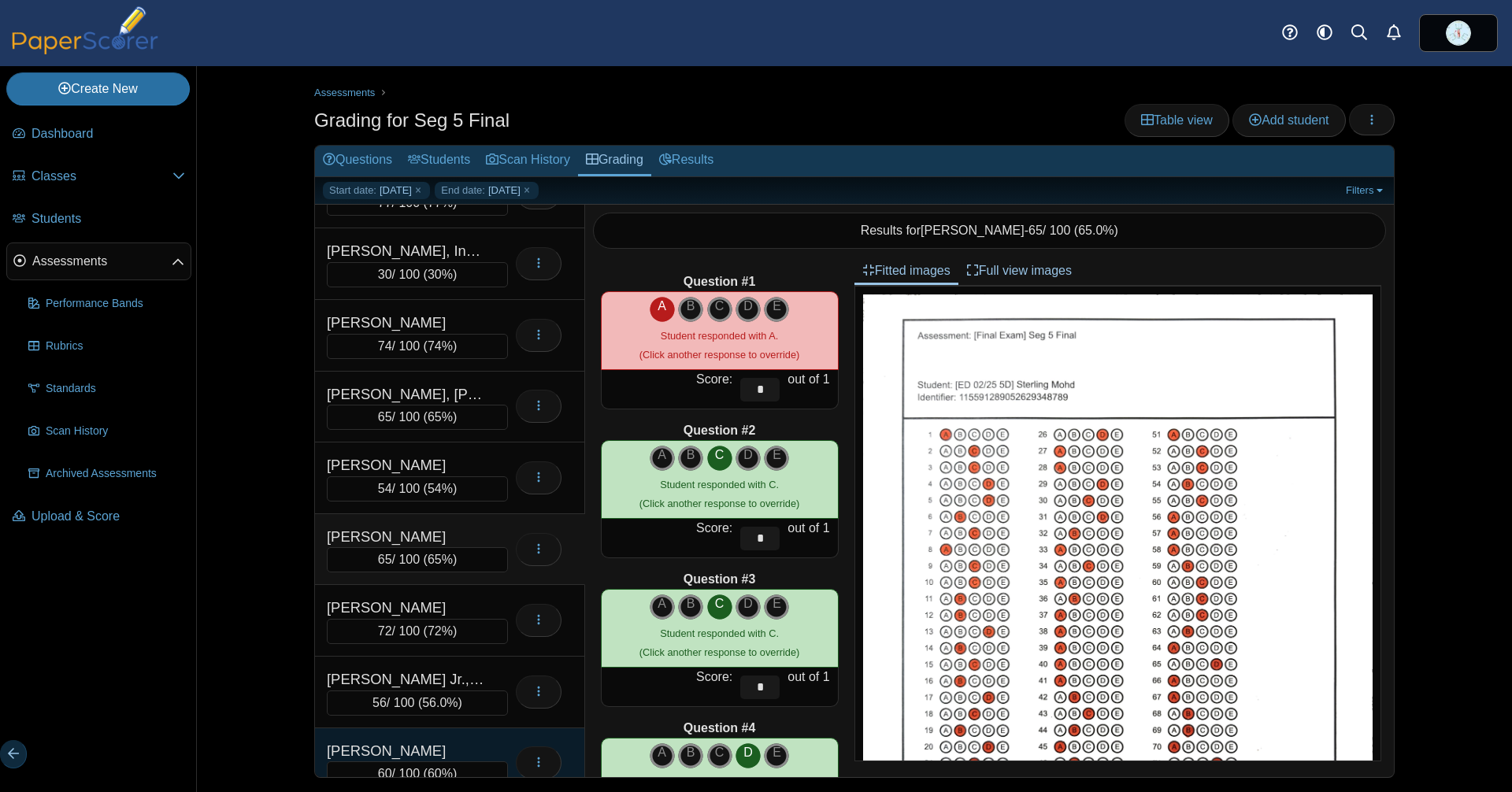
scroll to position [0, 0]
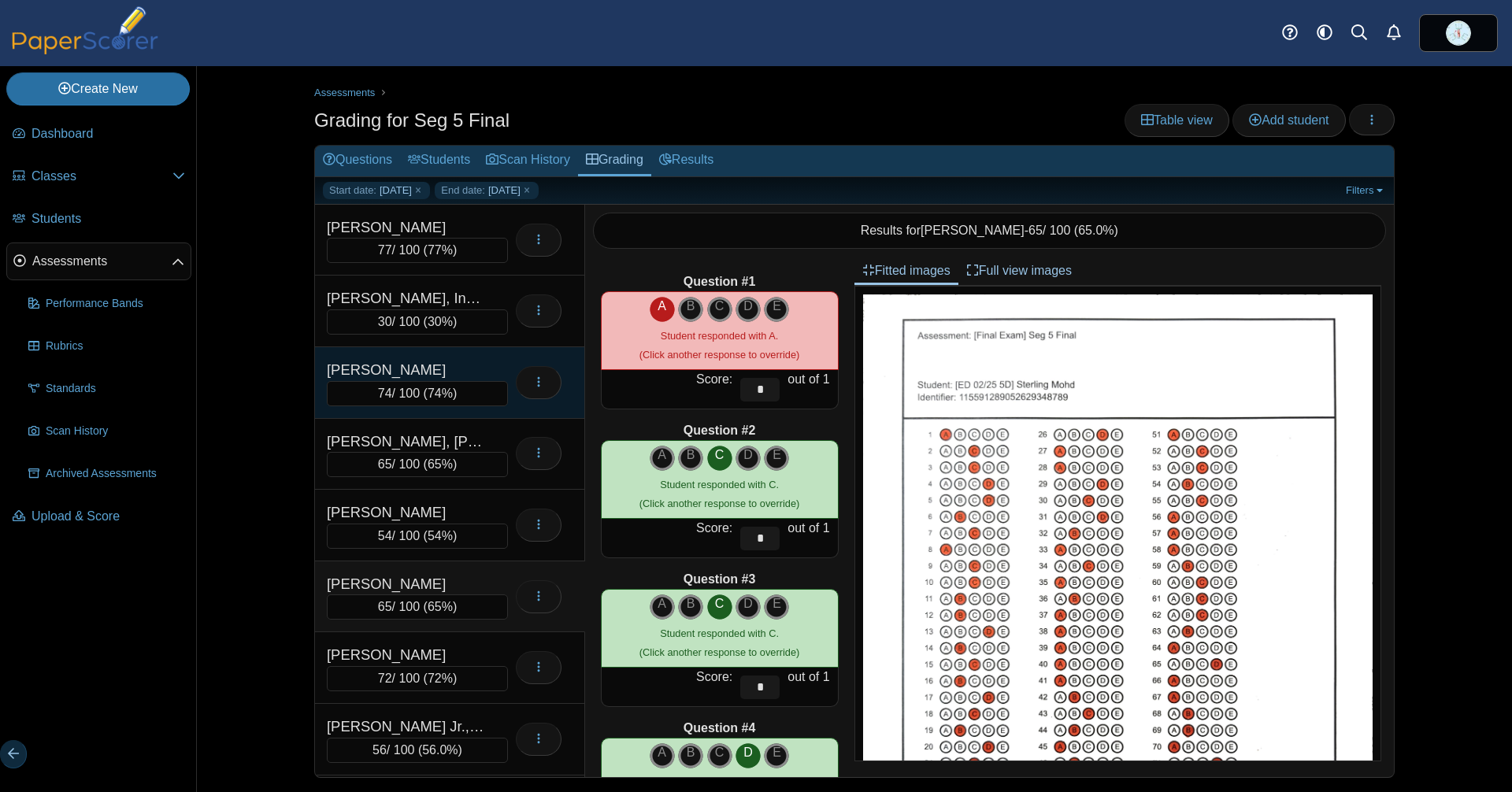
click at [423, 378] on div "[PERSON_NAME]" at bounding box center [406, 369] width 158 height 22
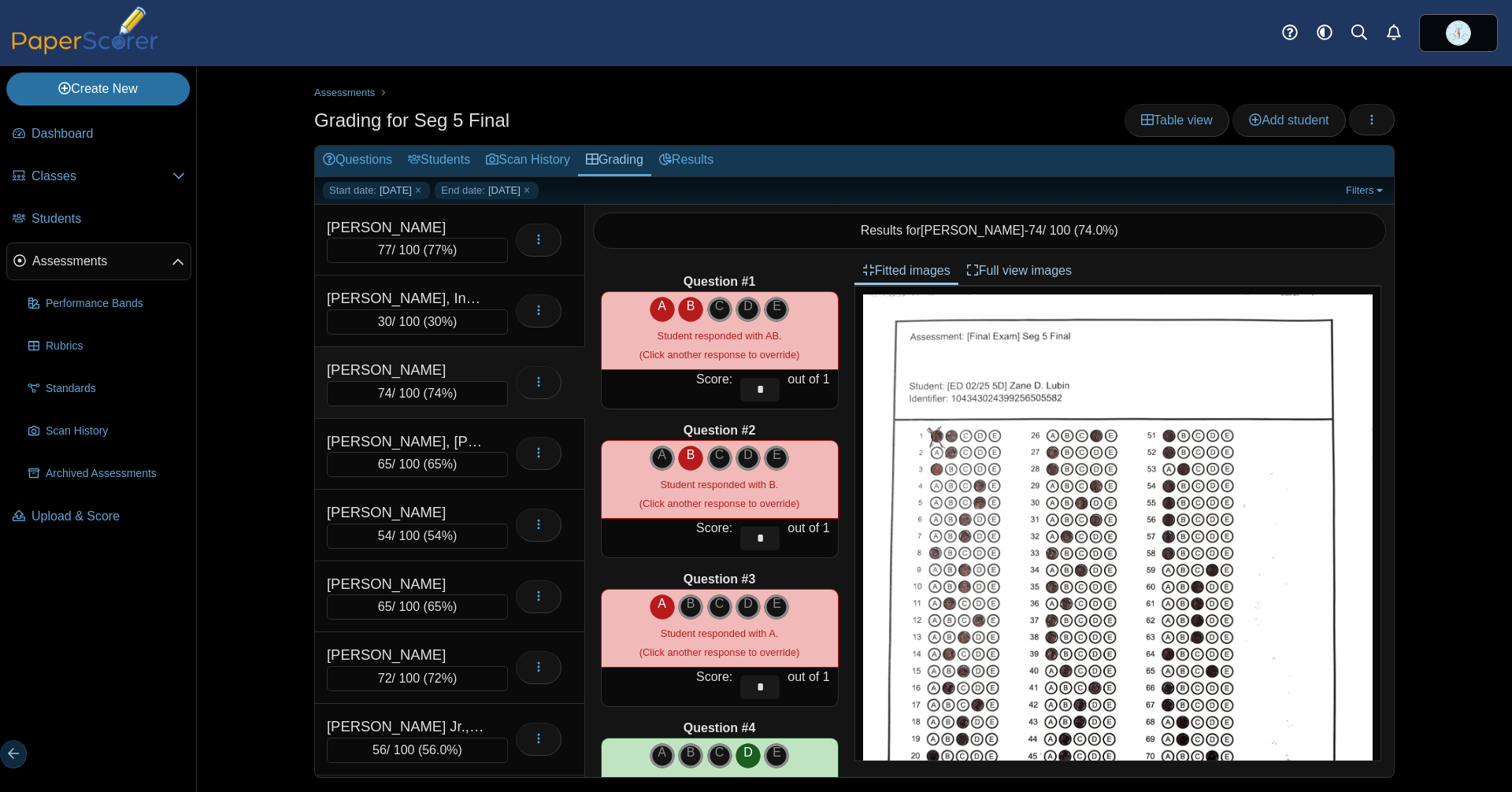
click at [655, 303] on icon "A" at bounding box center [662, 307] width 25 height 19
type input "*"
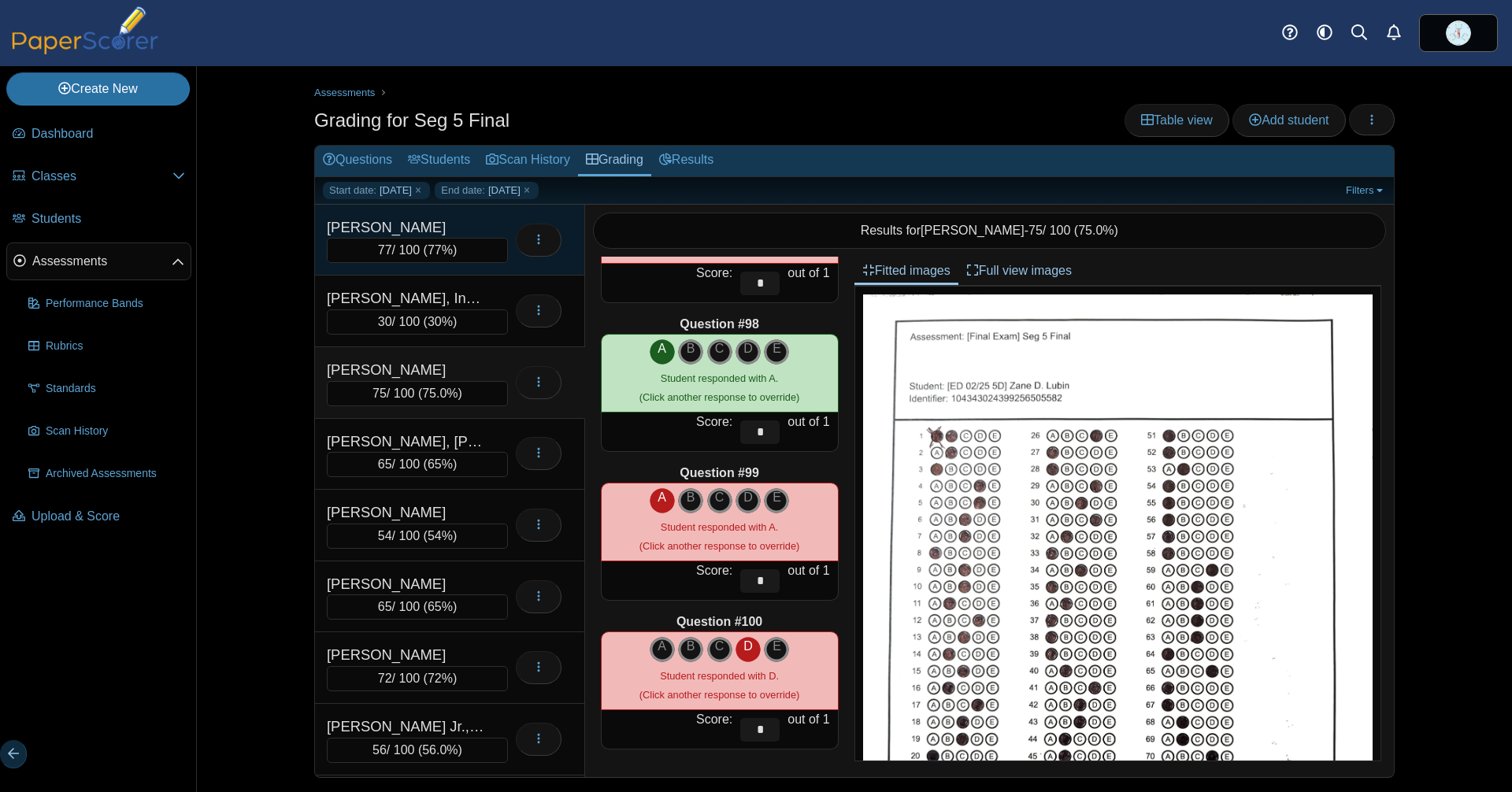
click at [445, 225] on div "[PERSON_NAME]" at bounding box center [406, 227] width 158 height 22
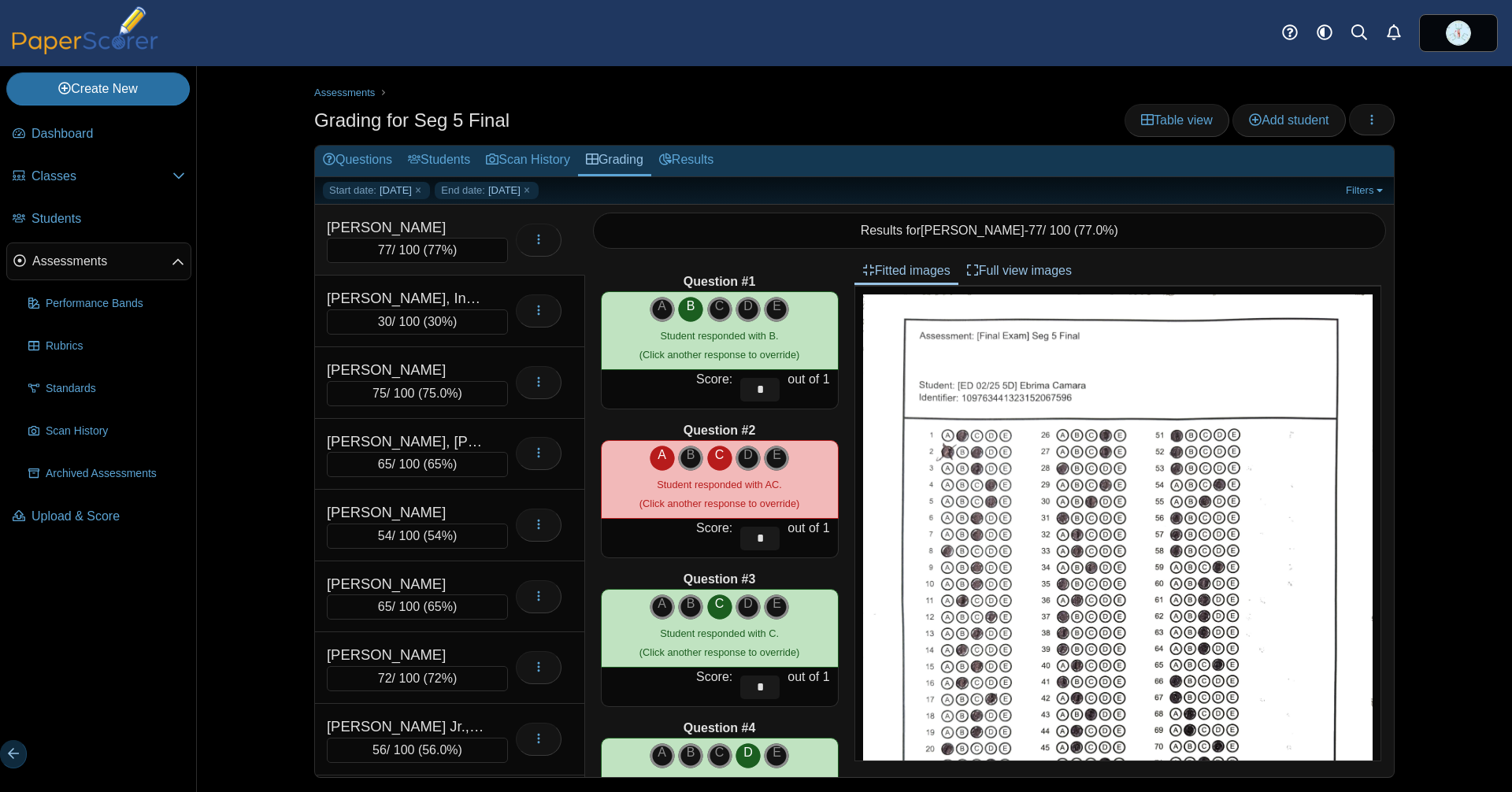
click at [650, 453] on icon "A" at bounding box center [662, 455] width 25 height 19
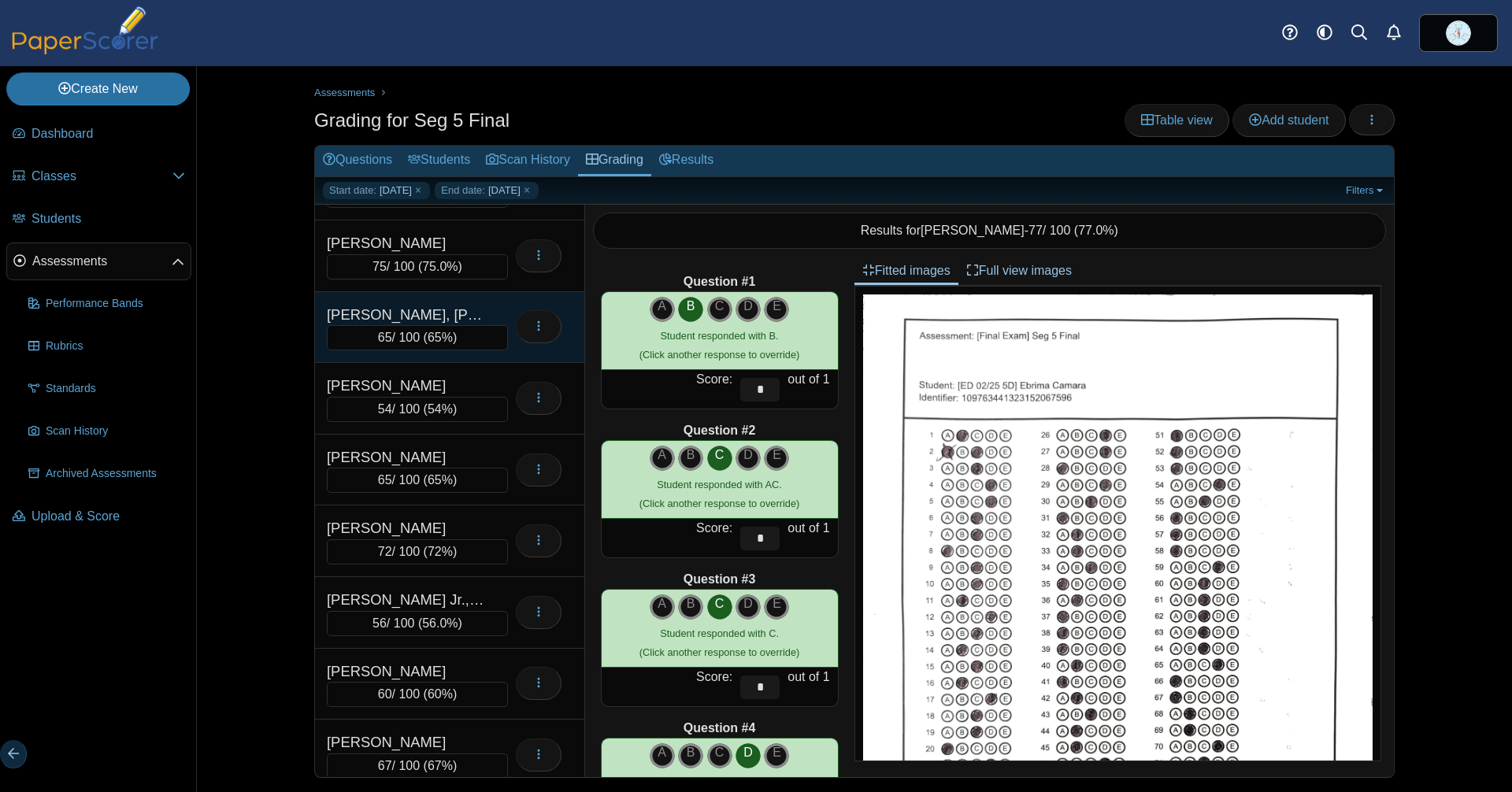
scroll to position [127, 0]
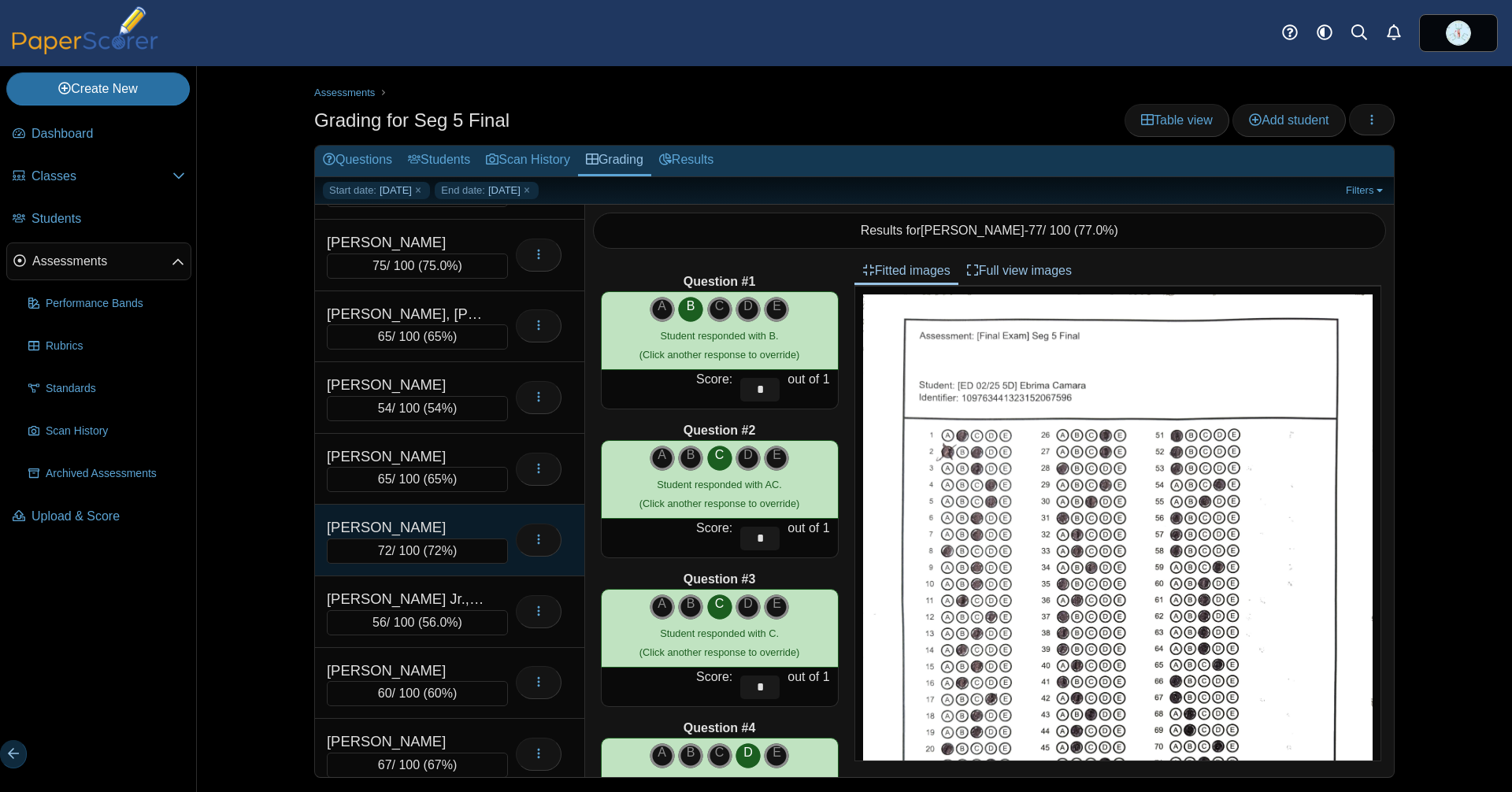
click at [408, 520] on div "[PERSON_NAME]" at bounding box center [406, 527] width 158 height 22
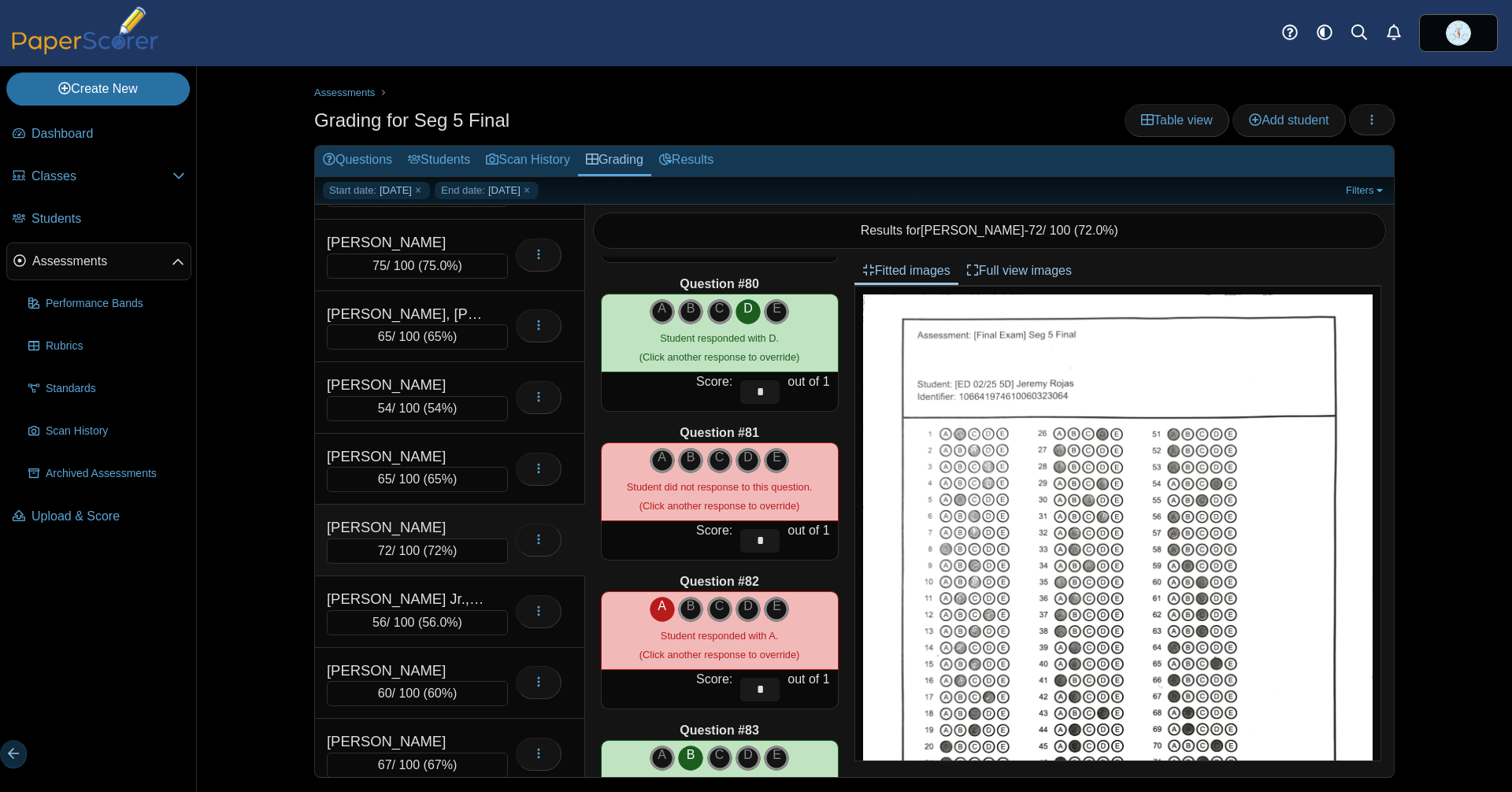
scroll to position [11757, 0]
click at [741, 447] on icon "D" at bounding box center [748, 457] width 25 height 19
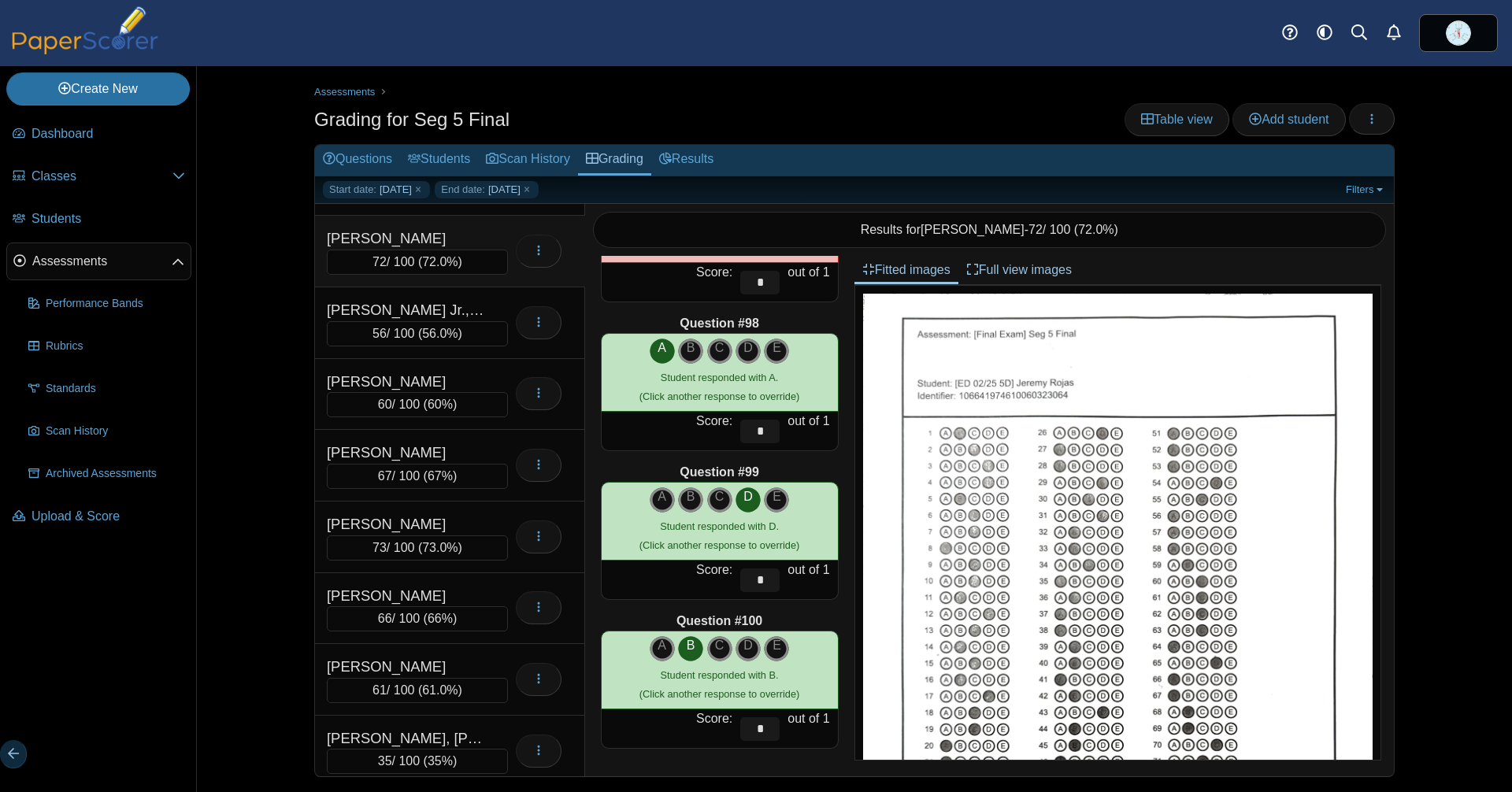
scroll to position [425, 0]
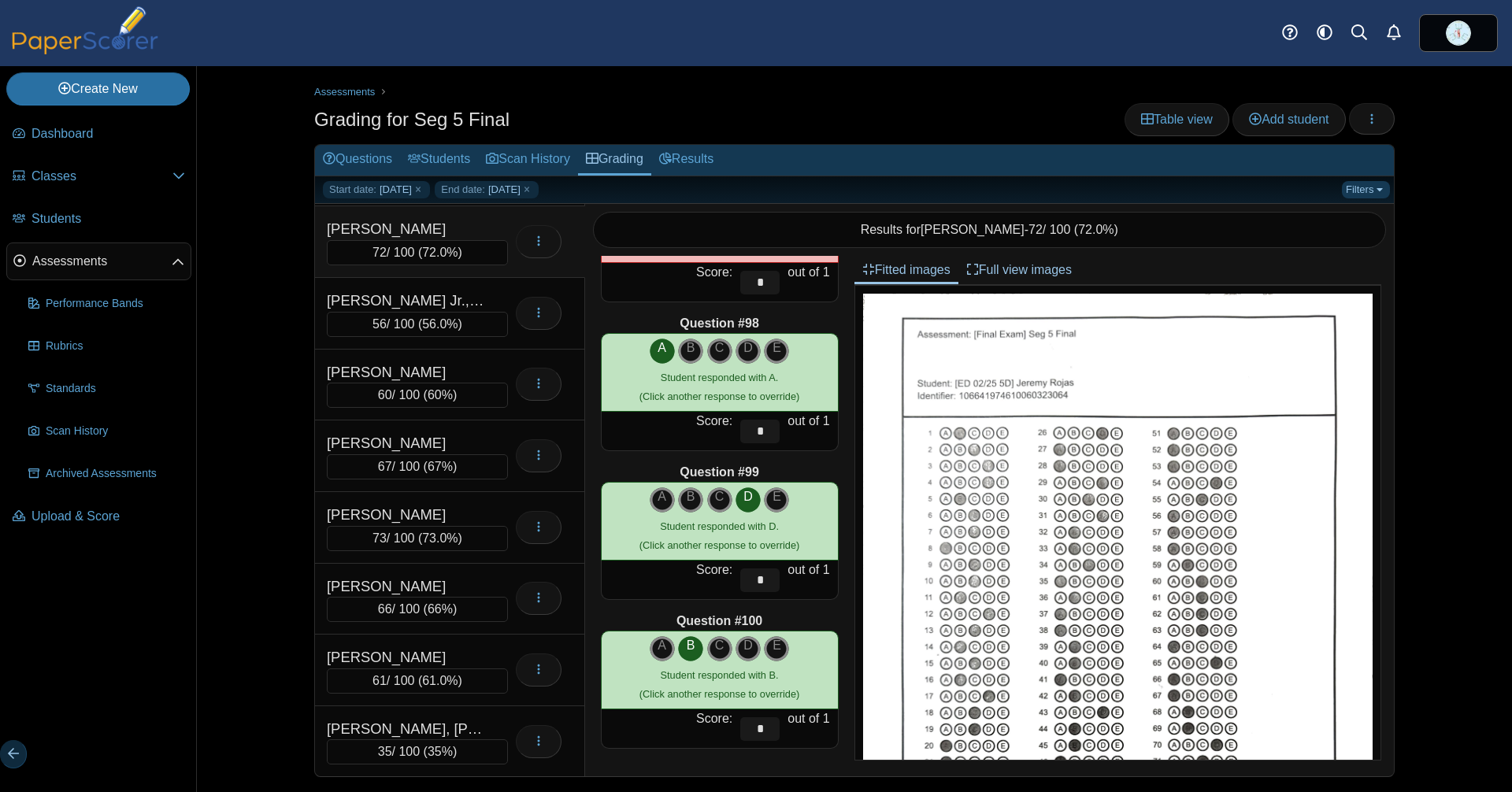
click at [1353, 187] on link "Filters" at bounding box center [1366, 190] width 48 height 18
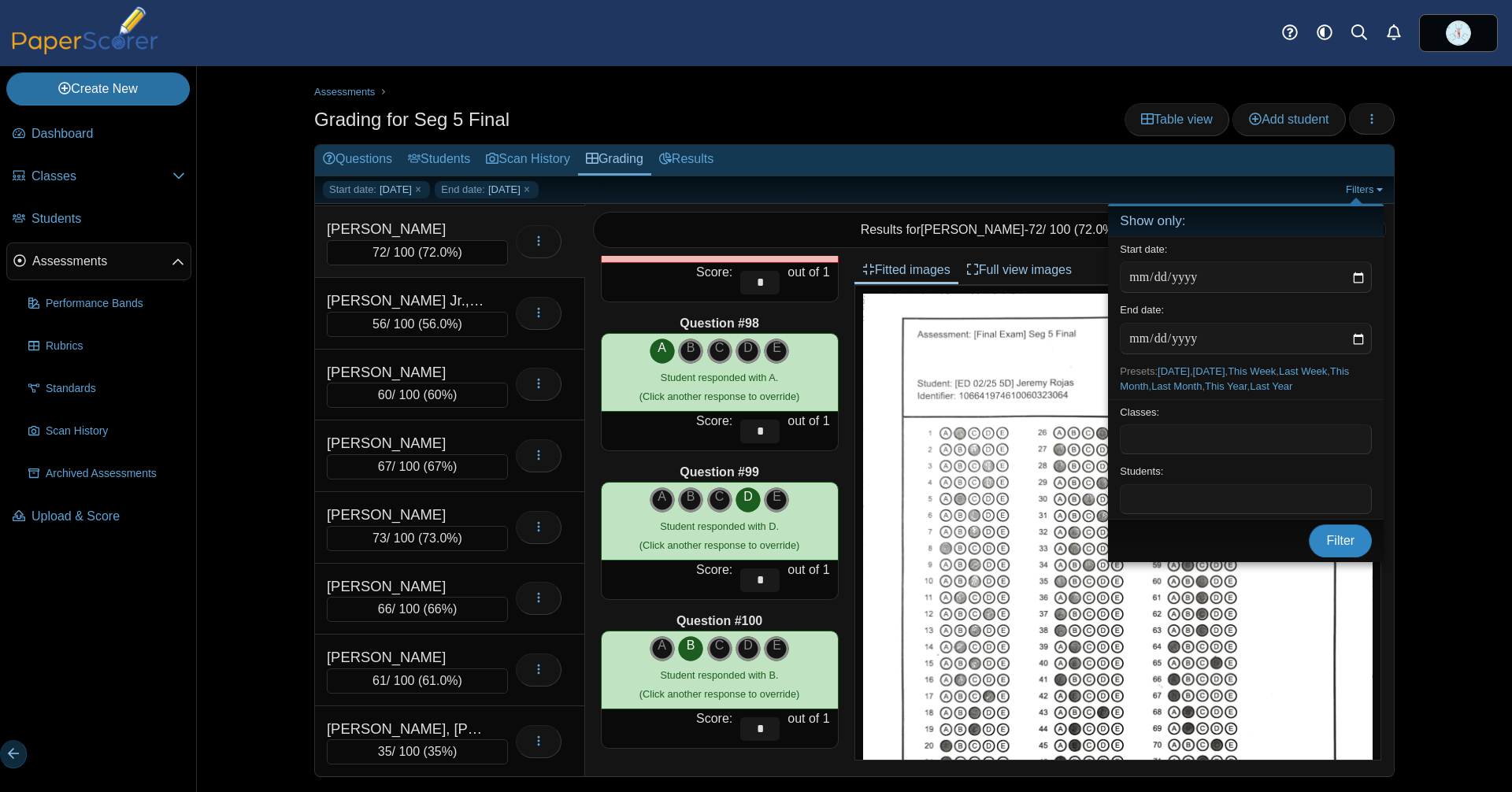
click at [1333, 547] on span "Filter" at bounding box center [1341, 540] width 28 height 13
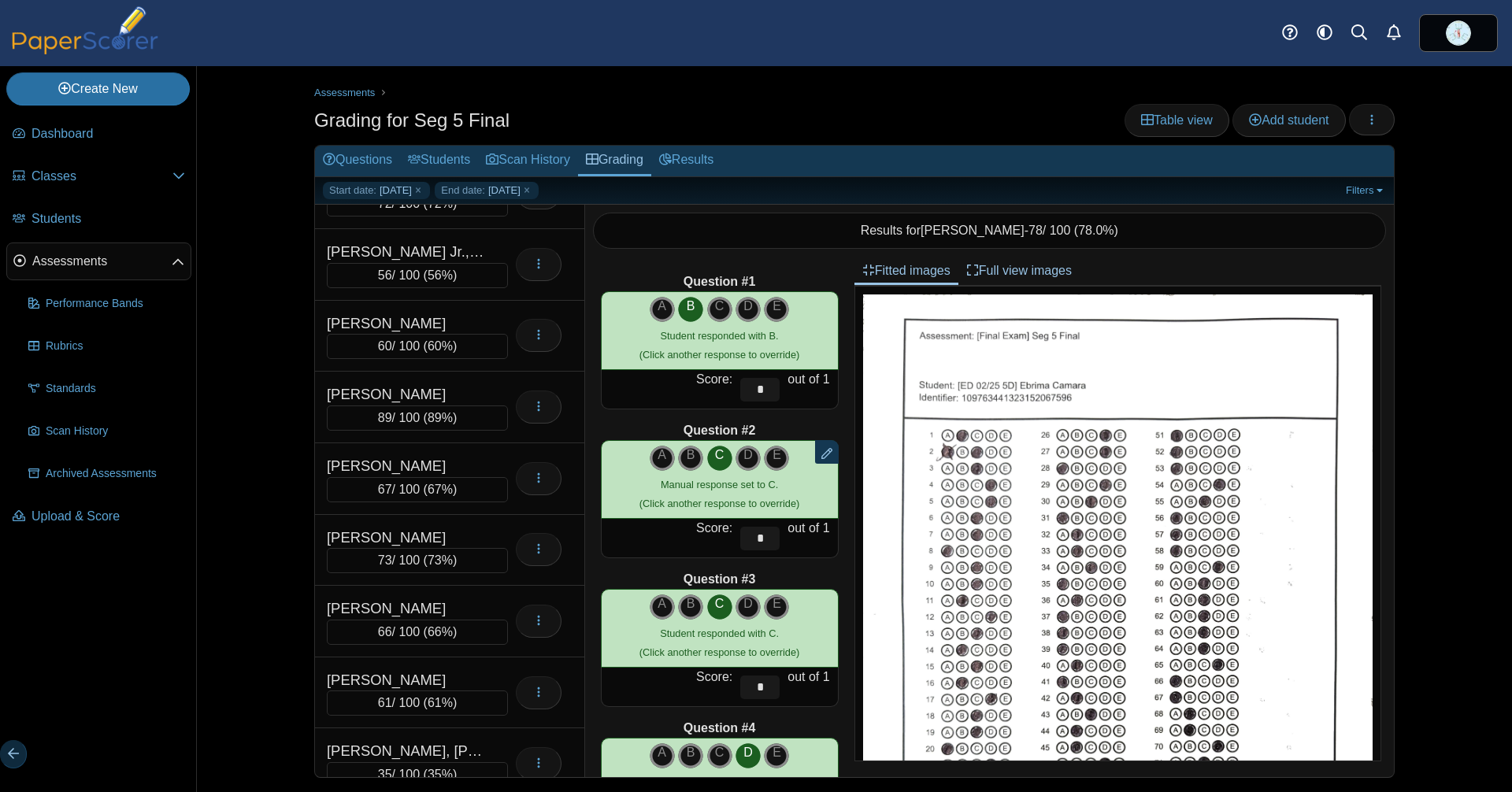
scroll to position [475, 0]
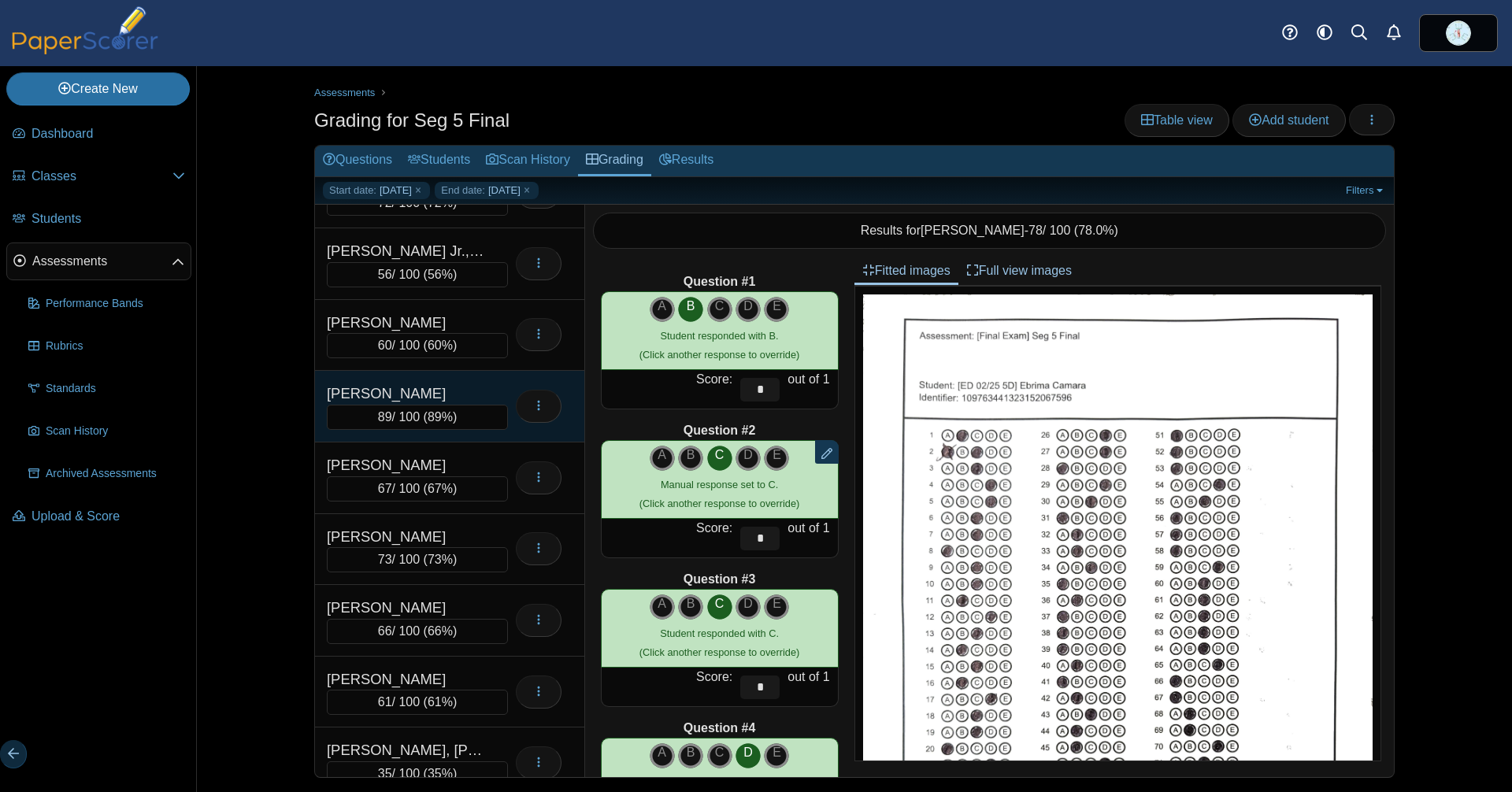
click at [417, 389] on div "[PERSON_NAME]" at bounding box center [406, 393] width 158 height 22
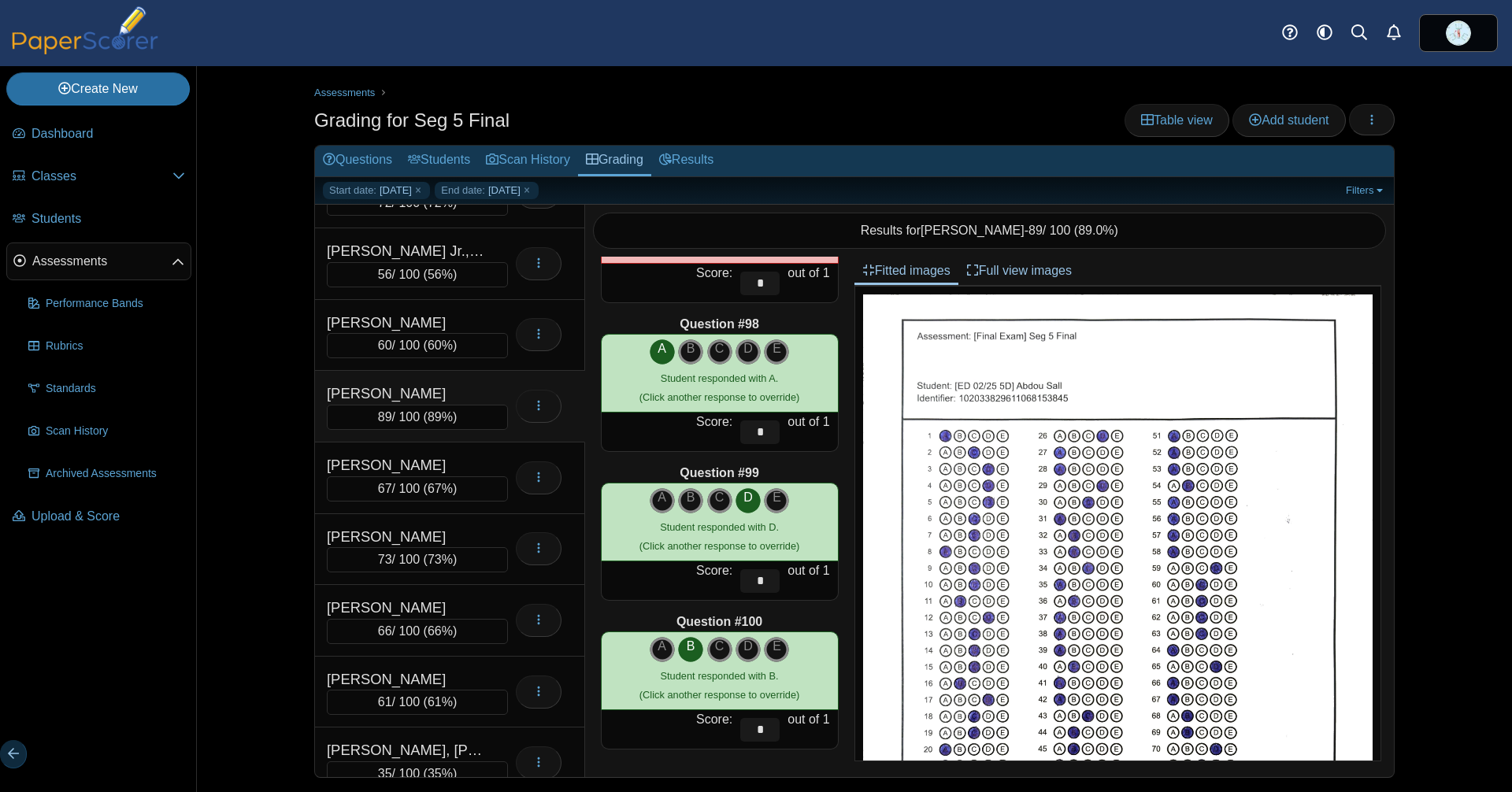
scroll to position [1, 0]
